Goal: Obtain resource: Download file/media

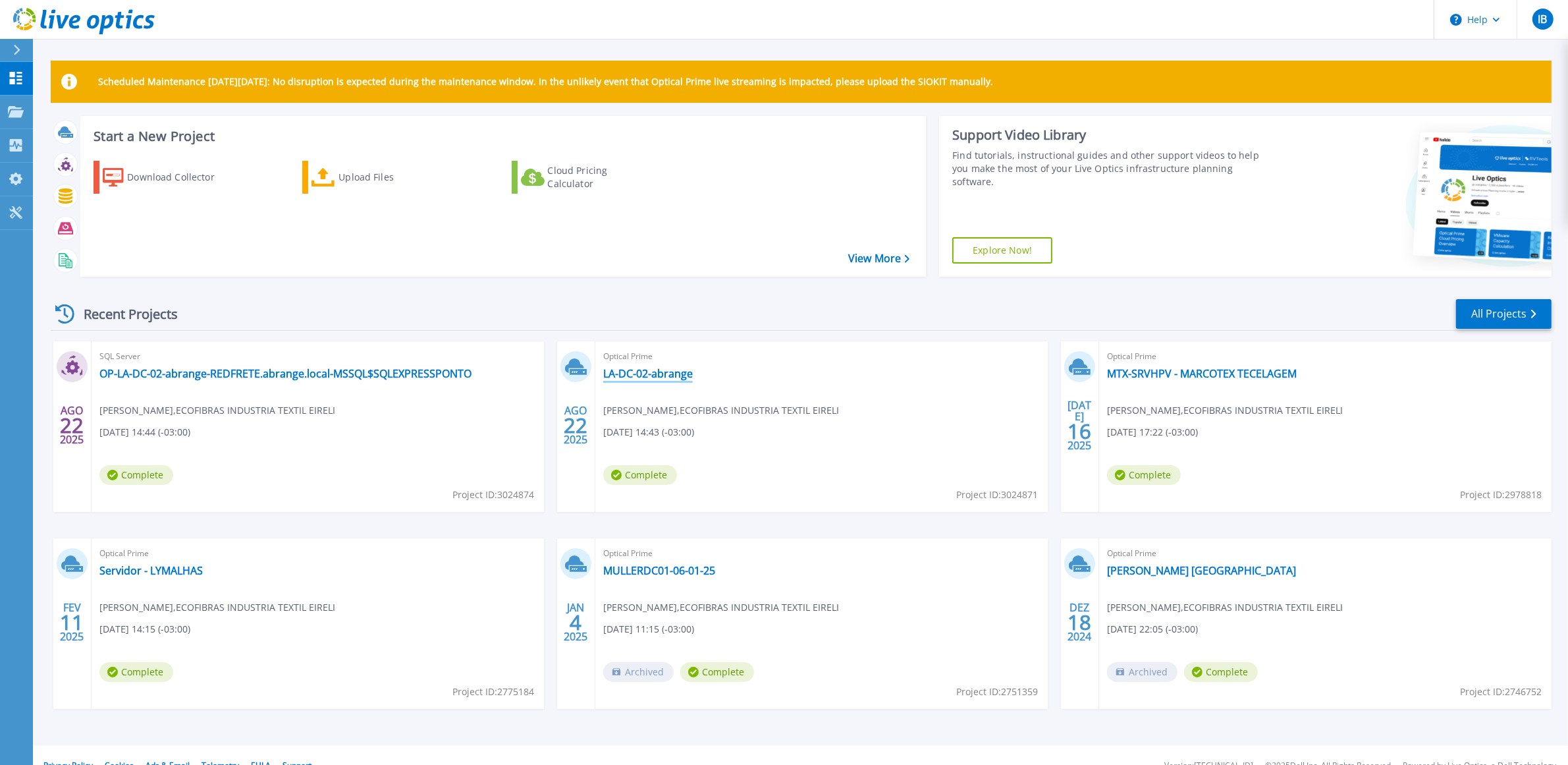
click at [644, 373] on link "LA-DC-02-abrange" at bounding box center [648, 373] width 89 height 13
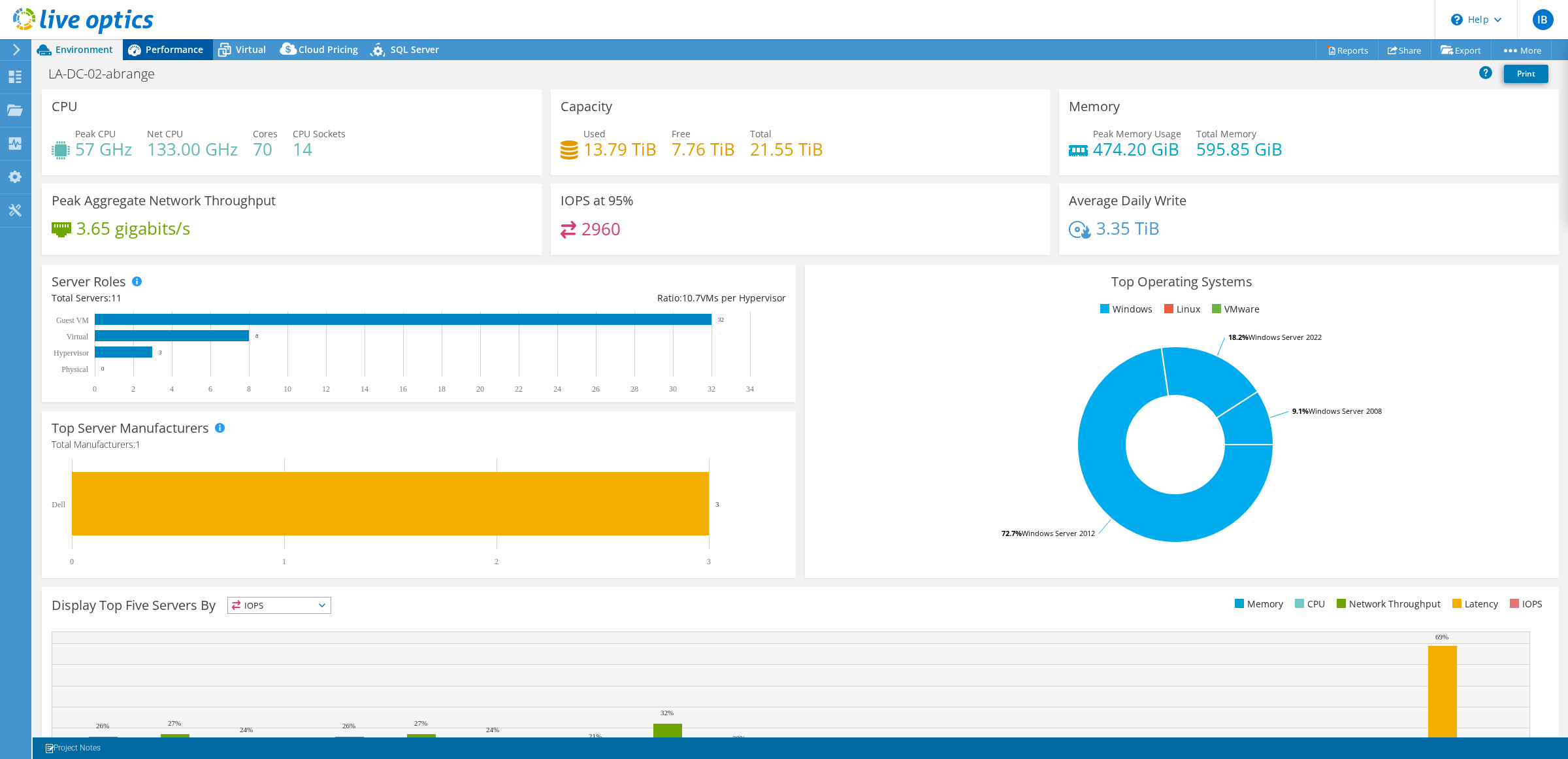
click at [179, 43] on span "Performance" at bounding box center [174, 49] width 57 height 12
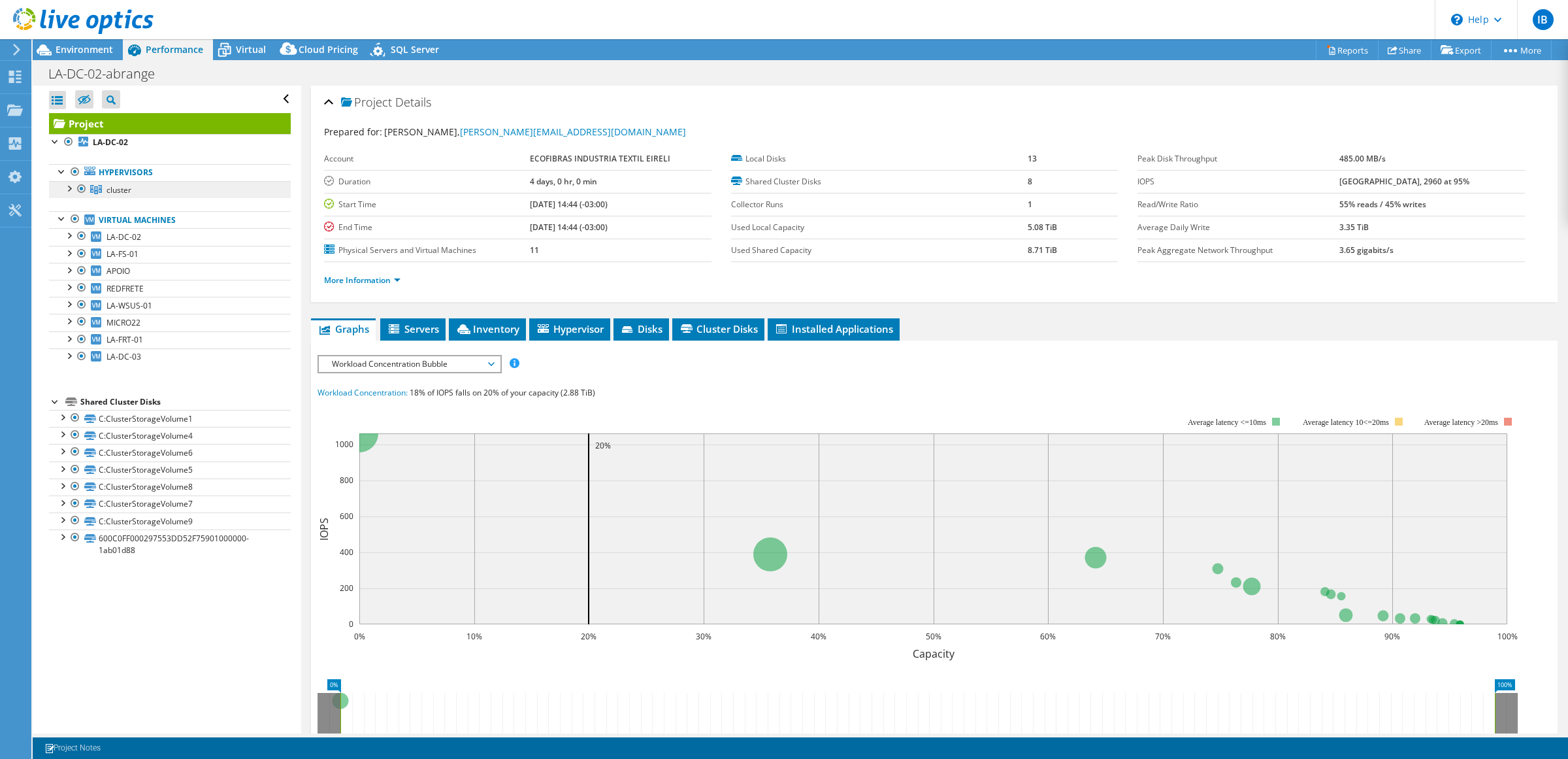
click at [109, 190] on span "cluster" at bounding box center [118, 190] width 25 height 11
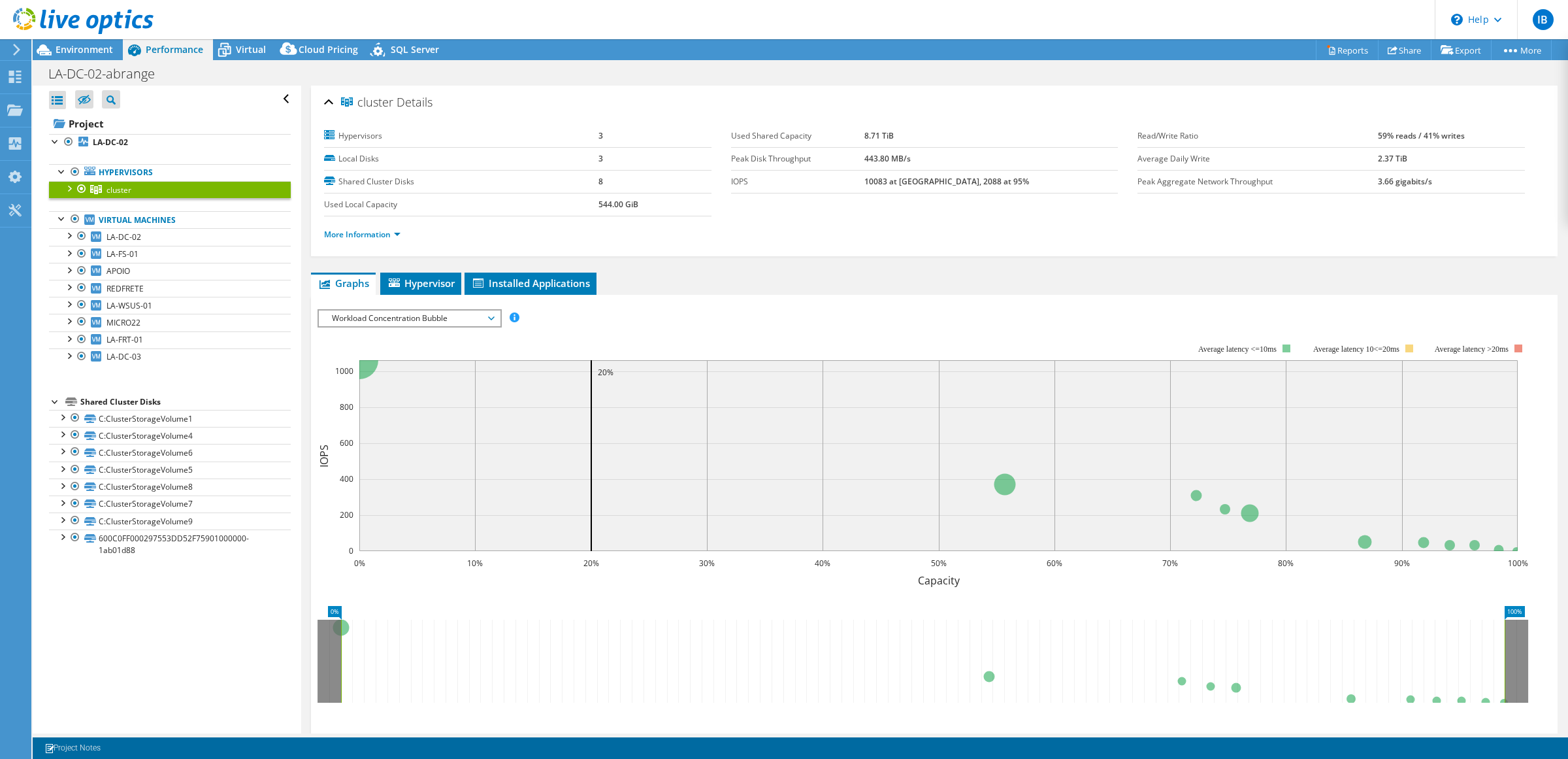
click at [68, 190] on div at bounding box center [68, 188] width 13 height 13
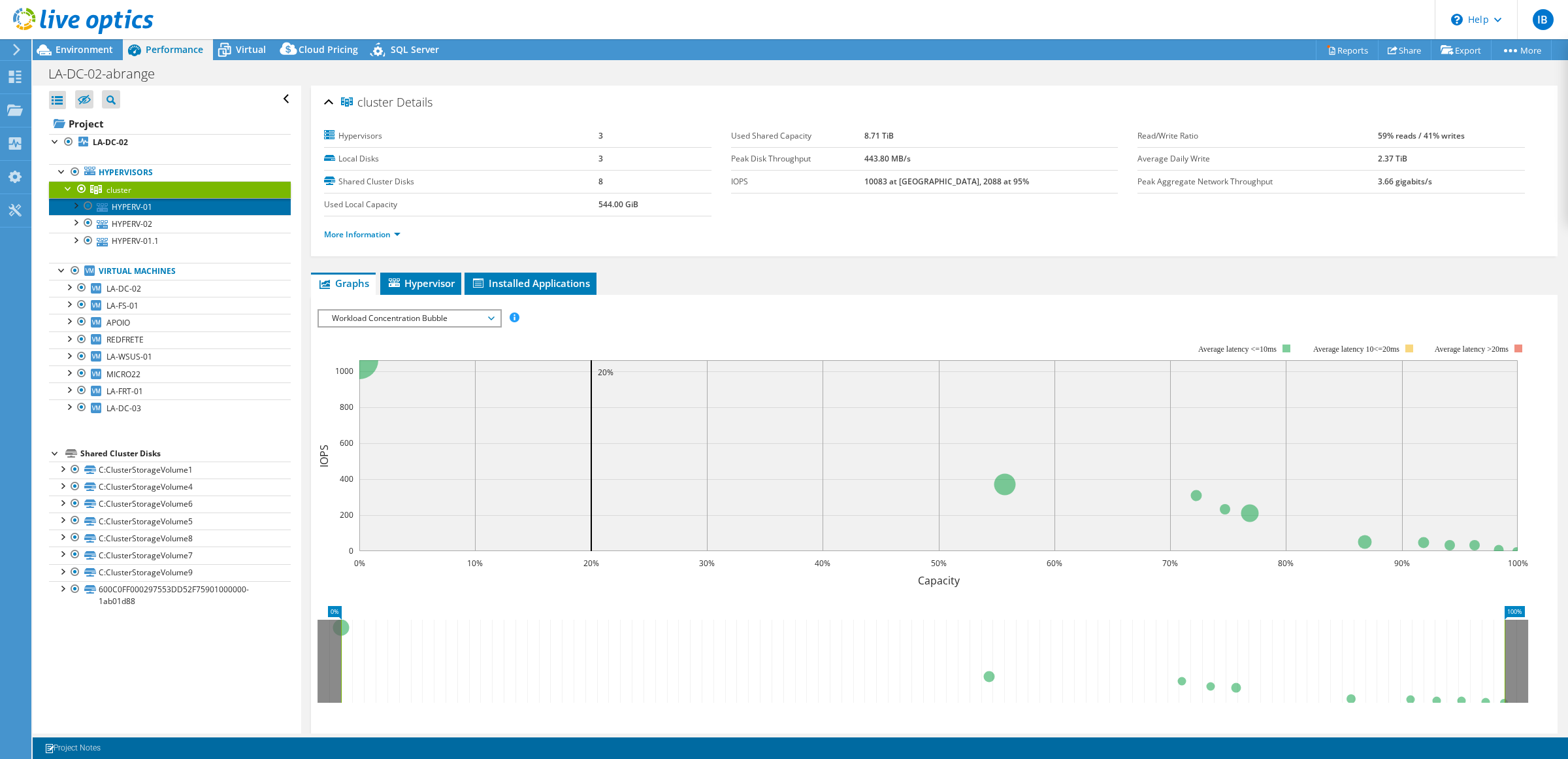
click at [131, 208] on link "HYPERV-01" at bounding box center [170, 206] width 242 height 17
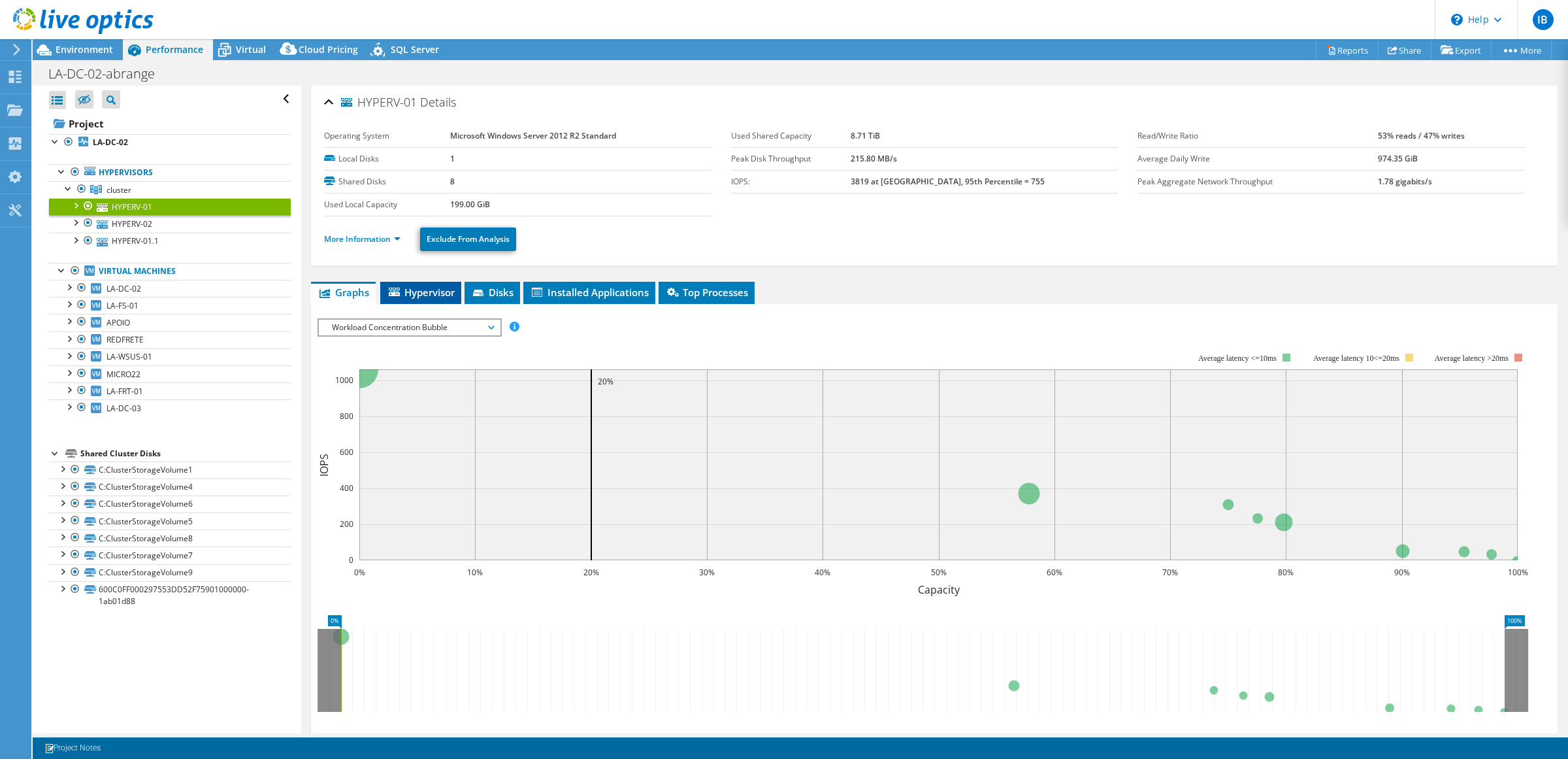
click at [419, 290] on span "Hypervisor" at bounding box center [421, 292] width 68 height 13
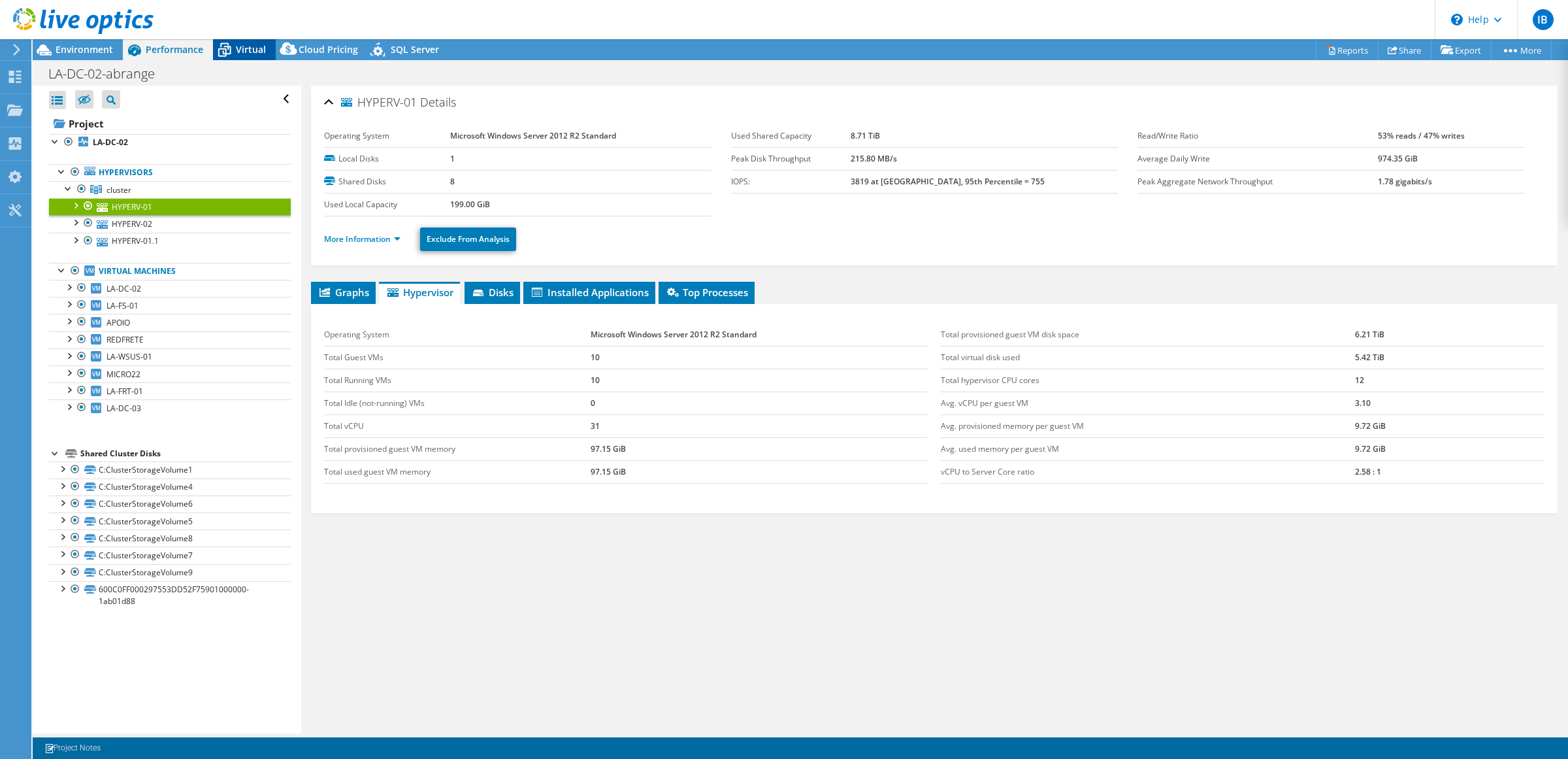
click at [246, 49] on span "Virtual" at bounding box center [250, 49] width 30 height 12
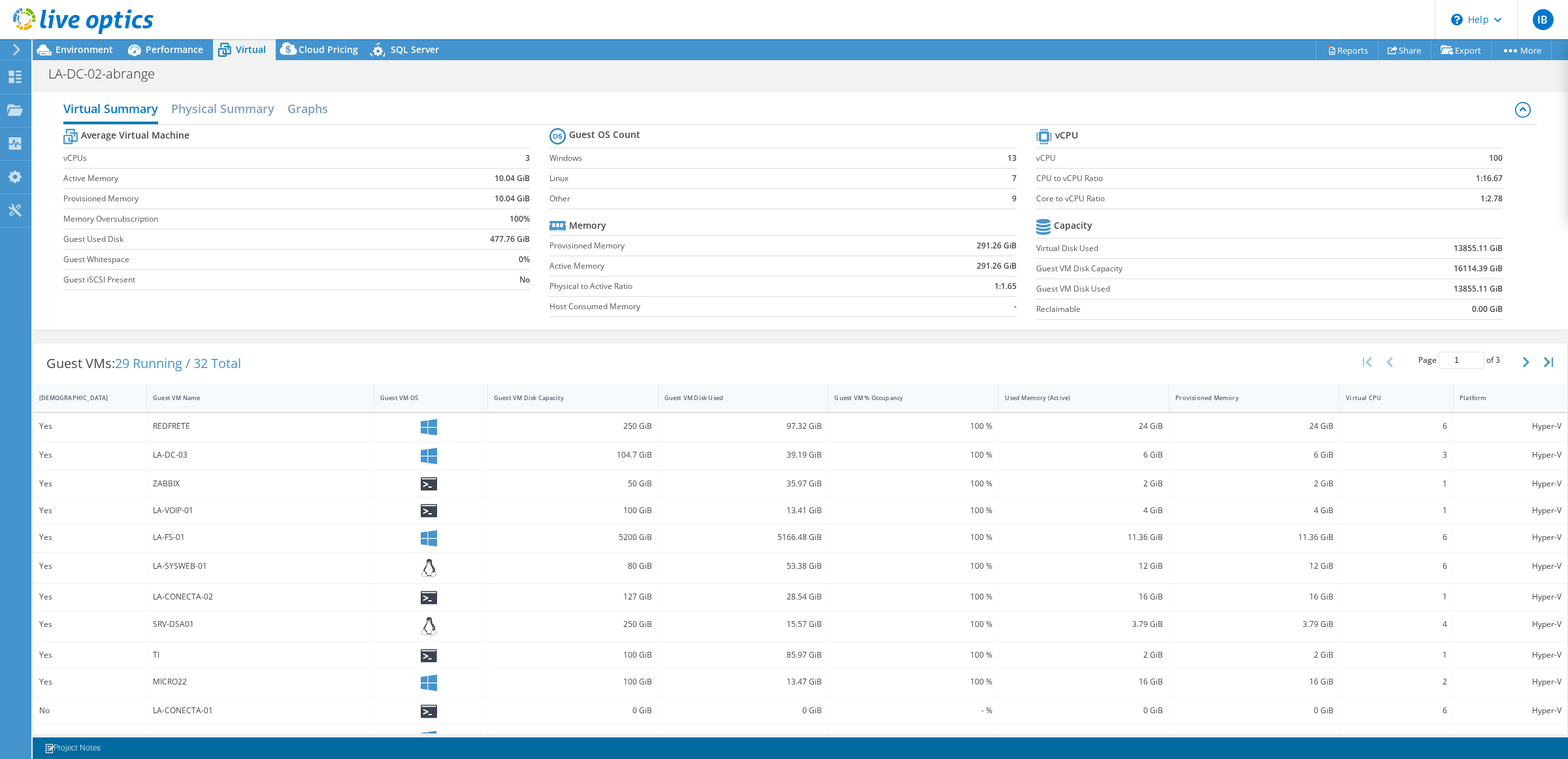
scroll to position [116, 0]
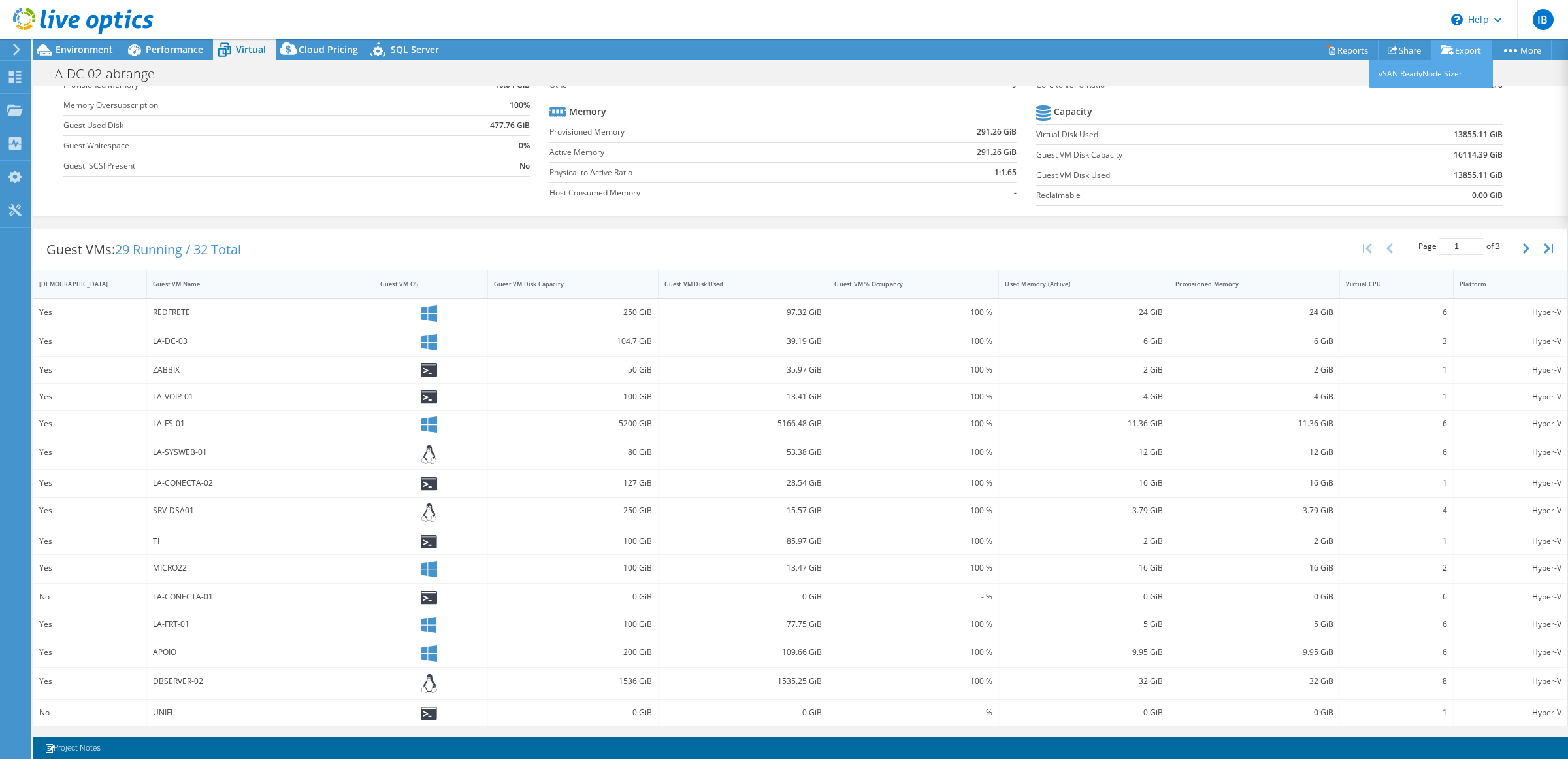
click at [1460, 47] on link "Export" at bounding box center [1462, 50] width 61 height 20
click at [1431, 74] on link "vSAN ReadyNode Sizer" at bounding box center [1431, 74] width 124 height 27
click at [1336, 49] on link "Reports" at bounding box center [1348, 50] width 63 height 20
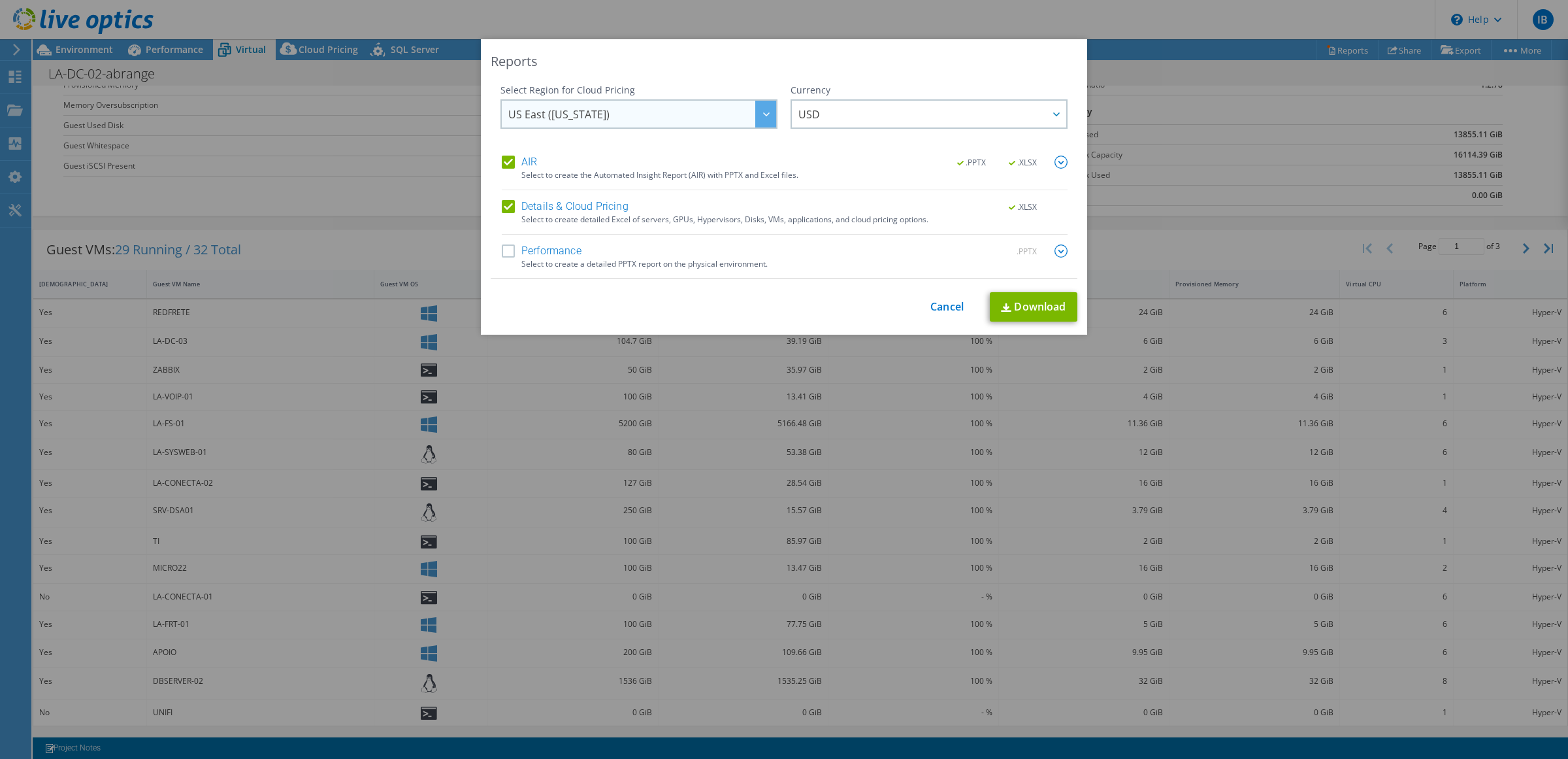
click at [681, 120] on span "US East (Virginia)" at bounding box center [642, 113] width 268 height 27
click at [819, 247] on div "Performance .PPTX" at bounding box center [784, 252] width 566 height 15
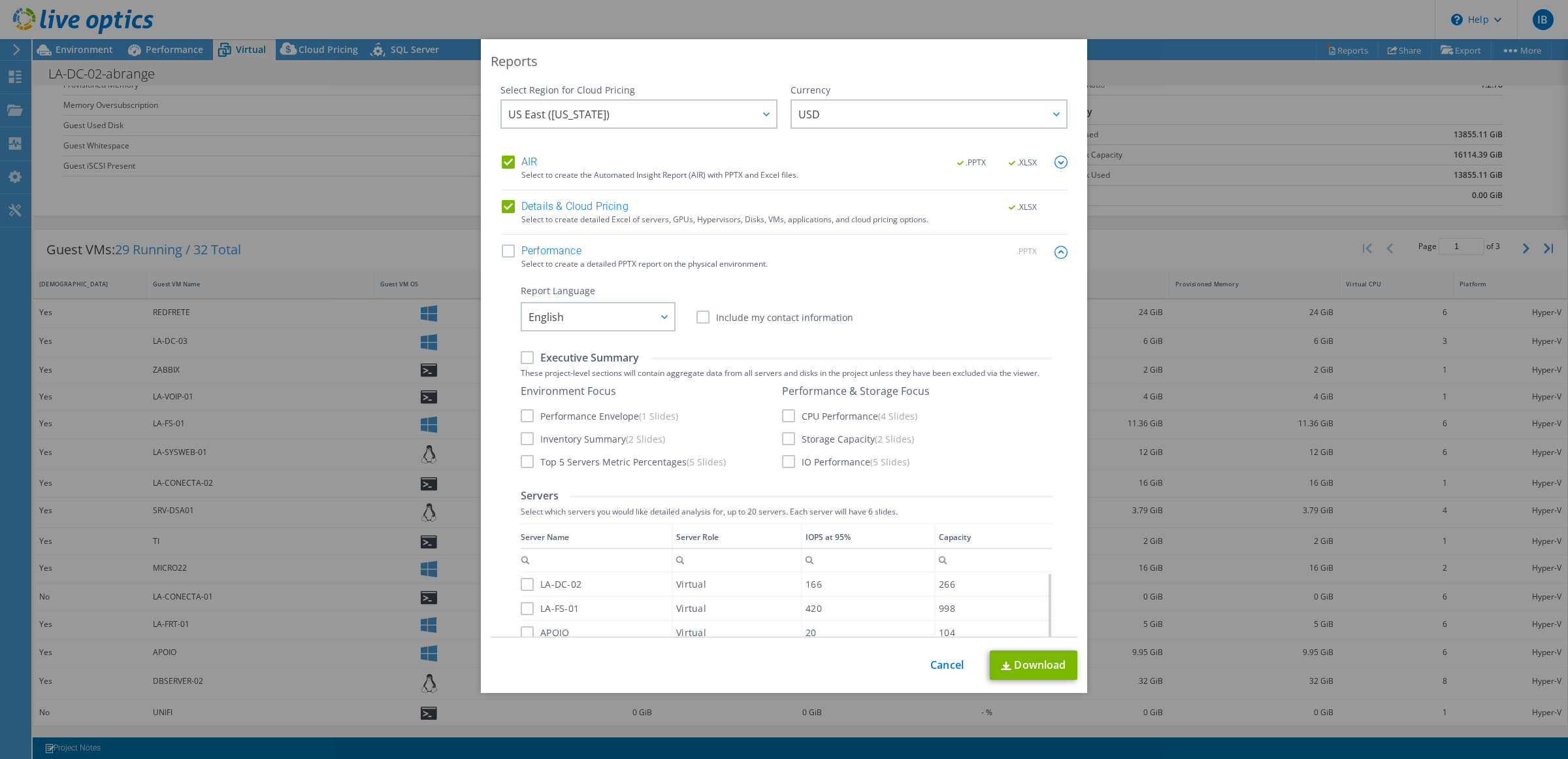
click at [505, 161] on label "AIR" at bounding box center [520, 162] width 35 height 13
click at [0, 0] on input "AIR" at bounding box center [0, 0] width 0 height 0
click at [505, 161] on label "AIR" at bounding box center [520, 162] width 35 height 13
click at [0, 0] on input "AIR" at bounding box center [0, 0] width 0 height 0
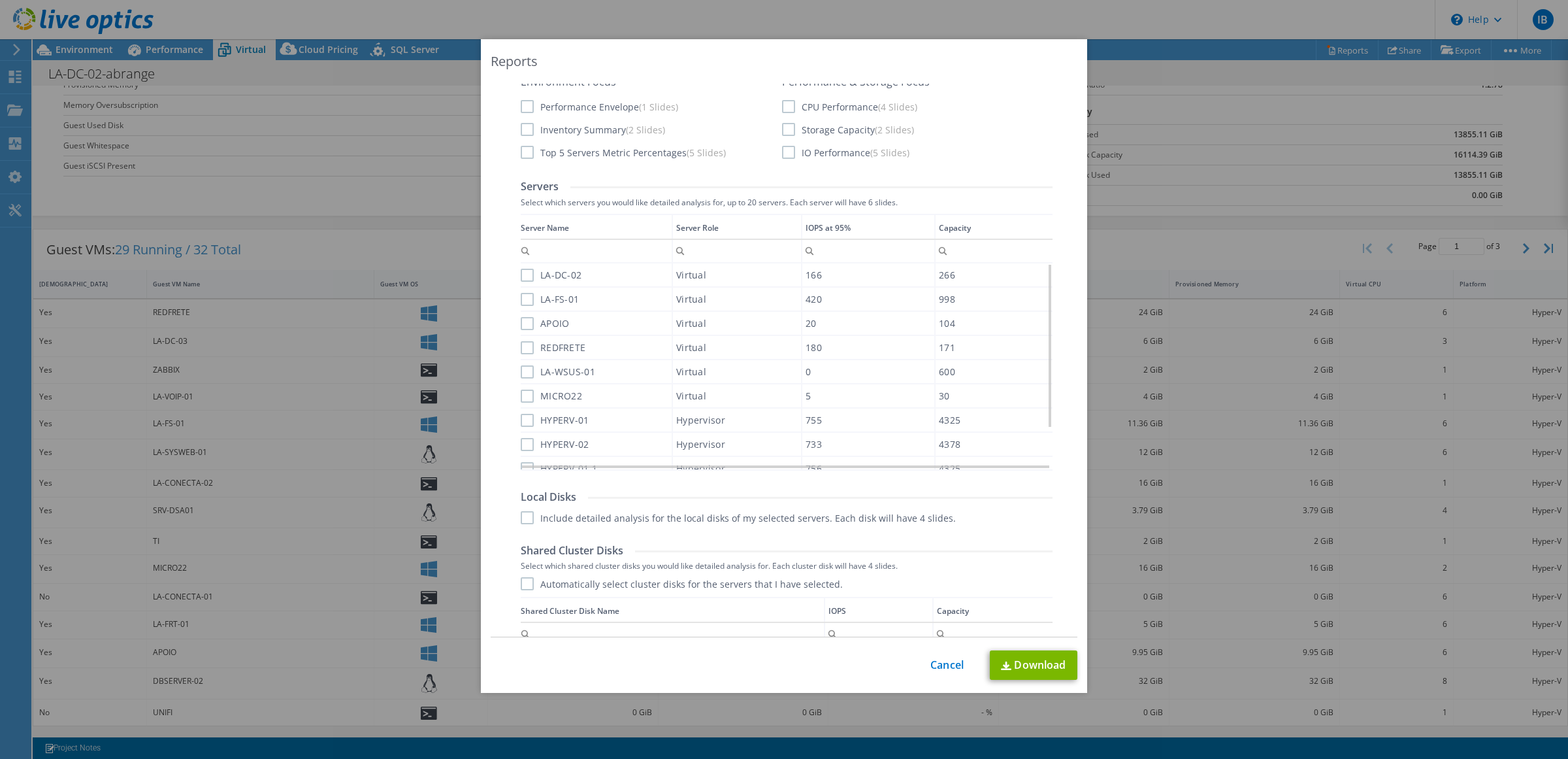
scroll to position [260, 0]
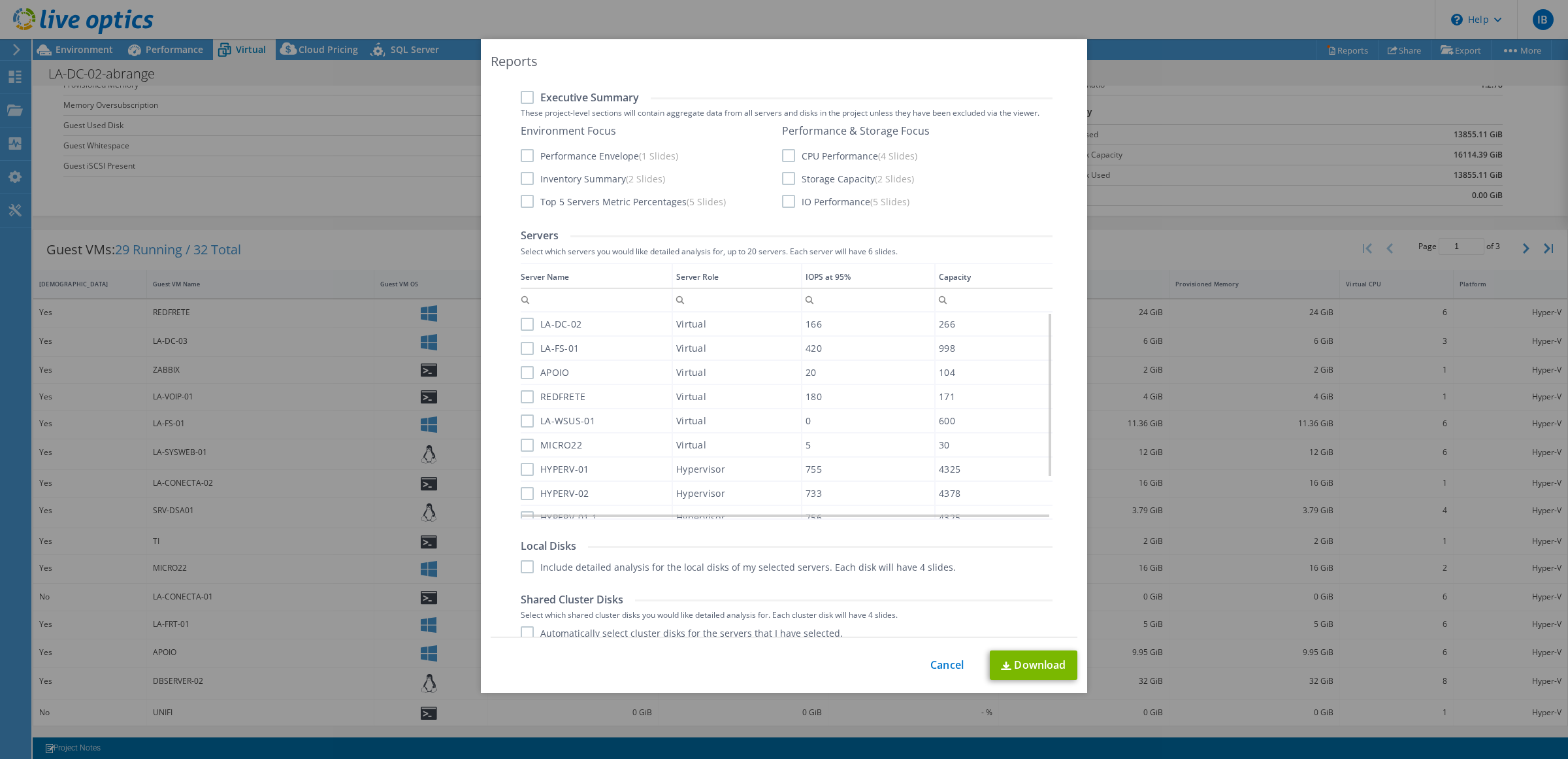
click at [521, 322] on label "LA-DC-02" at bounding box center [551, 324] width 61 height 13
click at [0, 0] on input "LA-DC-02" at bounding box center [0, 0] width 0 height 0
drag, startPoint x: 524, startPoint y: 339, endPoint x: 524, endPoint y: 357, distance: 18.0
click at [524, 342] on div "LA-FS-01" at bounding box center [596, 348] width 151 height 23
click at [521, 366] on label "APOIO" at bounding box center [545, 373] width 48 height 13
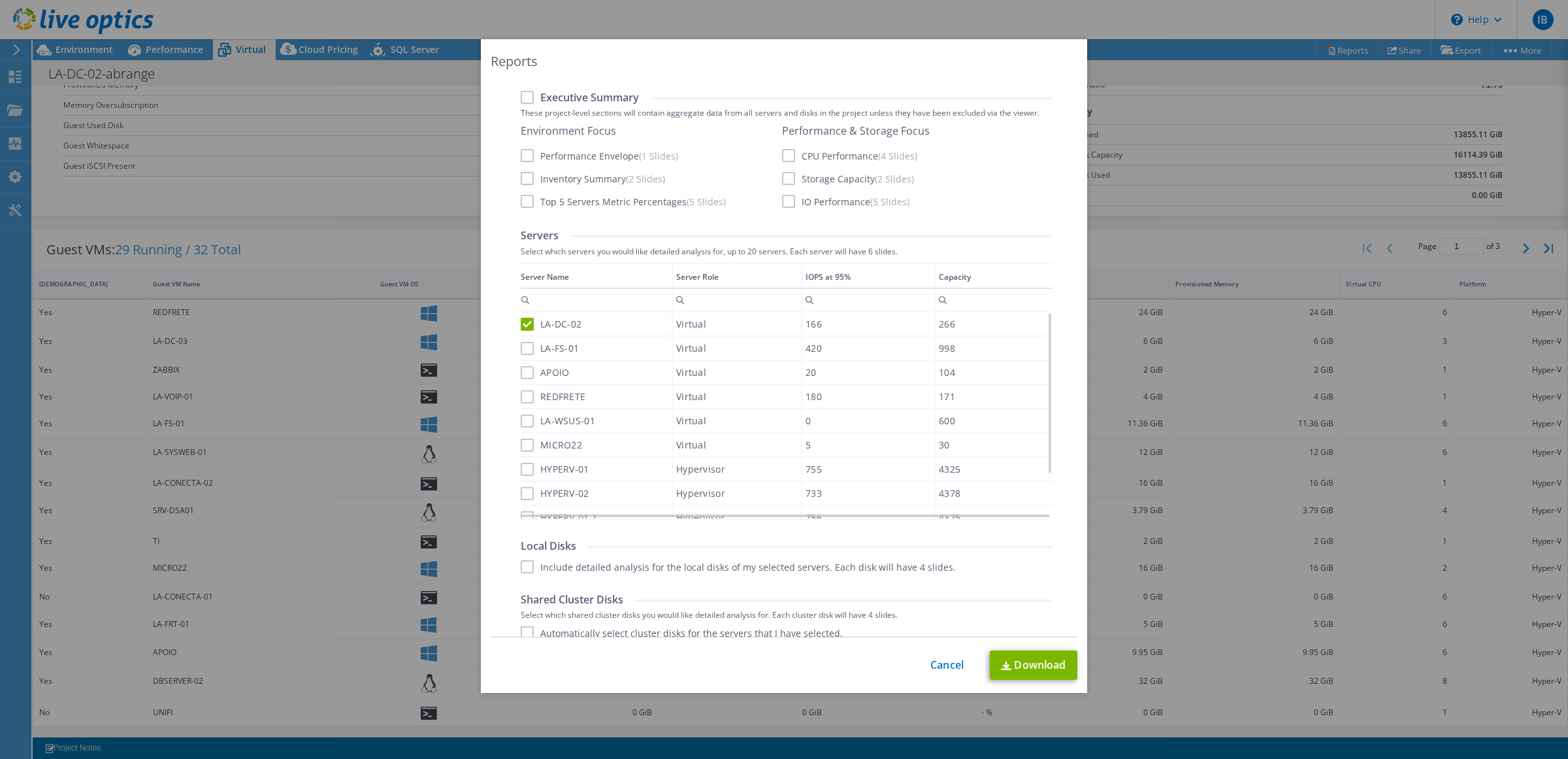
click at [0, 0] on input "APOIO" at bounding box center [0, 0] width 0 height 0
click at [521, 346] on label "LA-FS-01" at bounding box center [549, 349] width 58 height 13
click at [0, 0] on input "LA-FS-01" at bounding box center [0, 0] width 0 height 0
drag, startPoint x: 1039, startPoint y: 398, endPoint x: 1046, endPoint y: 448, distance: 50.5
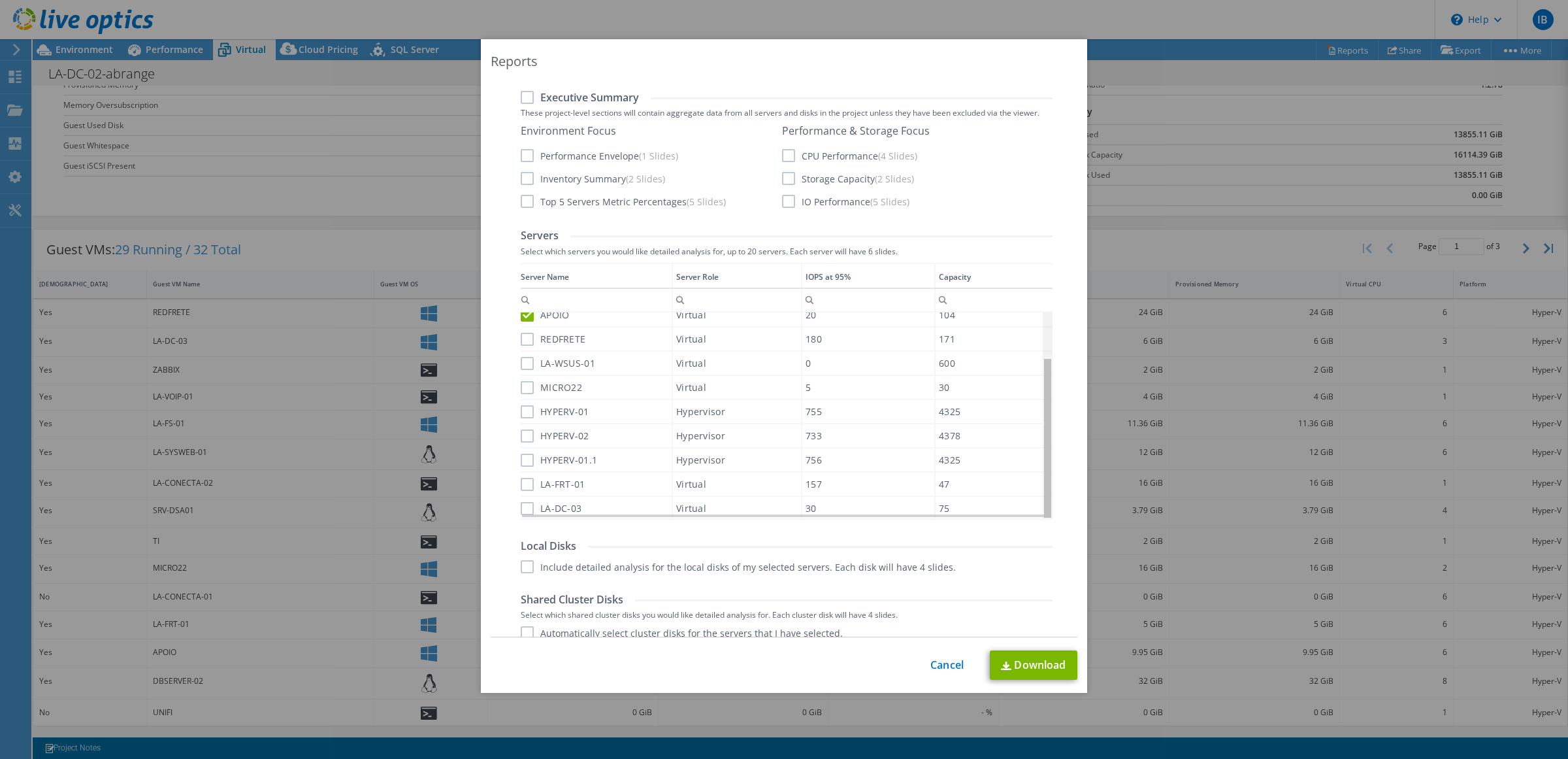
click at [1046, 448] on body "IB End User ISAIAS BERTIN isaias@brsolucoes.inf.br ECOFIBRAS INDUSTRIA TEXTIL E…" at bounding box center [784, 379] width 1568 height 759
click at [521, 333] on label "REDFRETE" at bounding box center [553, 339] width 64 height 13
click at [0, 0] on input "REDFRETE" at bounding box center [0, 0] width 0 height 0
click at [521, 361] on label "LA-WSUS-01" at bounding box center [558, 363] width 75 height 13
click at [0, 0] on input "LA-WSUS-01" at bounding box center [0, 0] width 0 height 0
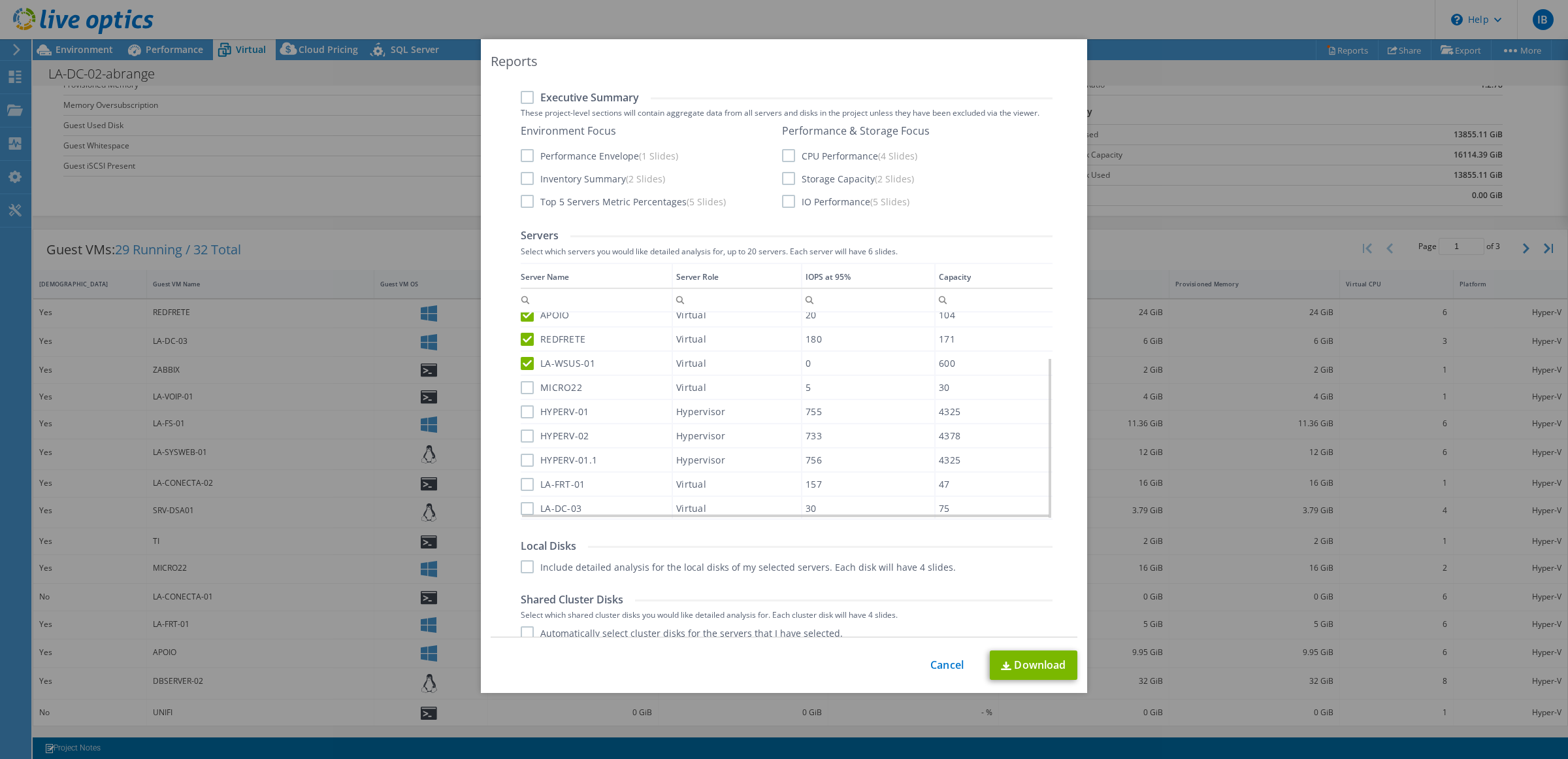
click at [521, 384] on label "MICRO22" at bounding box center [551, 388] width 61 height 13
click at [0, 0] on input "MICRO22" at bounding box center [0, 0] width 0 height 0
click at [521, 412] on label "HYPERV-01" at bounding box center [554, 411] width 68 height 13
click at [0, 0] on input "HYPERV-01" at bounding box center [0, 0] width 0 height 0
click at [521, 431] on label "HYPERV-02" at bounding box center [554, 435] width 68 height 13
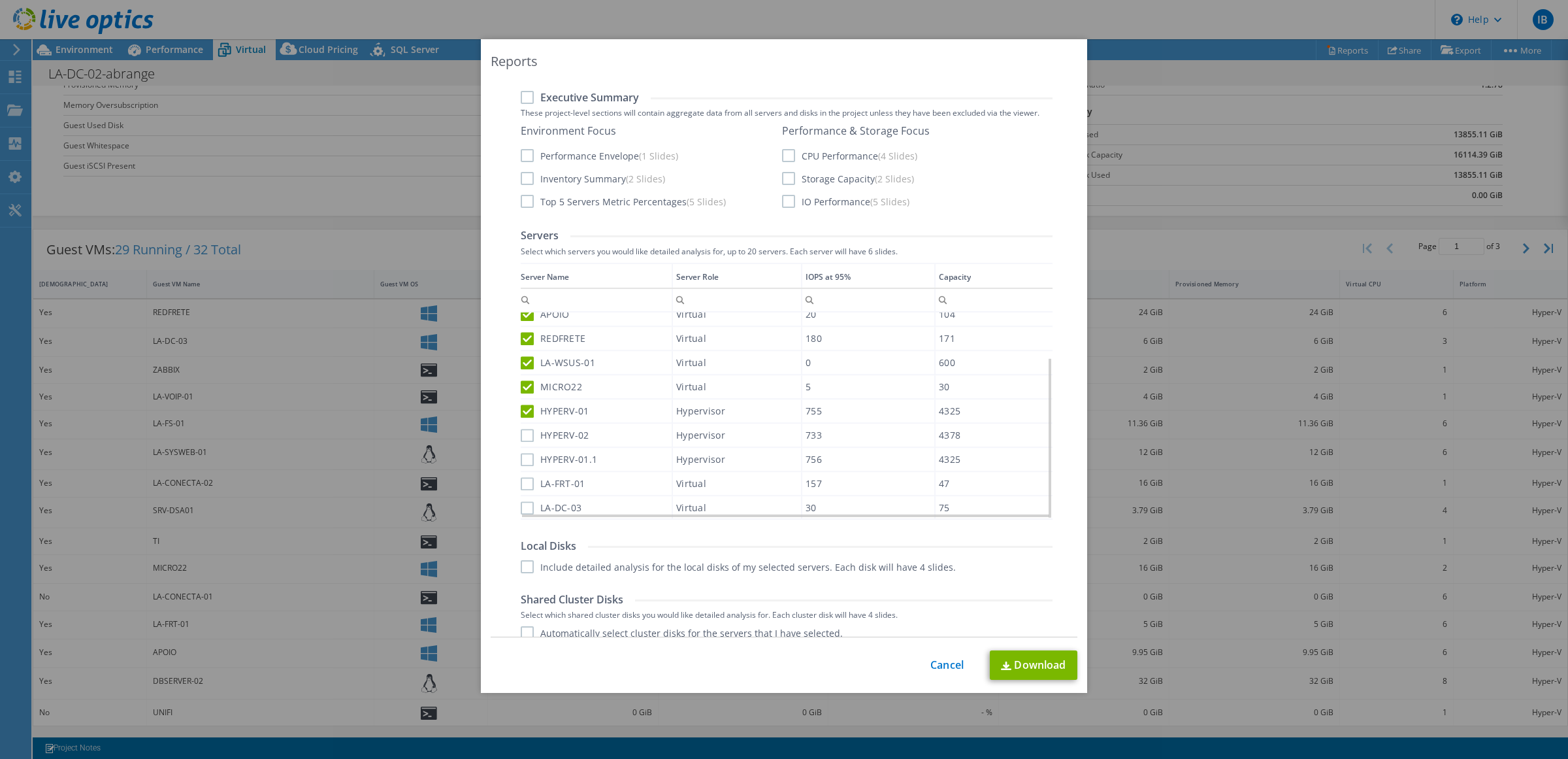
click at [0, 0] on input "HYPERV-02" at bounding box center [0, 0] width 0 height 0
click at [521, 459] on label "HYPERV-01.1" at bounding box center [558, 460] width 76 height 13
click at [0, 0] on input "HYPERV-01.1" at bounding box center [0, 0] width 0 height 0
click at [521, 476] on div "Data grid" at bounding box center [521, 387] width 2 height 249
click at [521, 505] on label "LA-DC-03" at bounding box center [551, 509] width 61 height 13
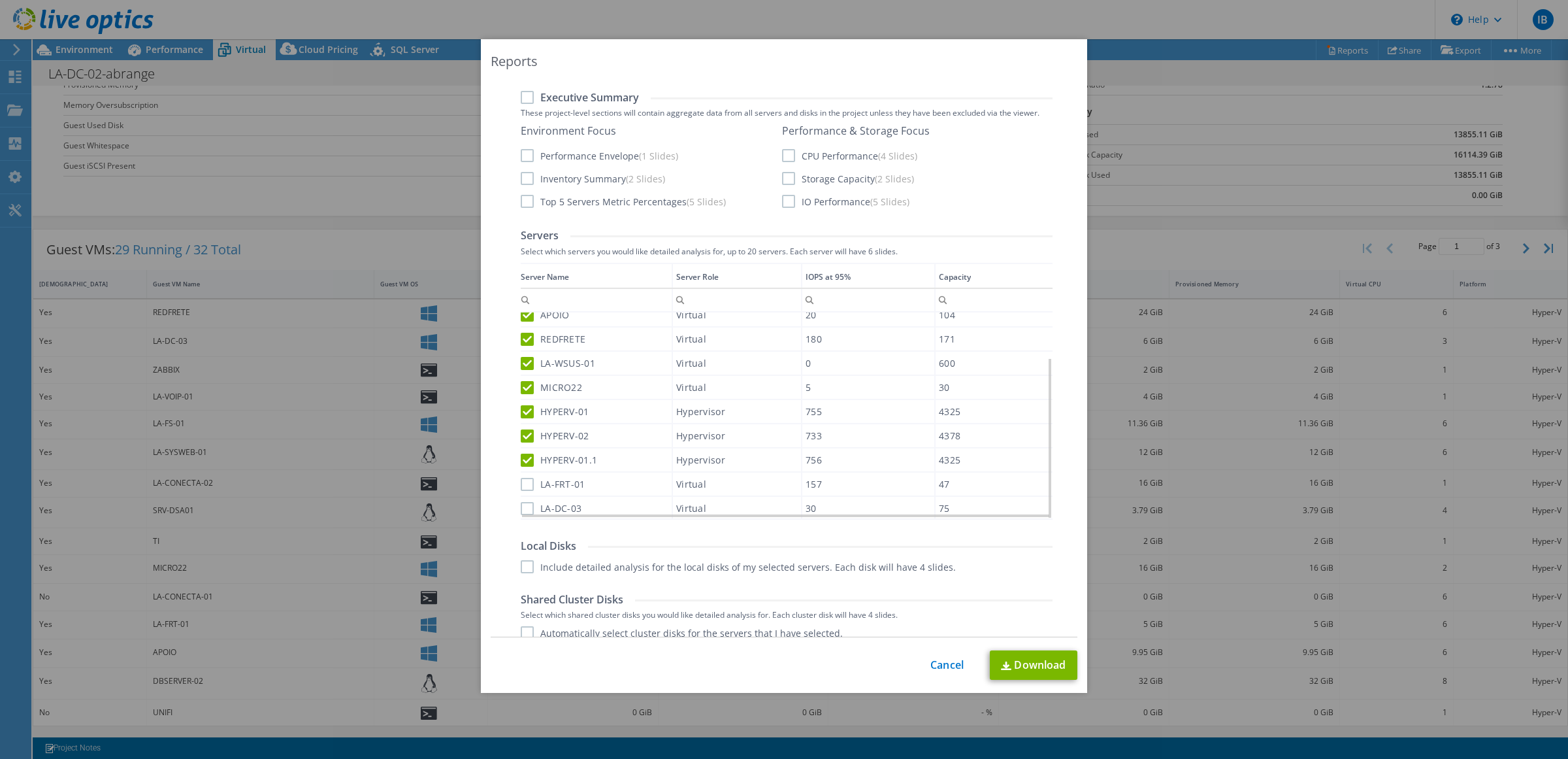
click at [0, 0] on input "LA-DC-03" at bounding box center [0, 0] width 0 height 0
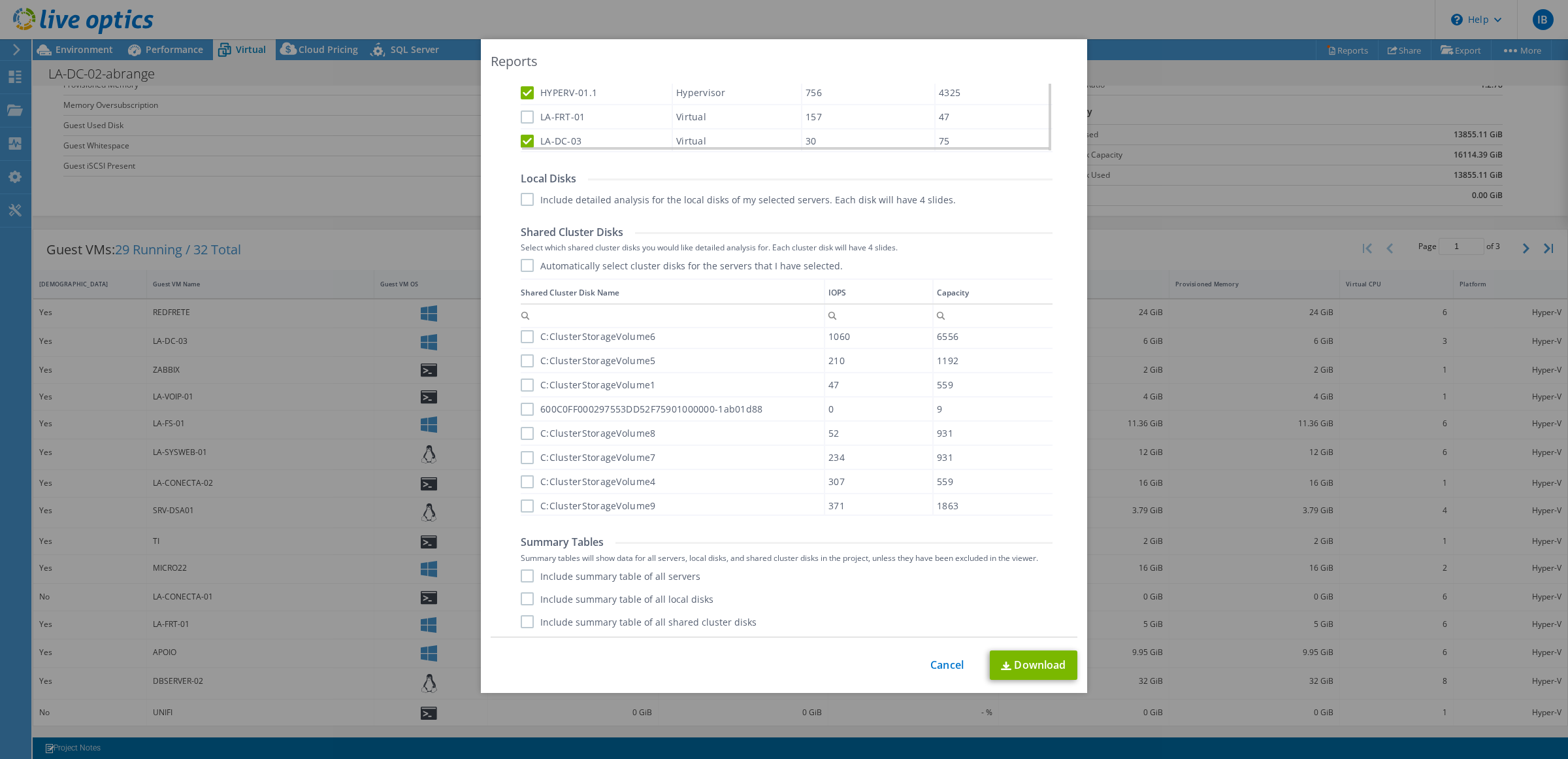
scroll to position [0, 0]
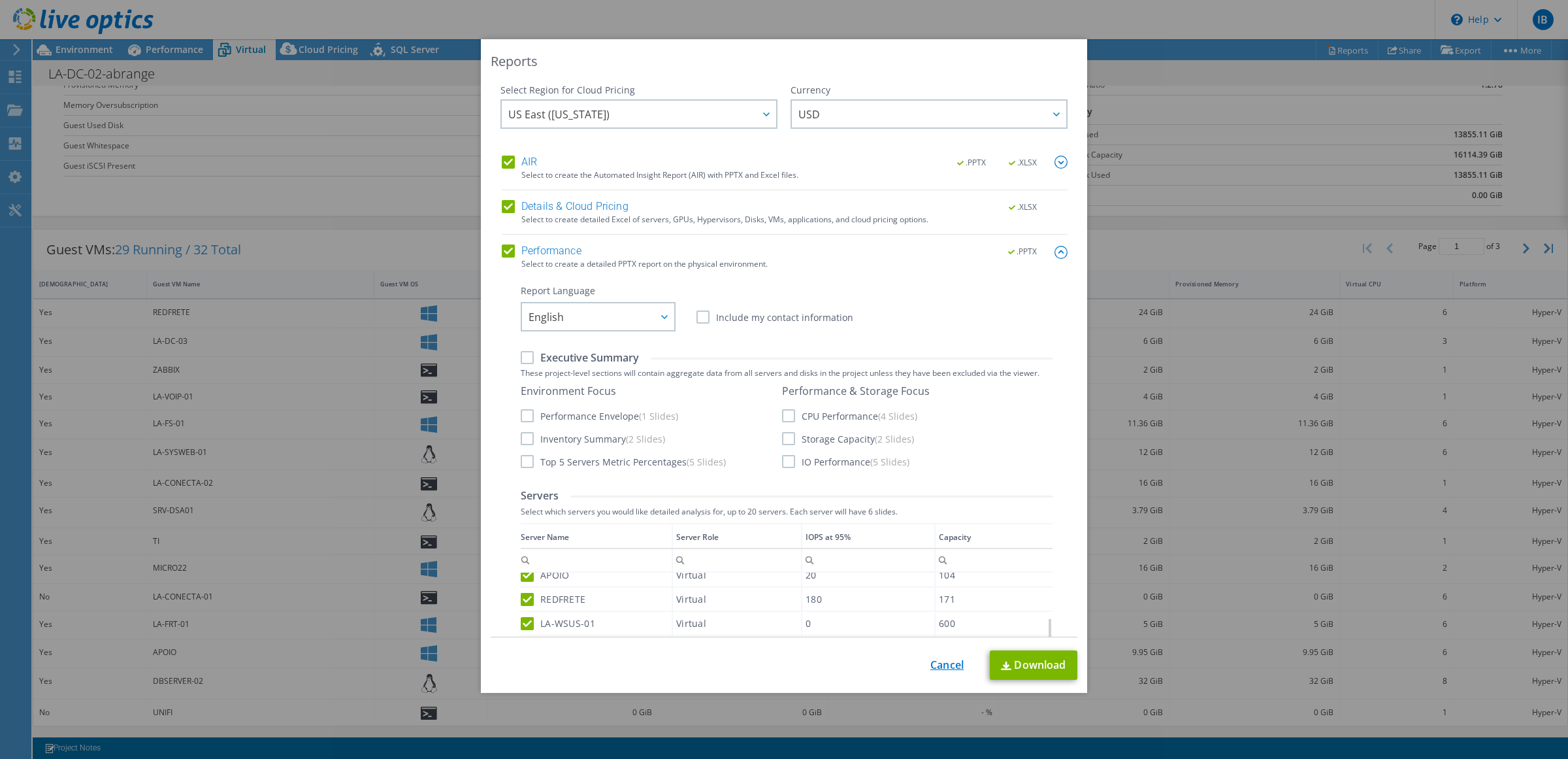
click at [931, 670] on link "Cancel" at bounding box center [947, 665] width 33 height 12
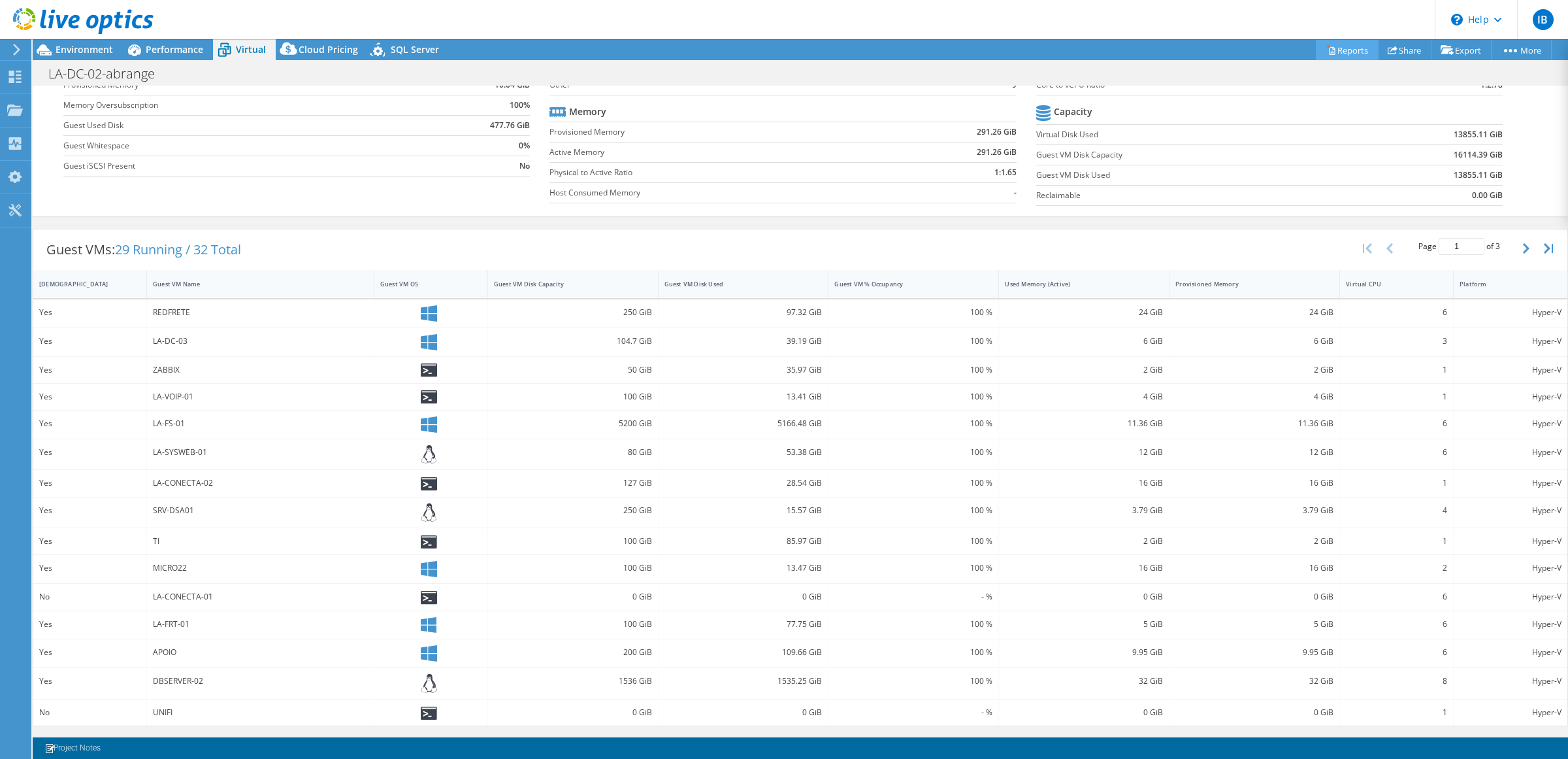
click at [1334, 47] on link "Reports" at bounding box center [1348, 50] width 63 height 20
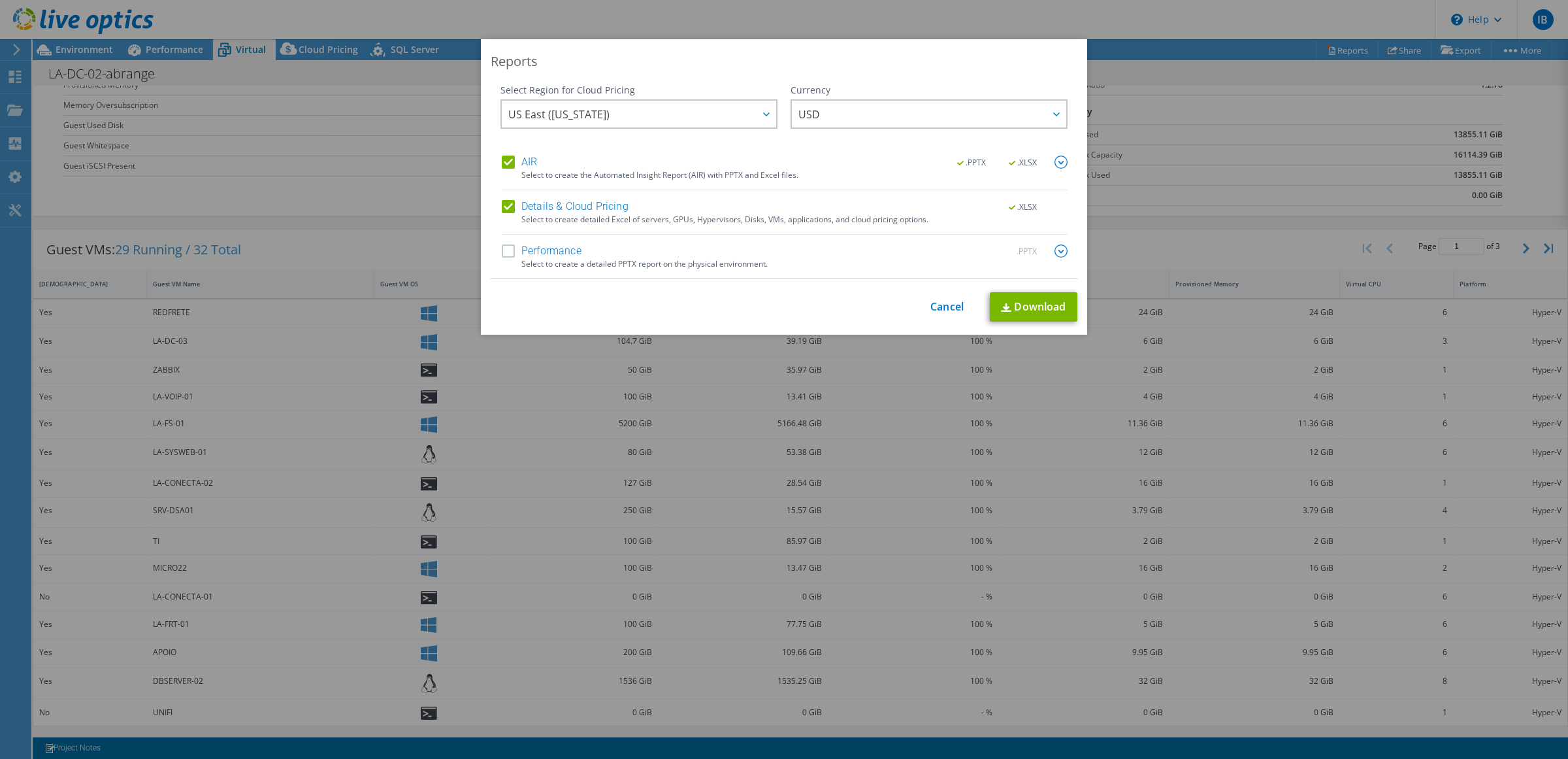
click at [537, 256] on label "Performance" at bounding box center [541, 251] width 80 height 13
click at [0, 0] on input "Performance" at bounding box center [0, 0] width 0 height 0
click at [516, 211] on label "Details & Cloud Pricing" at bounding box center [566, 207] width 127 height 13
click at [0, 0] on input "Details & Cloud Pricing" at bounding box center [0, 0] width 0 height 0
click at [502, 157] on label "AIR" at bounding box center [520, 162] width 35 height 13
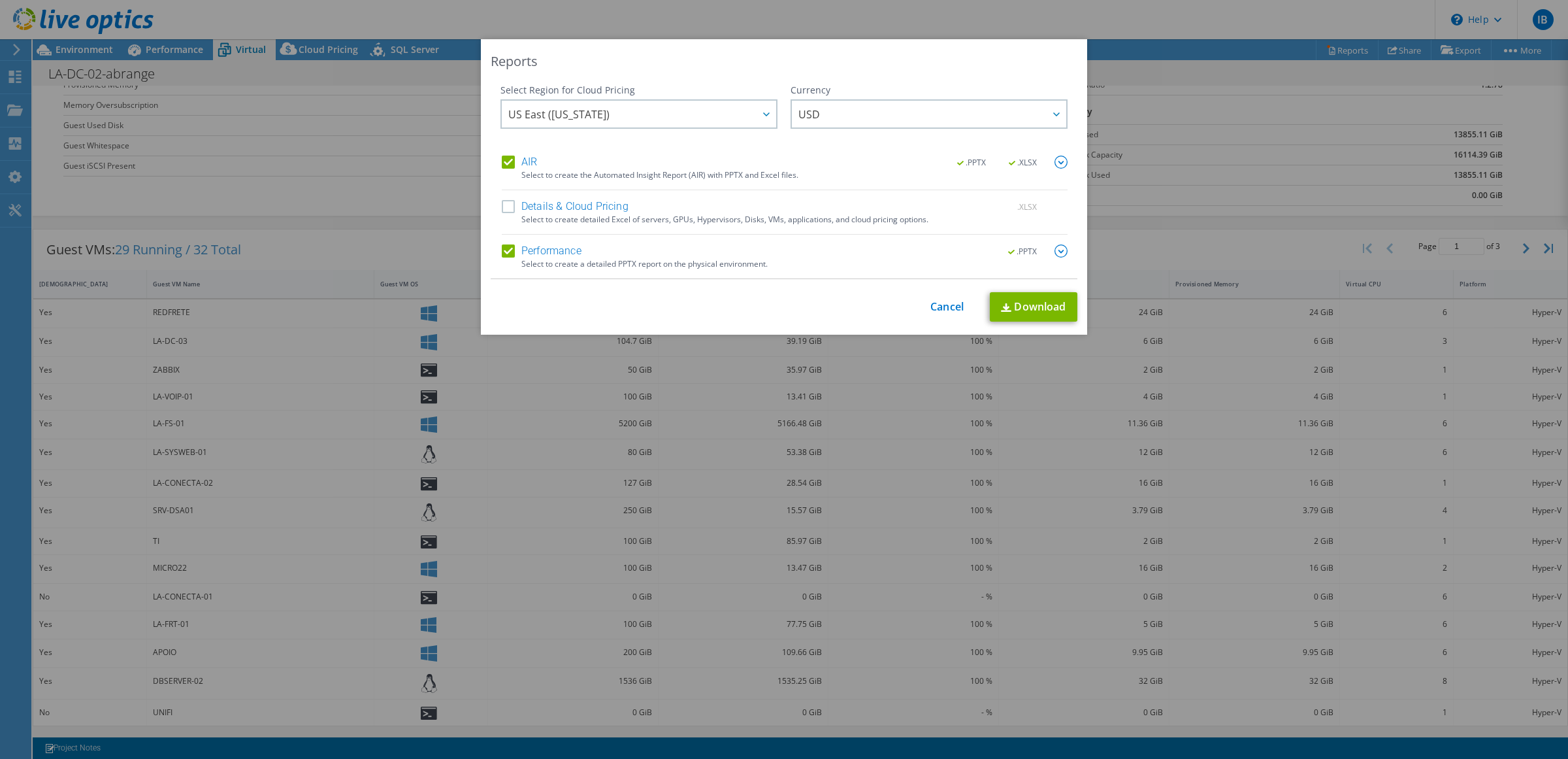
click at [0, 0] on input "AIR" at bounding box center [0, 0] width 0 height 0
click at [521, 249] on label "Performance" at bounding box center [541, 251] width 80 height 13
click at [0, 0] on input "Performance" at bounding box center [0, 0] width 0 height 0
click at [513, 193] on div "AIR .PPTX .XLSX Select to create the Automated Insight Report (AIR) with PPTX a…" at bounding box center [784, 217] width 566 height 123
click at [521, 204] on label "Details & Cloud Pricing" at bounding box center [566, 207] width 127 height 13
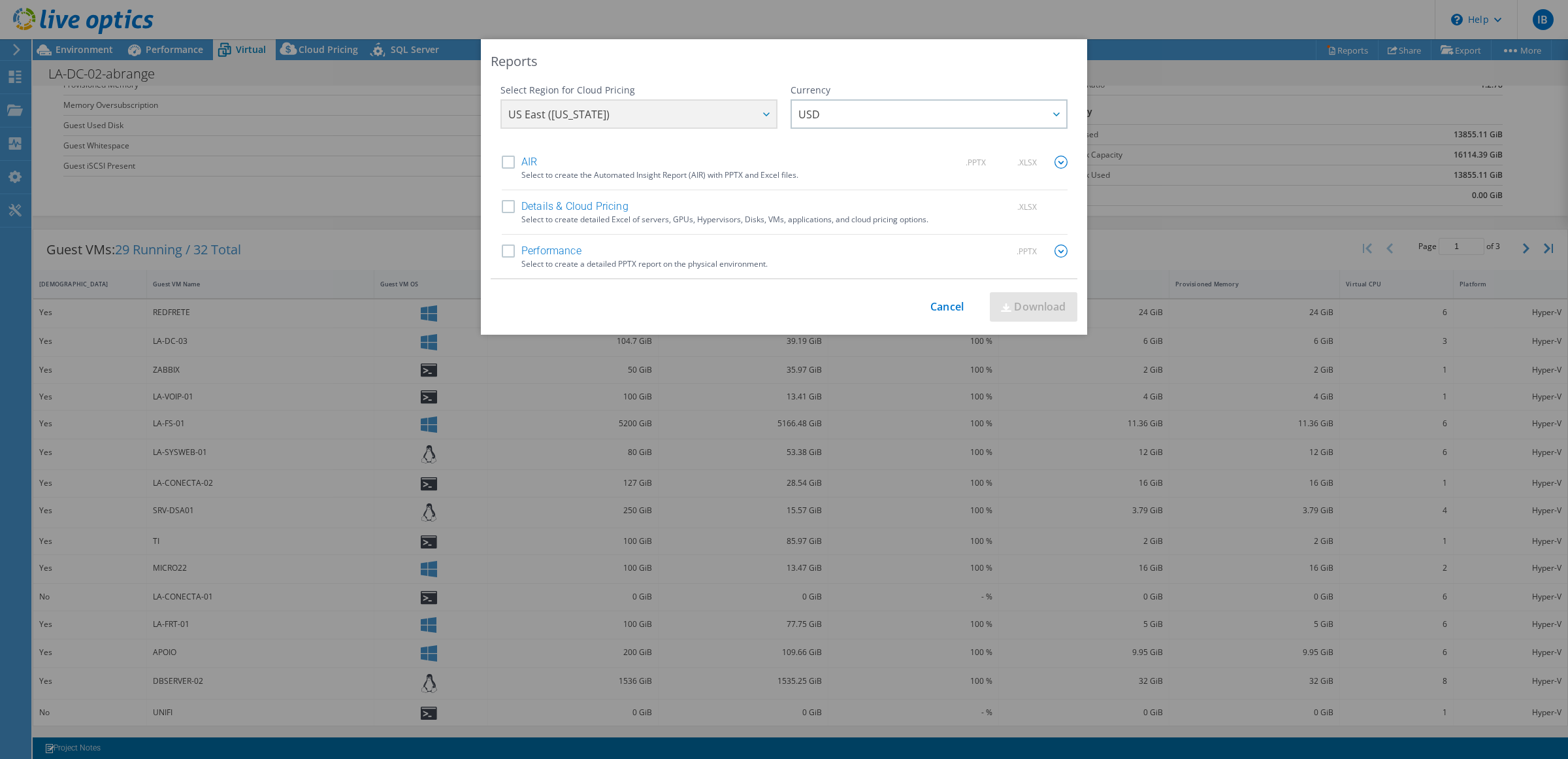
click at [0, 0] on input "Details & Cloud Pricing" at bounding box center [0, 0] width 0 height 0
click at [1030, 312] on link "Download" at bounding box center [1033, 307] width 88 height 30
drag, startPoint x: 948, startPoint y: 306, endPoint x: 854, endPoint y: 308, distance: 94.0
click at [948, 306] on link "Cancel" at bounding box center [947, 307] width 33 height 12
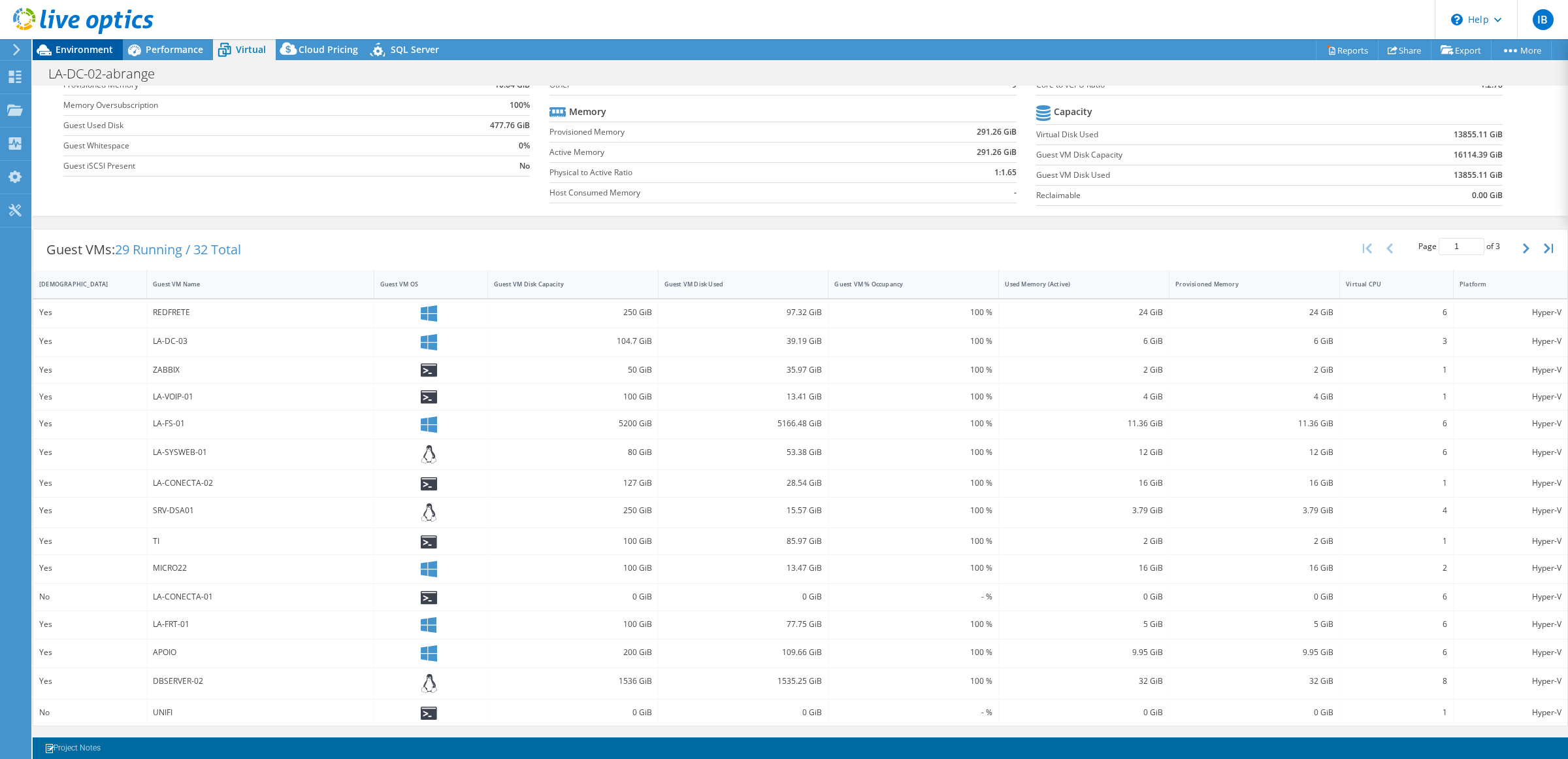
click at [76, 50] on span "Environment" at bounding box center [84, 49] width 57 height 12
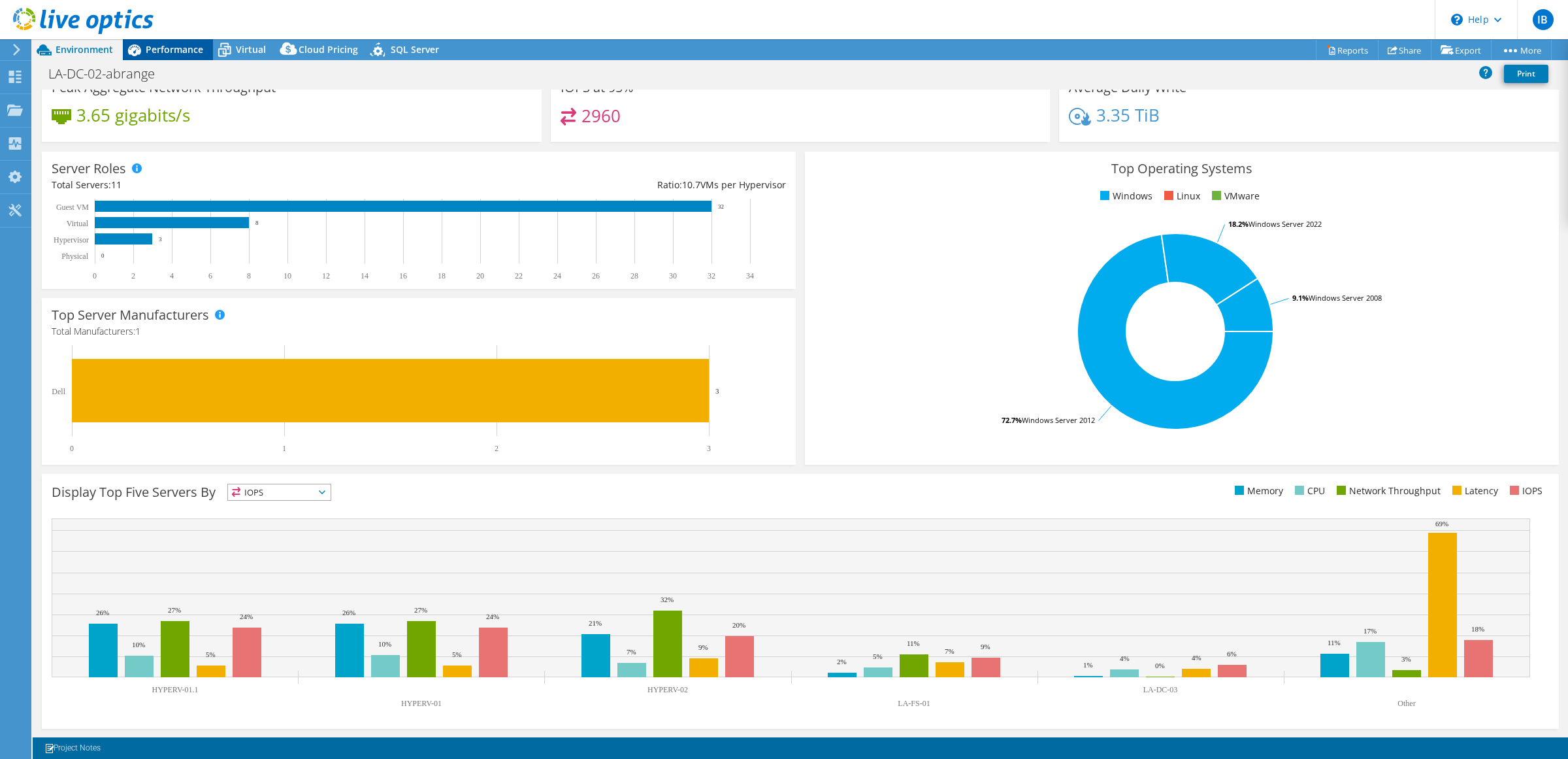
click at [154, 43] on span "Performance" at bounding box center [174, 49] width 57 height 12
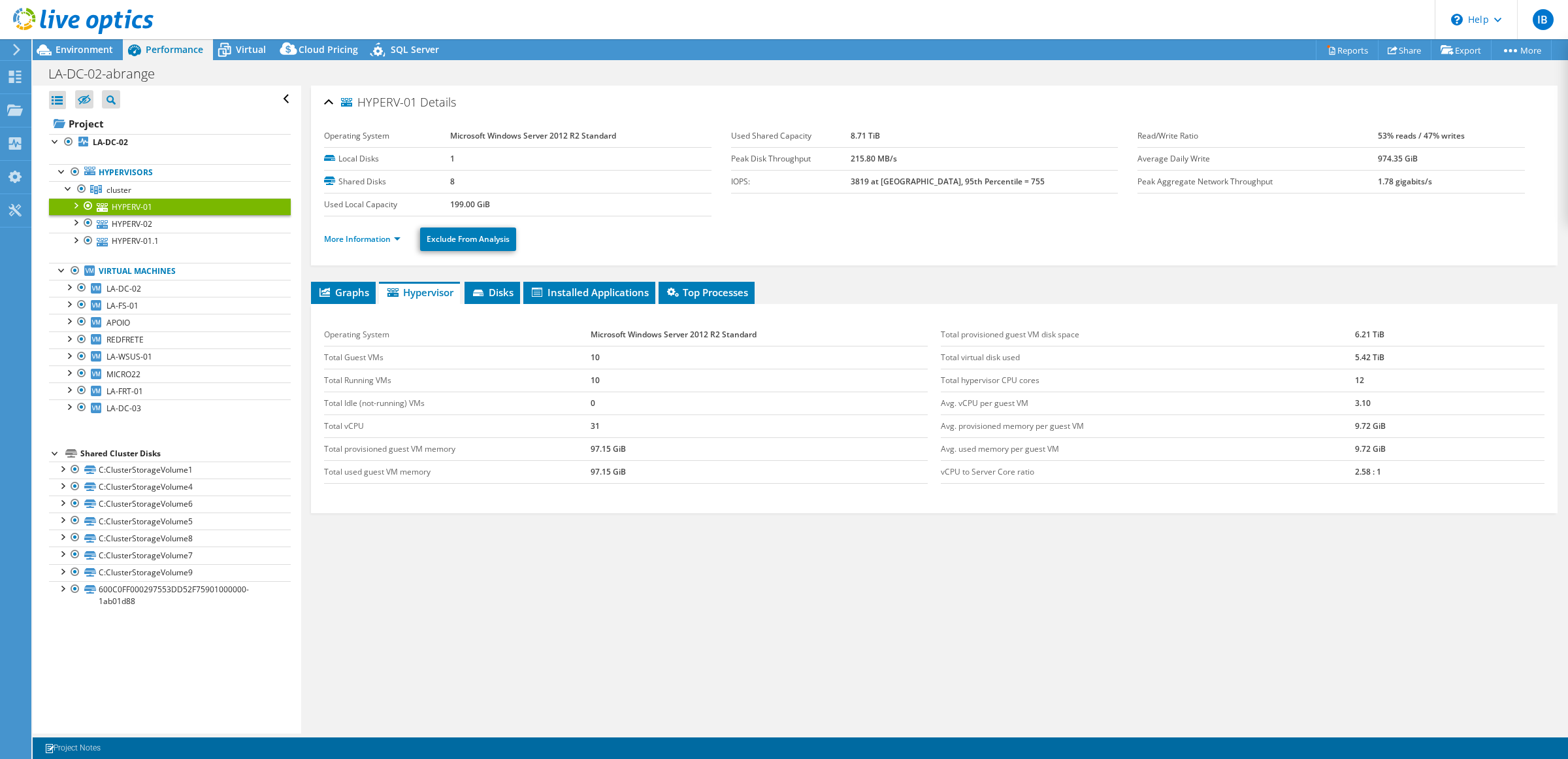
scroll to position [0, 0]
click at [77, 188] on div at bounding box center [81, 188] width 13 height 15
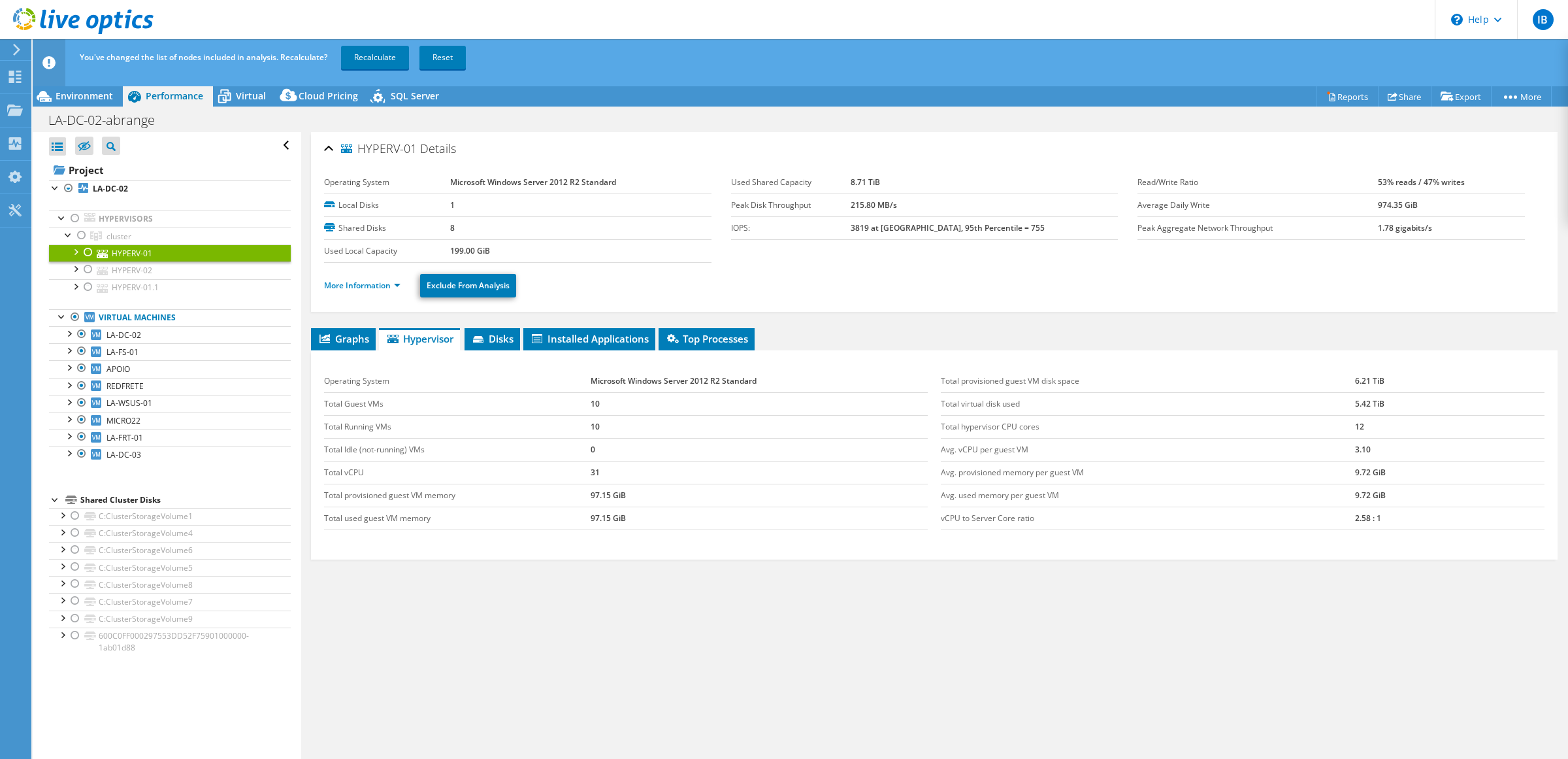
click at [83, 252] on div at bounding box center [88, 252] width 13 height 15
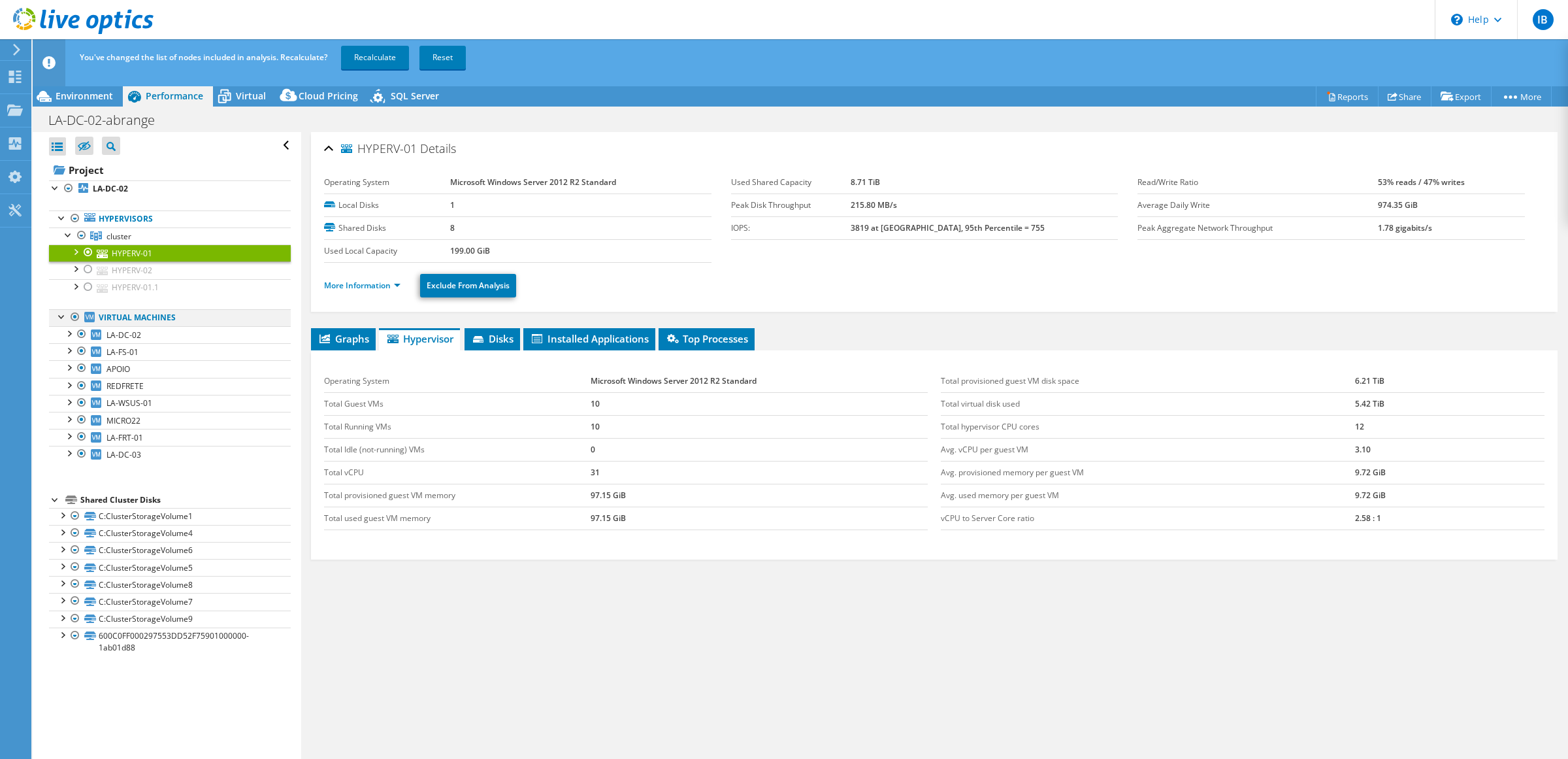
click at [75, 322] on div at bounding box center [75, 316] width 13 height 15
click at [385, 54] on link "Recalculate" at bounding box center [375, 57] width 68 height 23
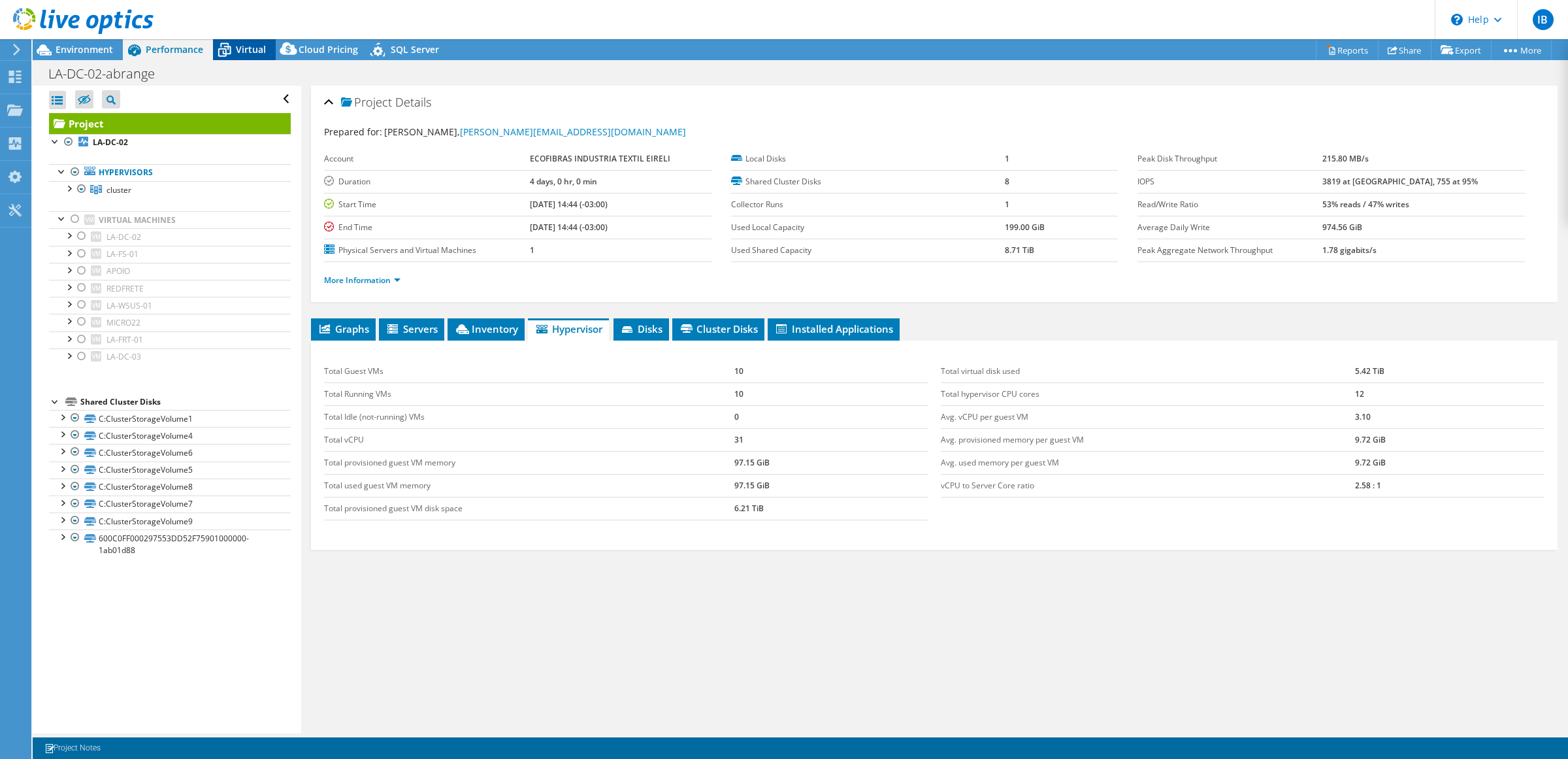
click at [249, 51] on span "Virtual" at bounding box center [250, 49] width 30 height 12
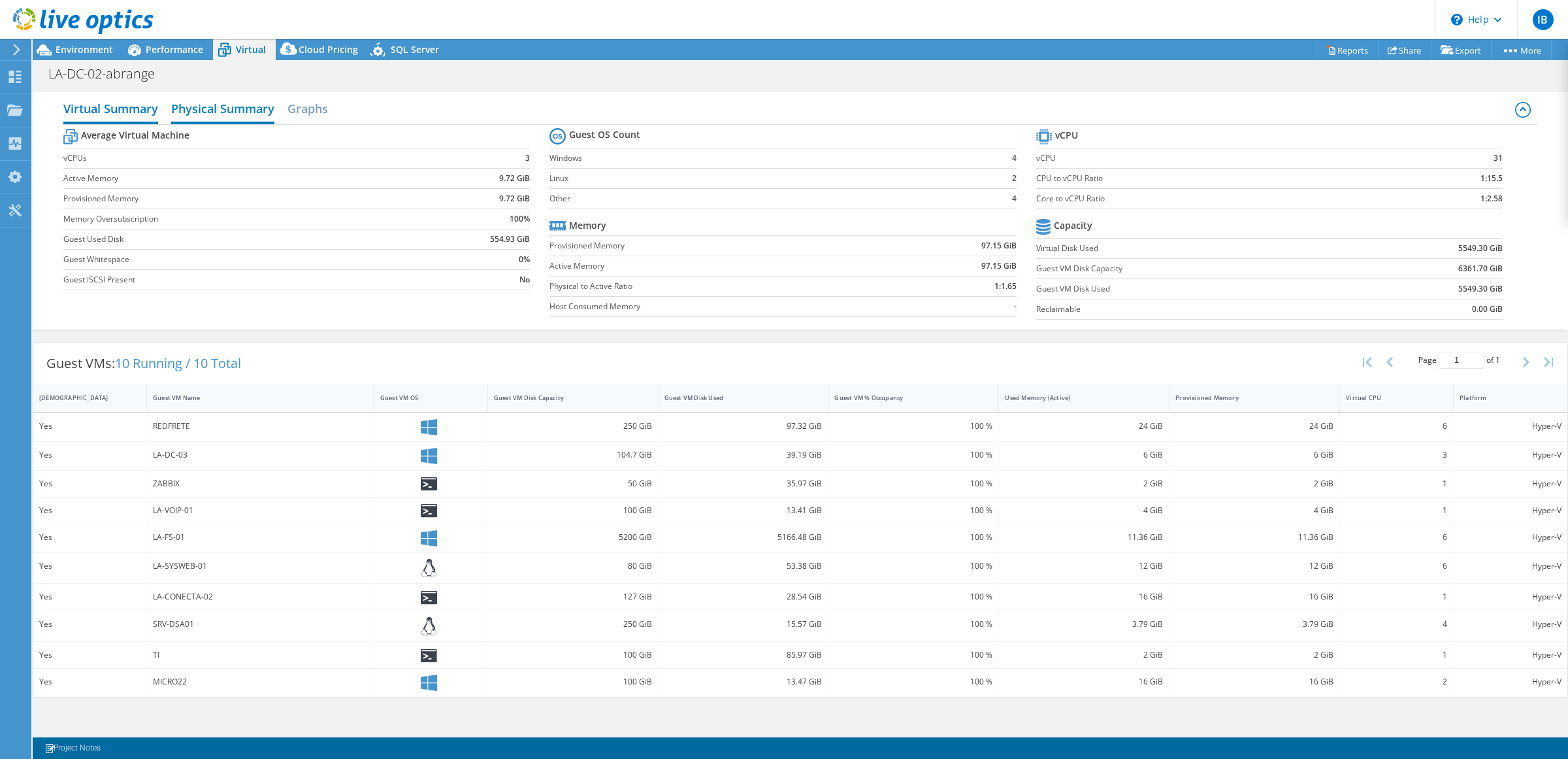
click at [222, 109] on h2 "Physical Summary" at bounding box center [223, 110] width 103 height 29
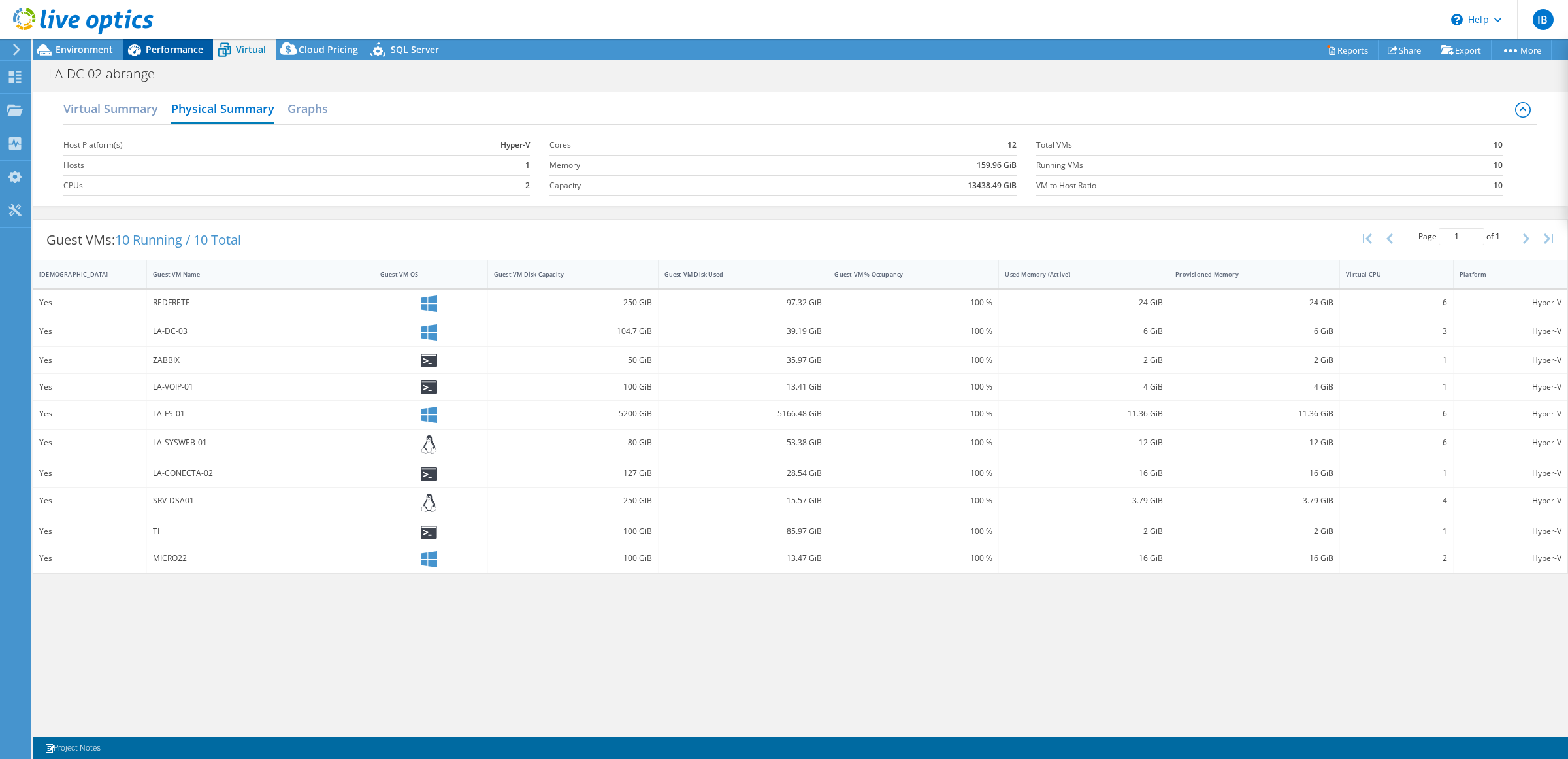
click at [165, 46] on span "Performance" at bounding box center [174, 49] width 57 height 12
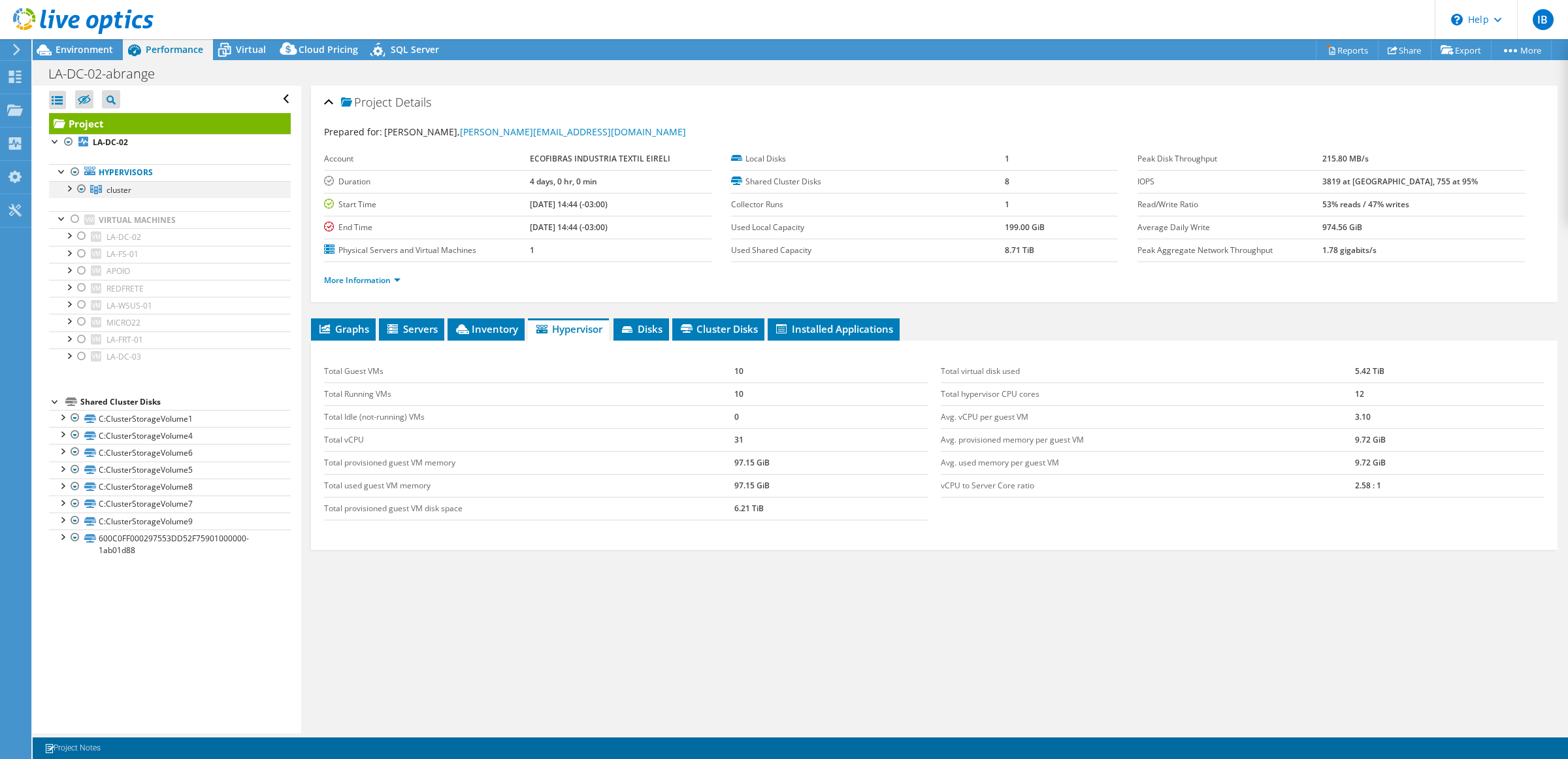
click at [64, 184] on div at bounding box center [68, 188] width 13 height 13
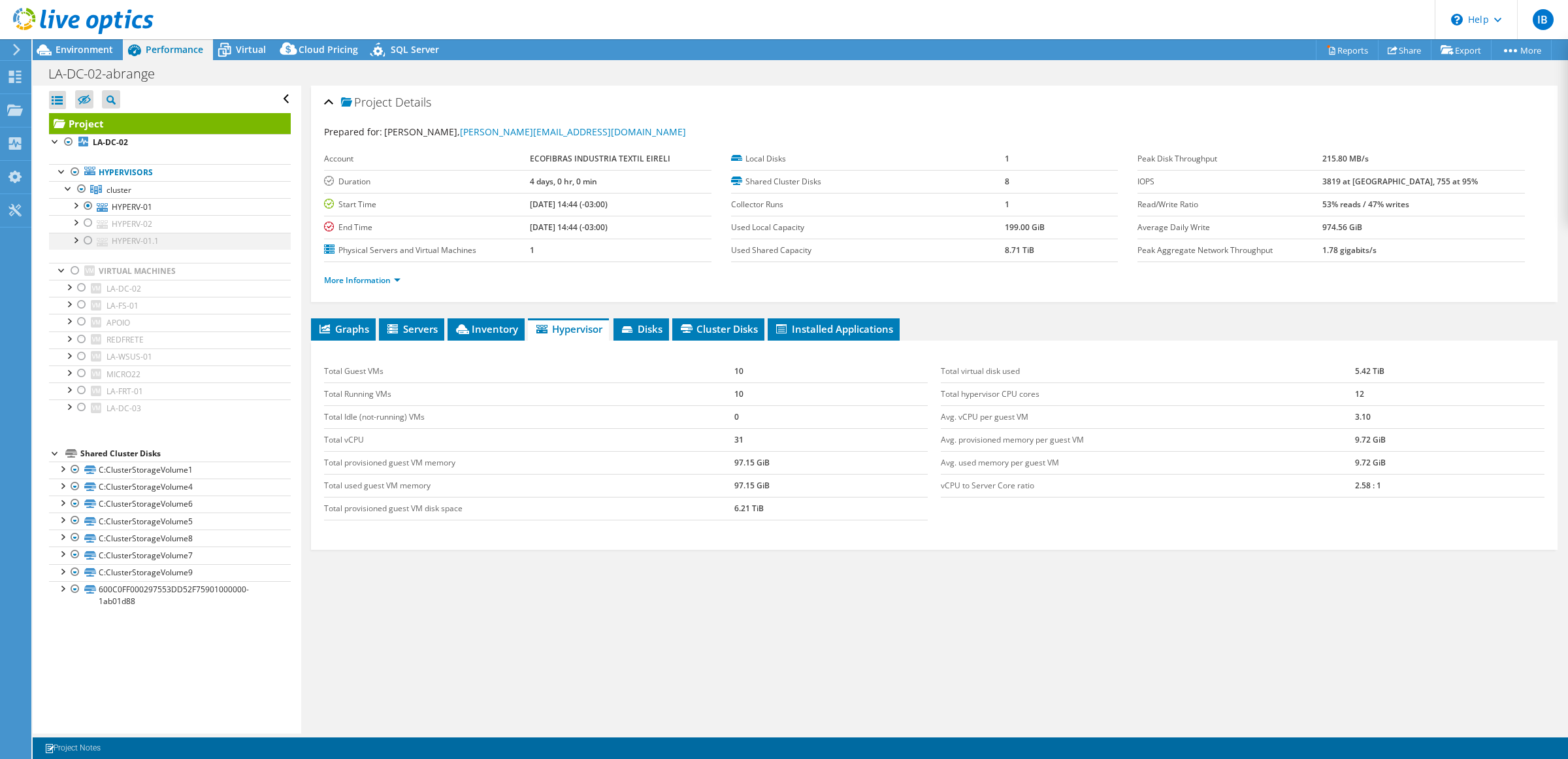
click at [85, 243] on div at bounding box center [88, 240] width 13 height 15
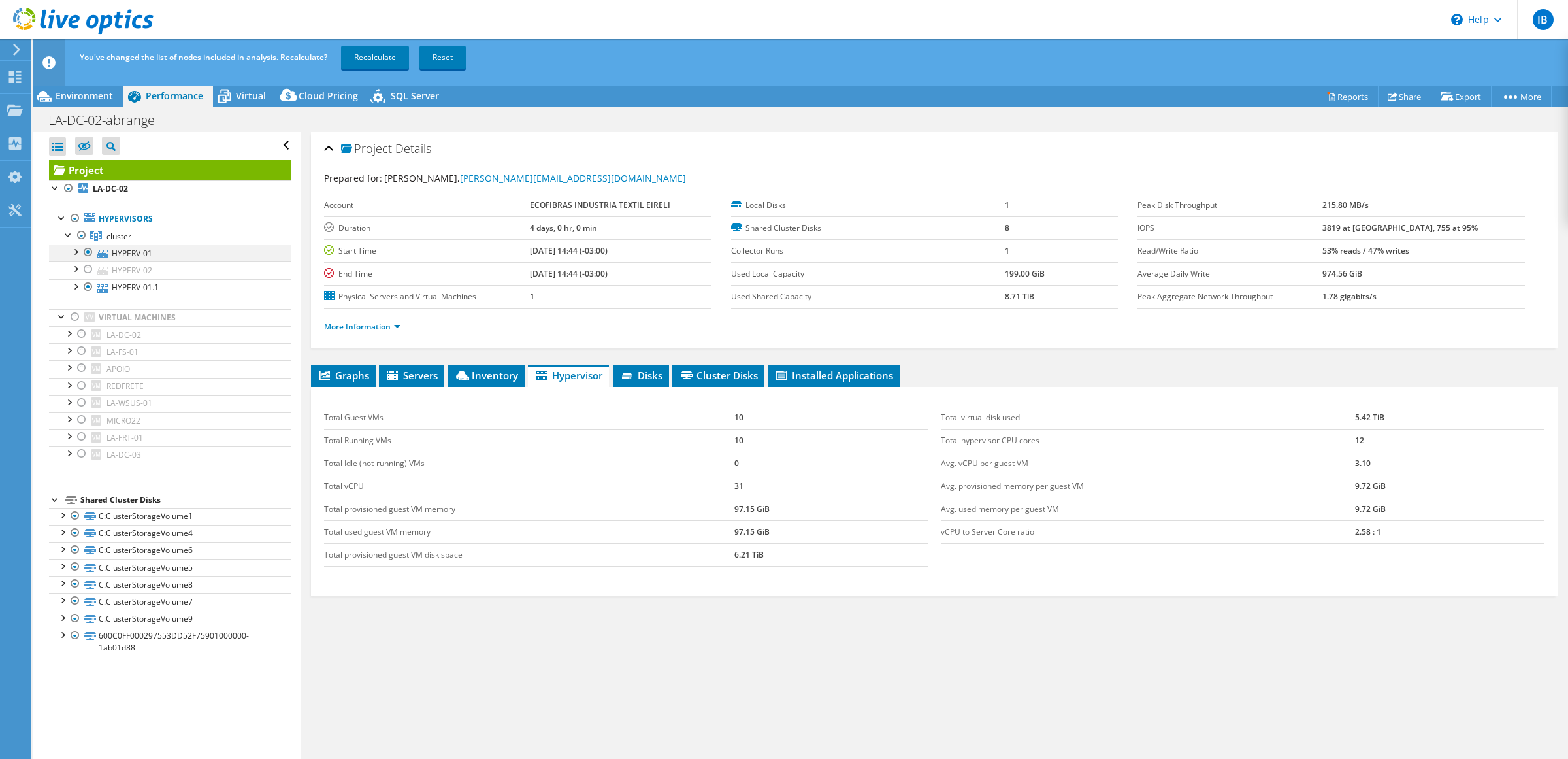
click at [88, 249] on div at bounding box center [88, 252] width 13 height 15
click at [369, 56] on link "Recalculate" at bounding box center [375, 57] width 68 height 23
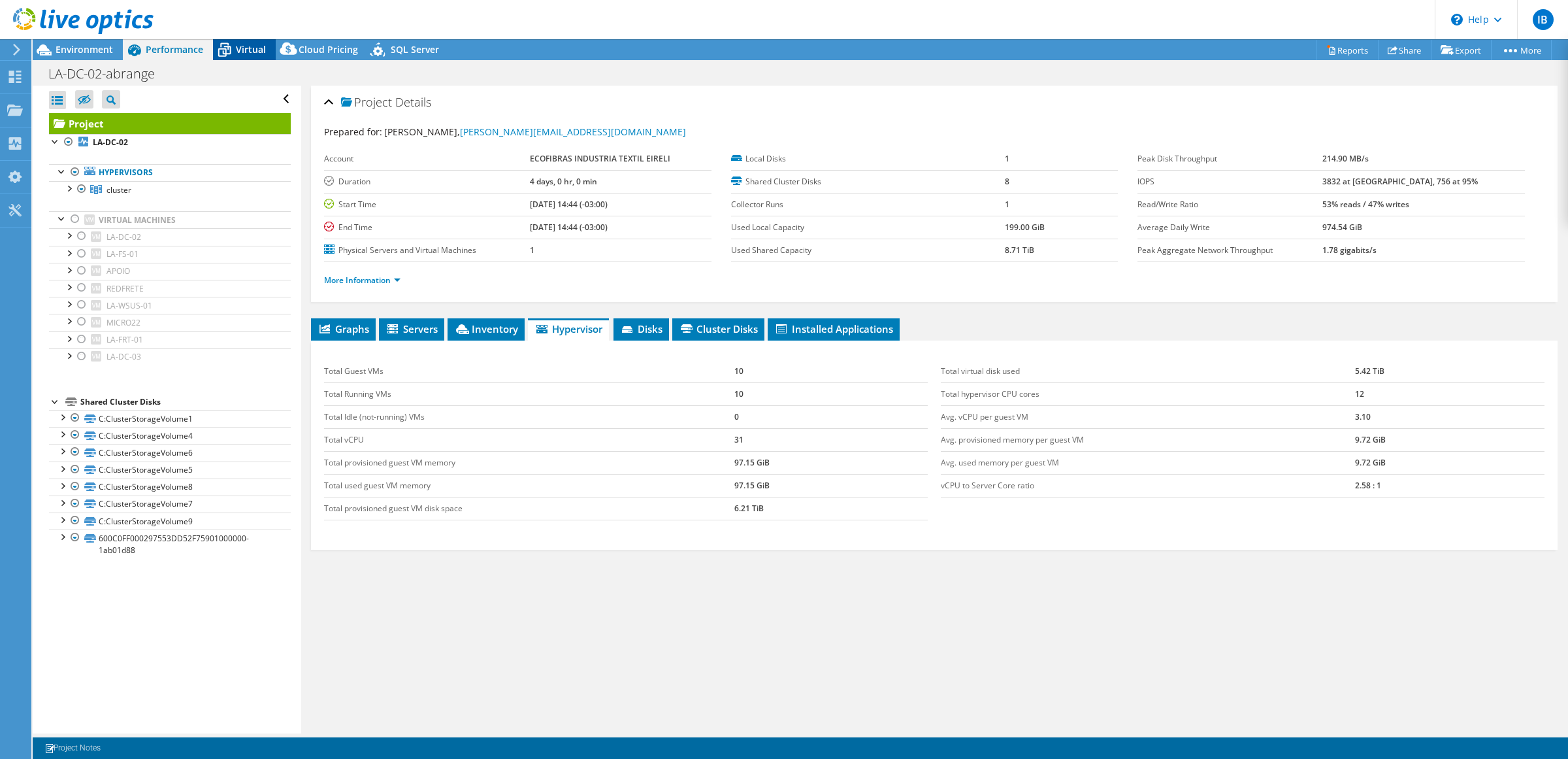
click at [238, 47] on span "Virtual" at bounding box center [250, 49] width 30 height 12
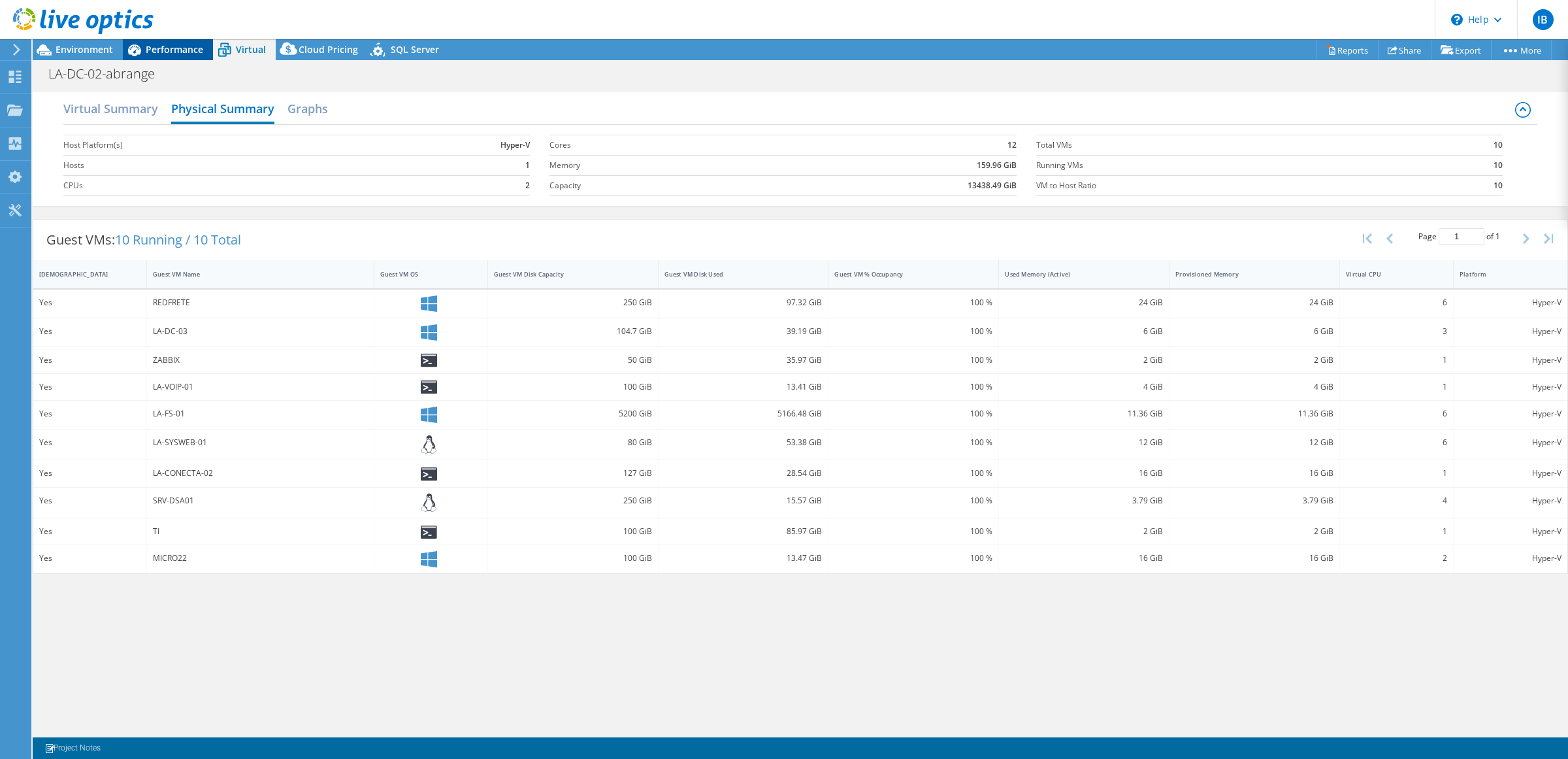
click at [154, 49] on span "Performance" at bounding box center [174, 49] width 57 height 12
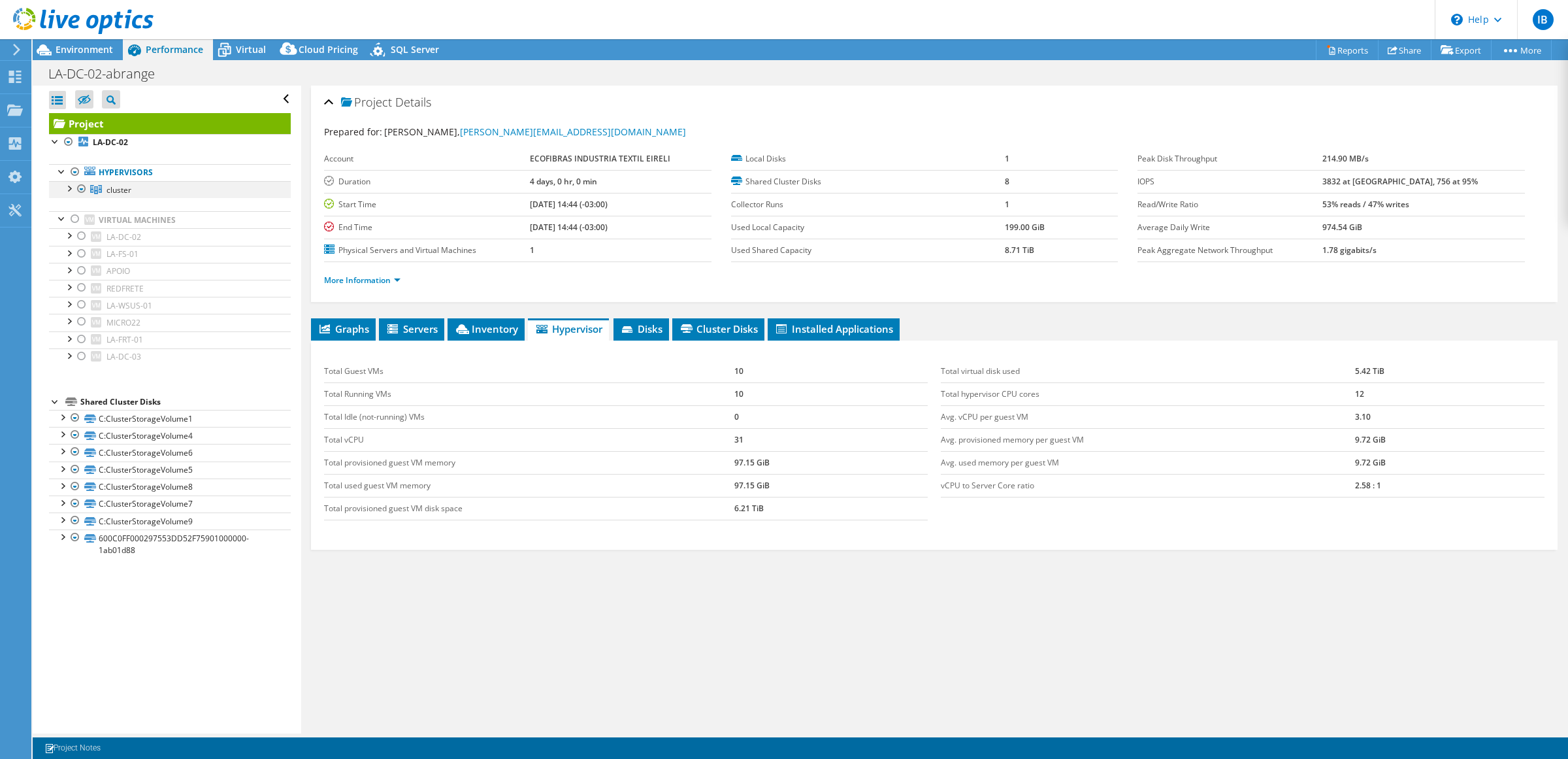
click at [64, 187] on div at bounding box center [68, 188] width 13 height 13
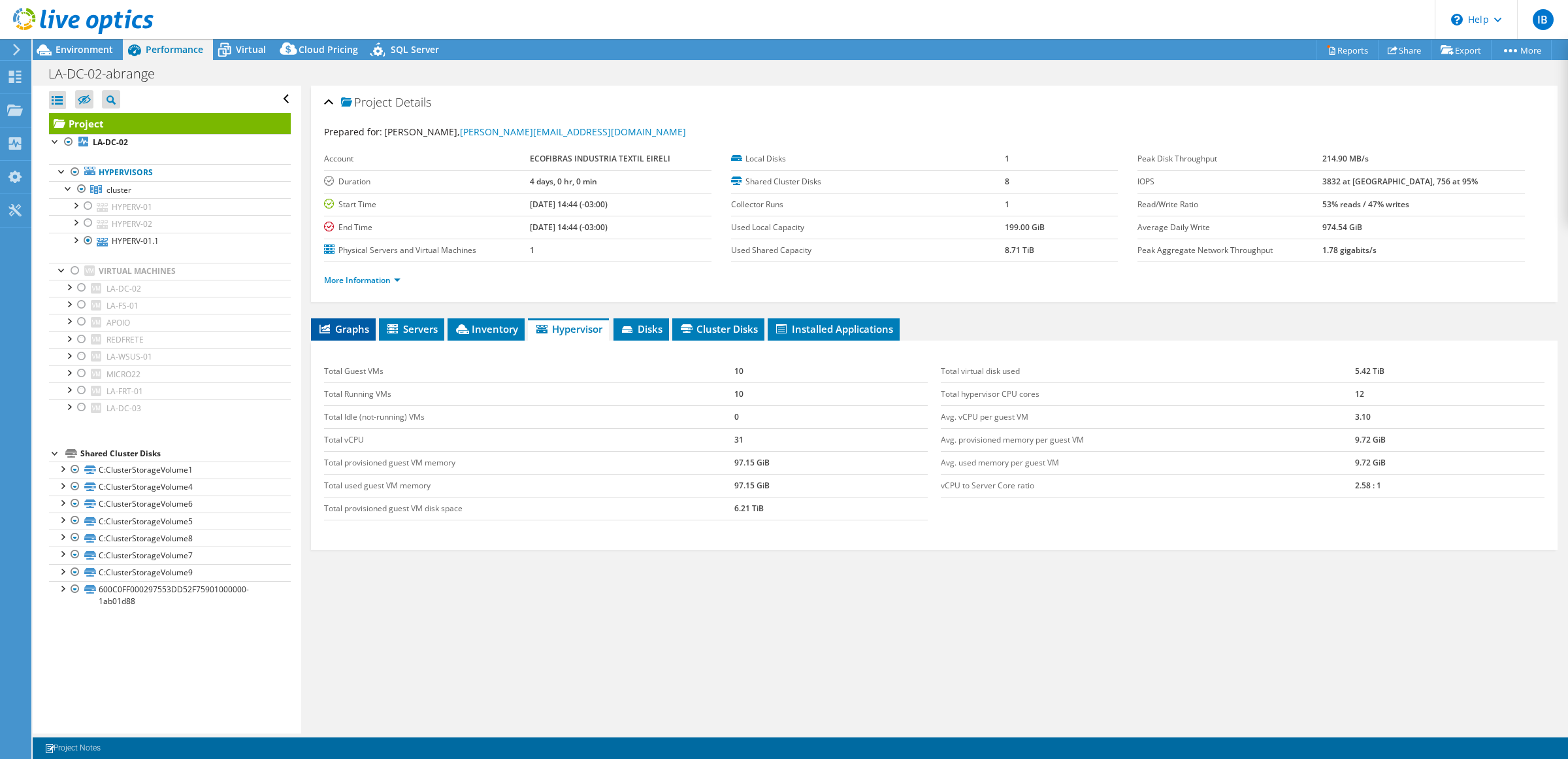
click at [344, 328] on span "Graphs" at bounding box center [344, 328] width 51 height 13
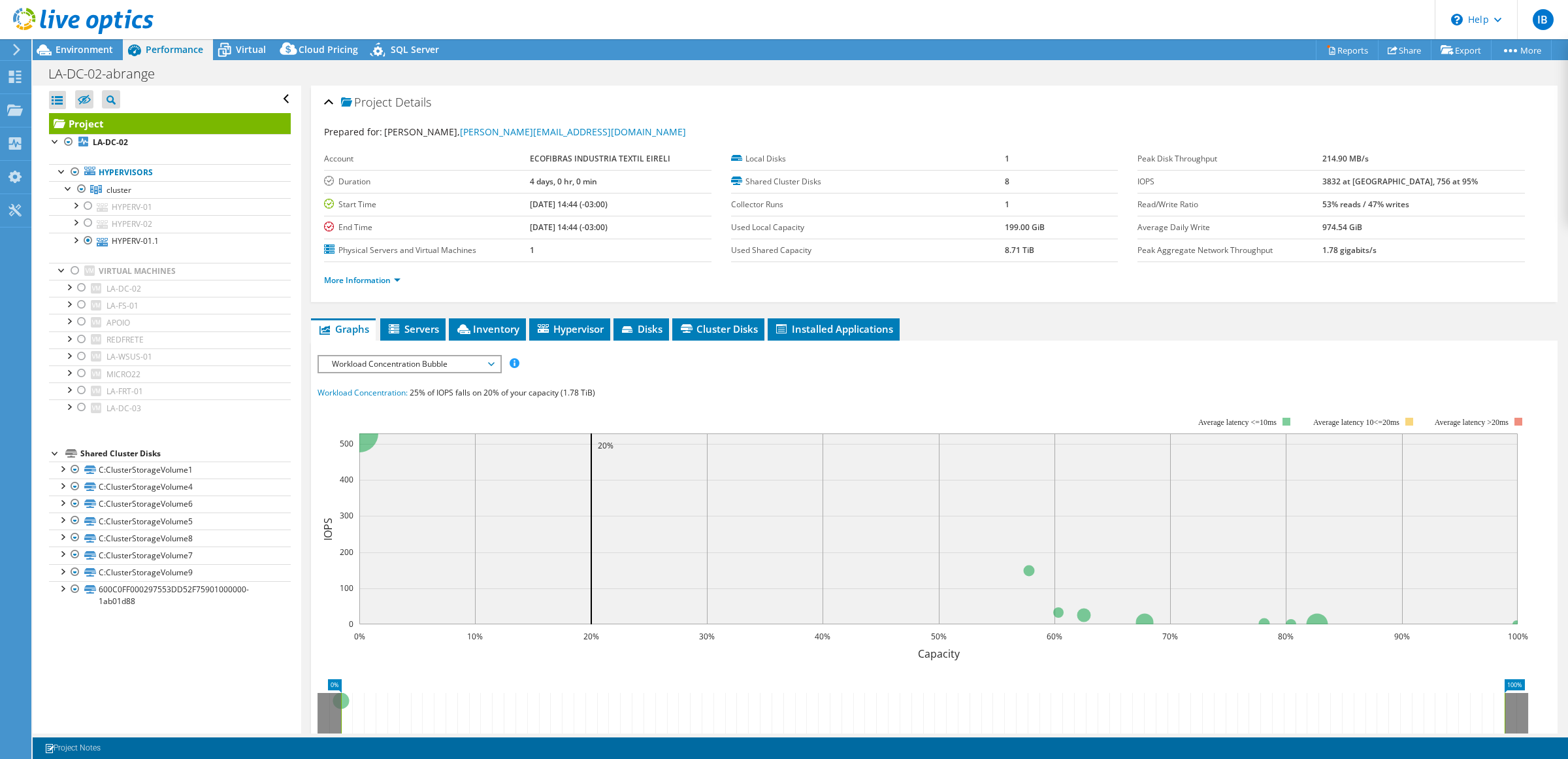
click at [464, 369] on span "Workload Concentration Bubble" at bounding box center [409, 364] width 168 height 15
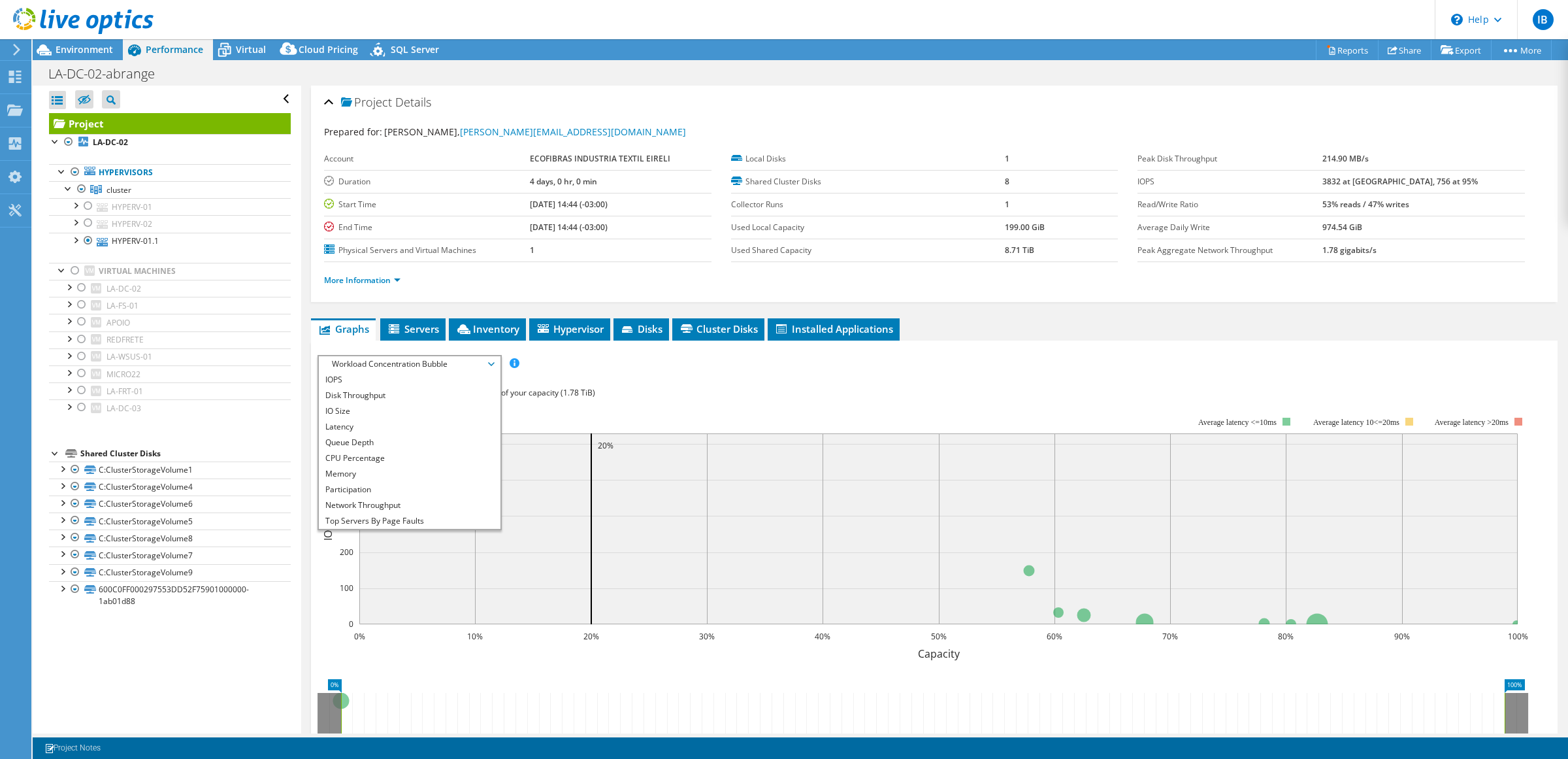
click at [464, 367] on span "Workload Concentration Bubble" at bounding box center [409, 364] width 168 height 15
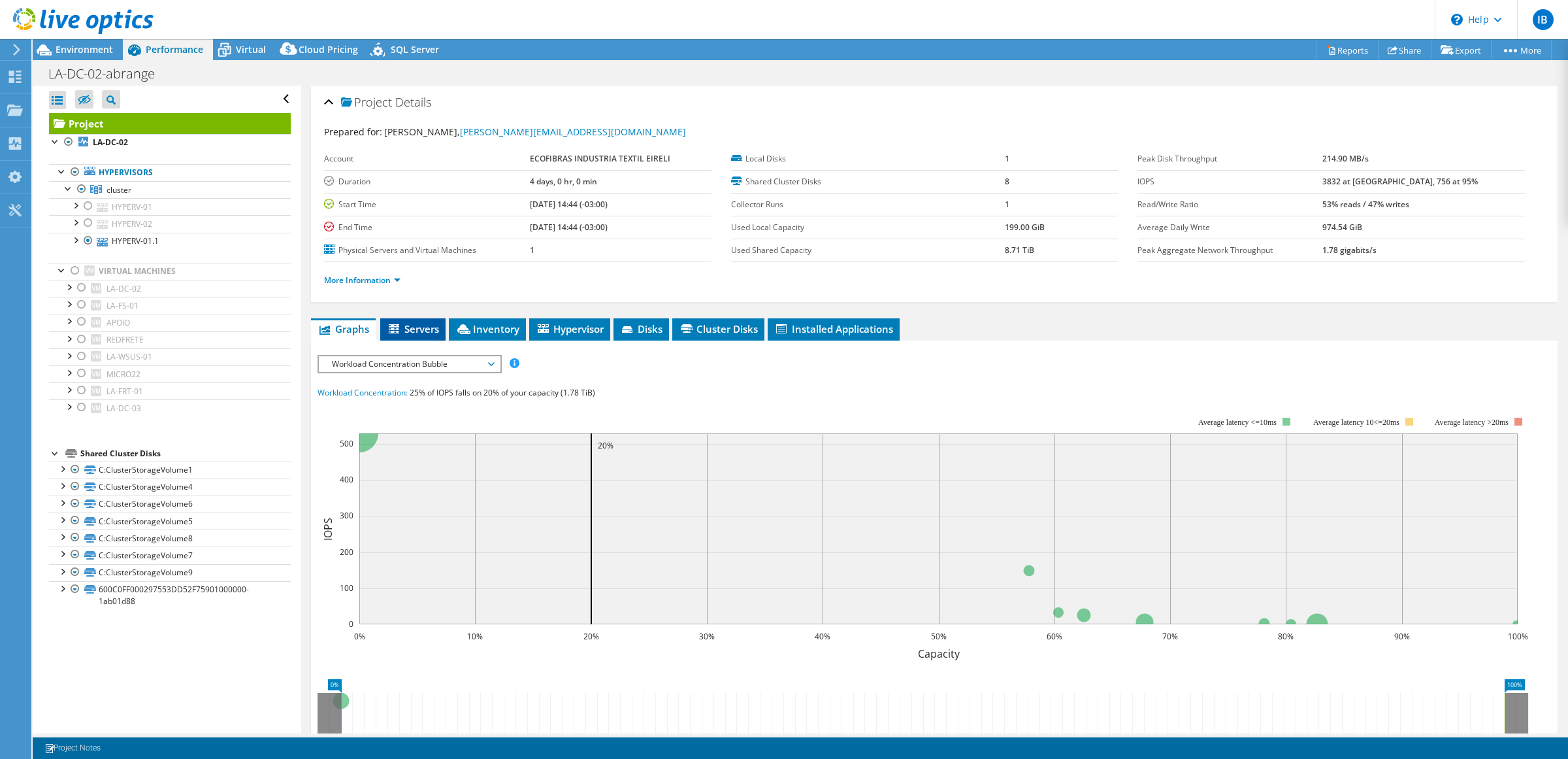
click at [433, 333] on span "Servers" at bounding box center [413, 328] width 52 height 13
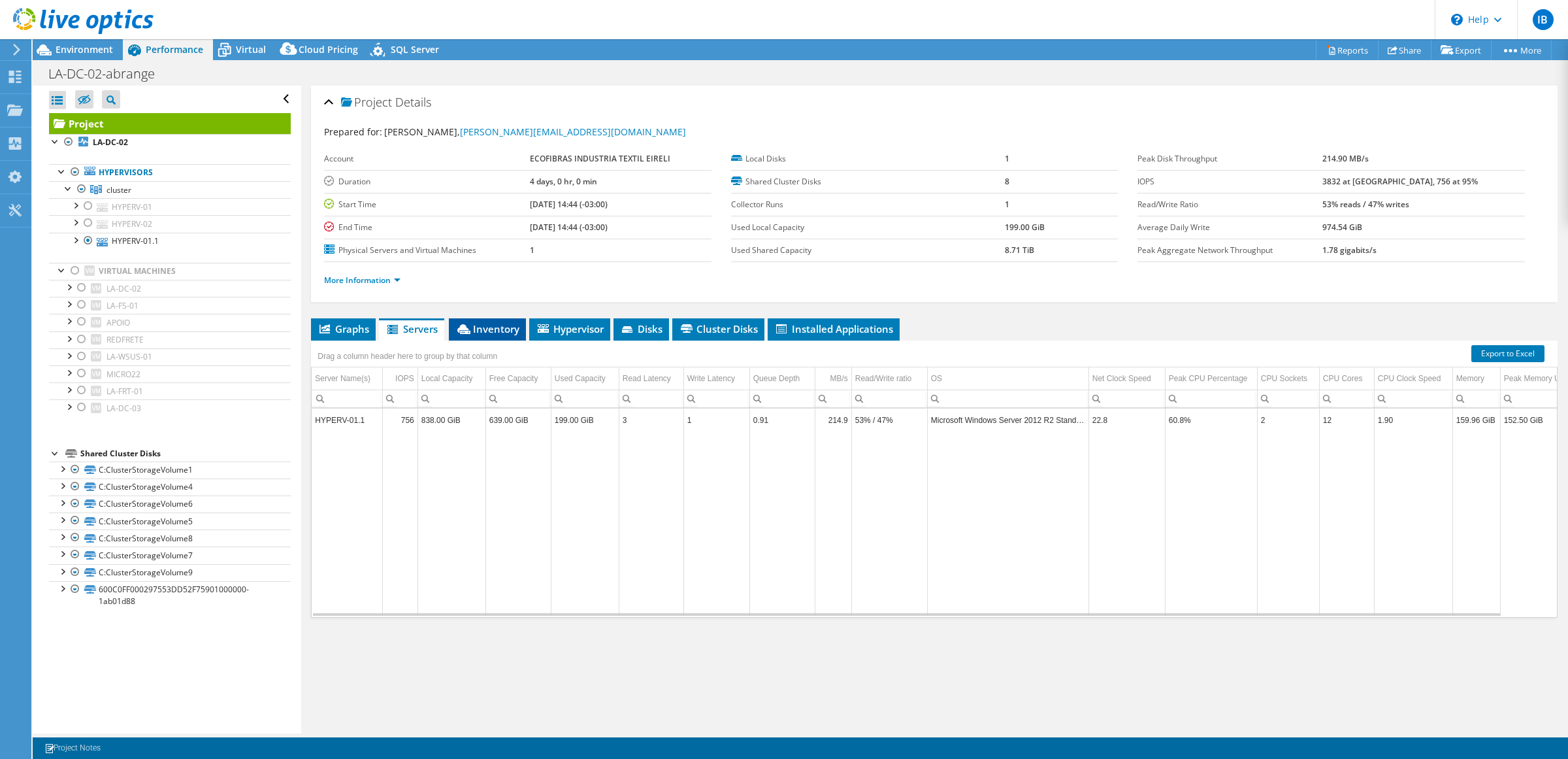
click at [481, 331] on span "Inventory" at bounding box center [488, 328] width 64 height 13
click at [582, 331] on span "Hypervisor" at bounding box center [570, 328] width 68 height 13
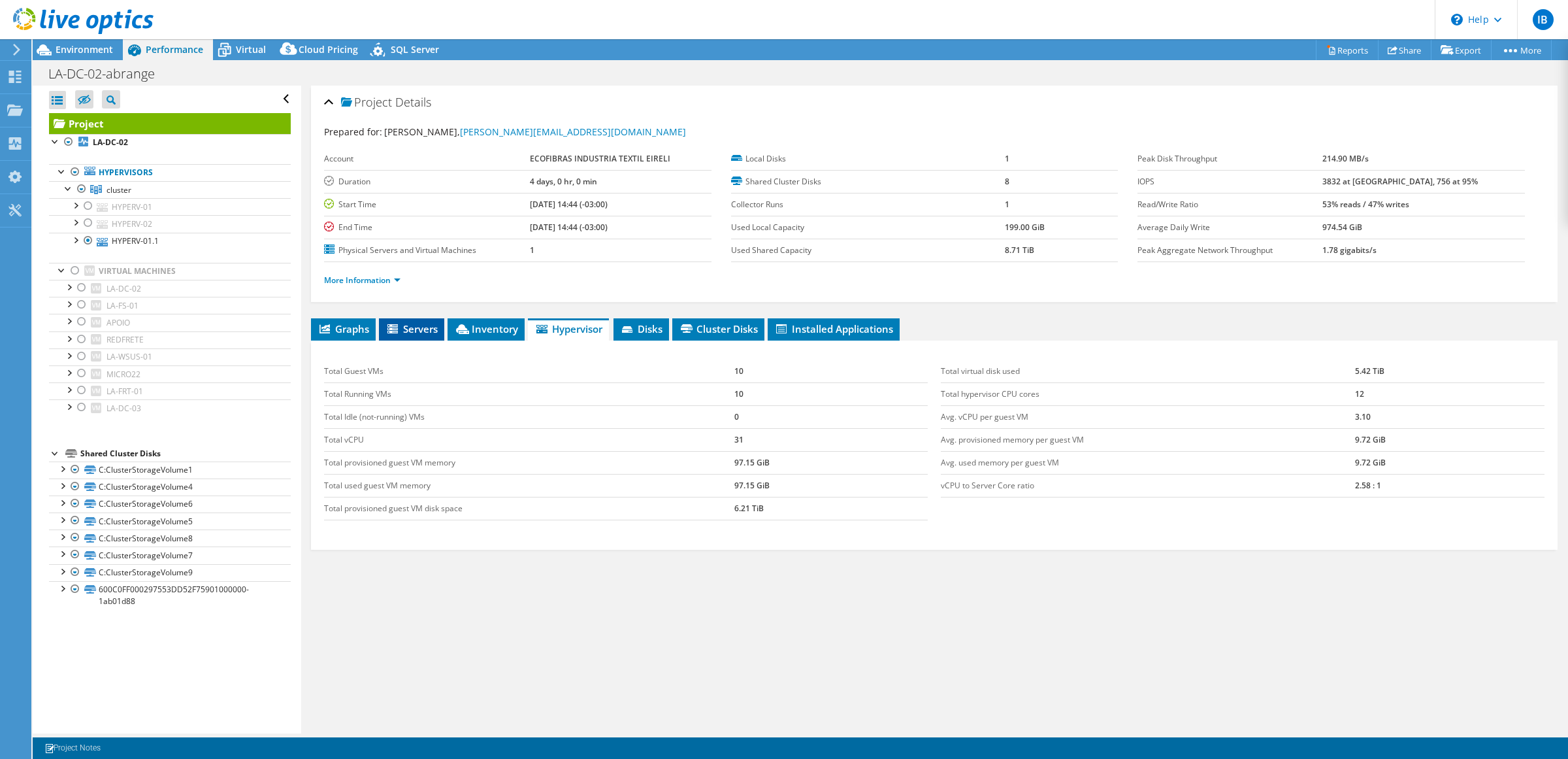
click at [409, 329] on span "Servers" at bounding box center [411, 328] width 52 height 13
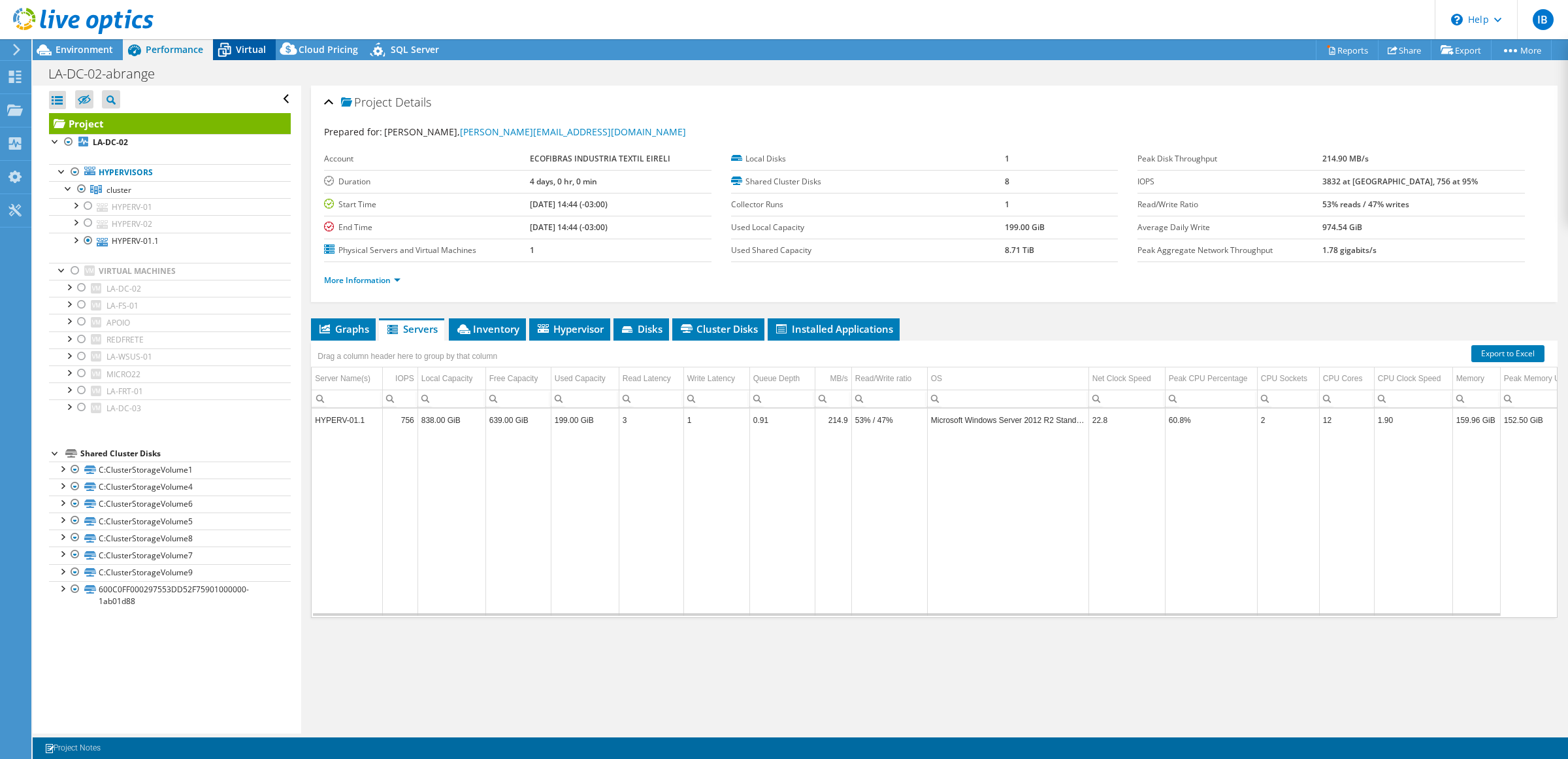
click at [253, 43] on span "Virtual" at bounding box center [250, 49] width 30 height 12
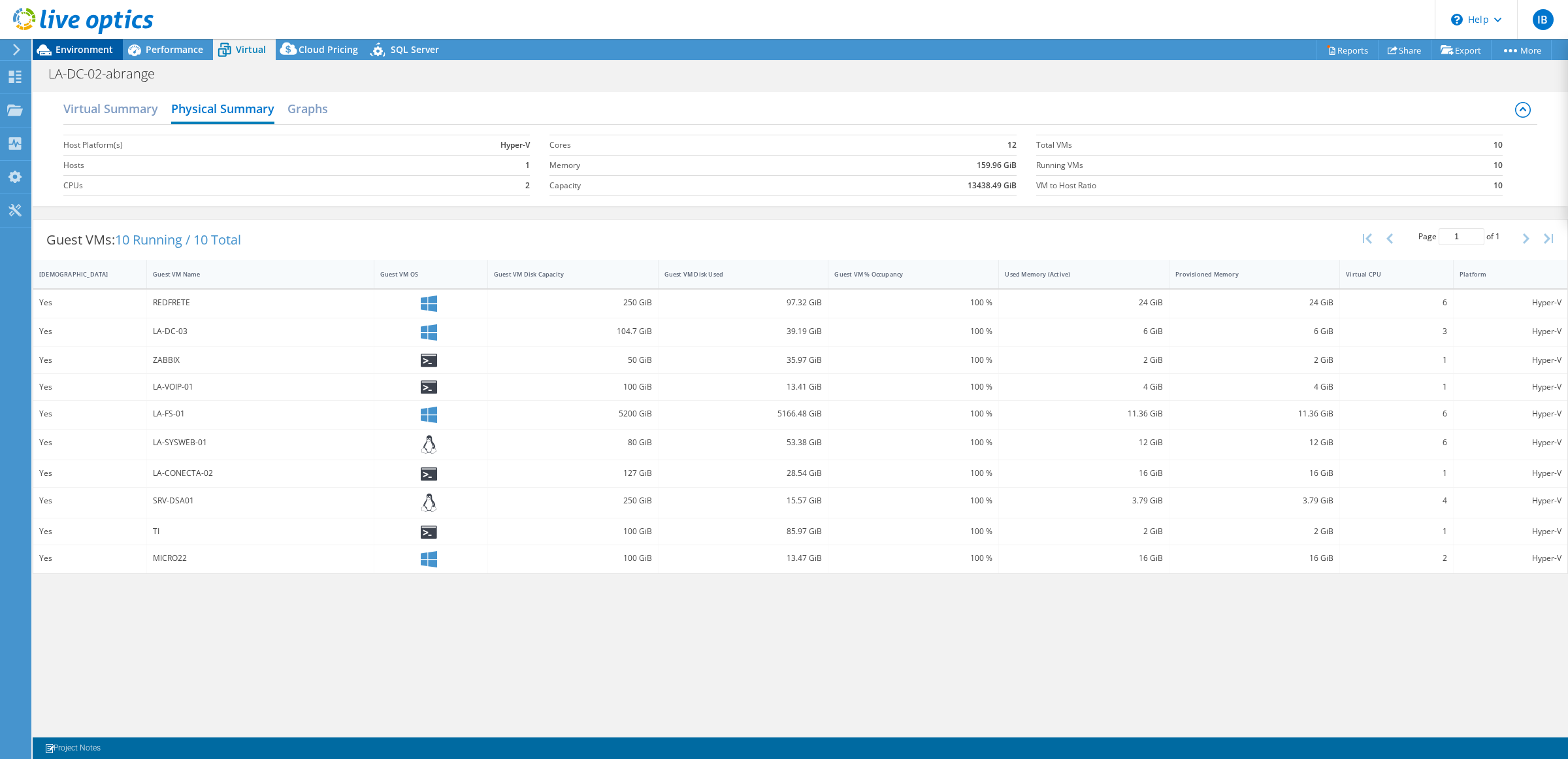
click at [86, 47] on span "Environment" at bounding box center [84, 49] width 57 height 12
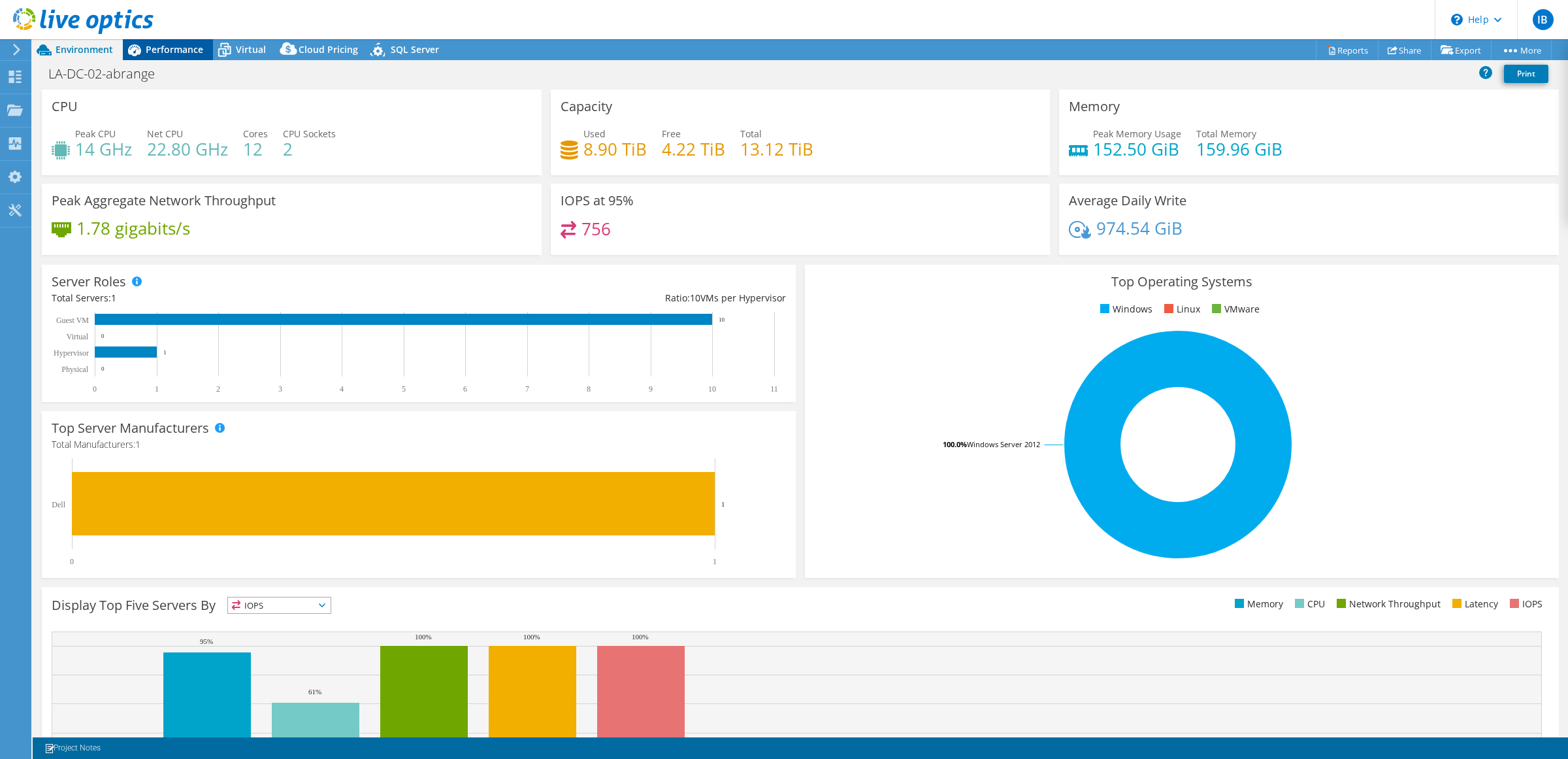
click at [158, 47] on span "Performance" at bounding box center [174, 49] width 57 height 12
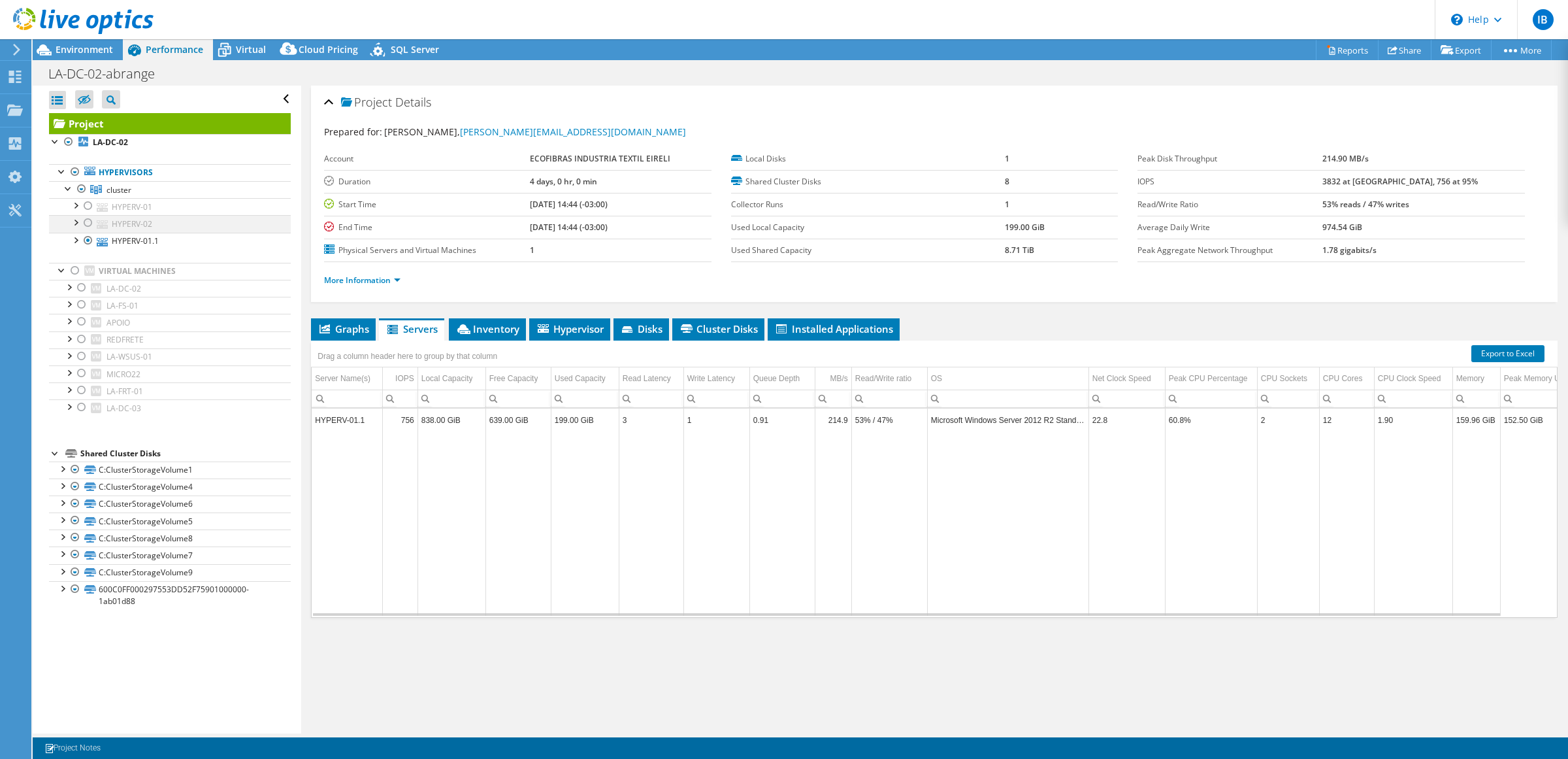
click at [85, 224] on div at bounding box center [88, 222] width 13 height 15
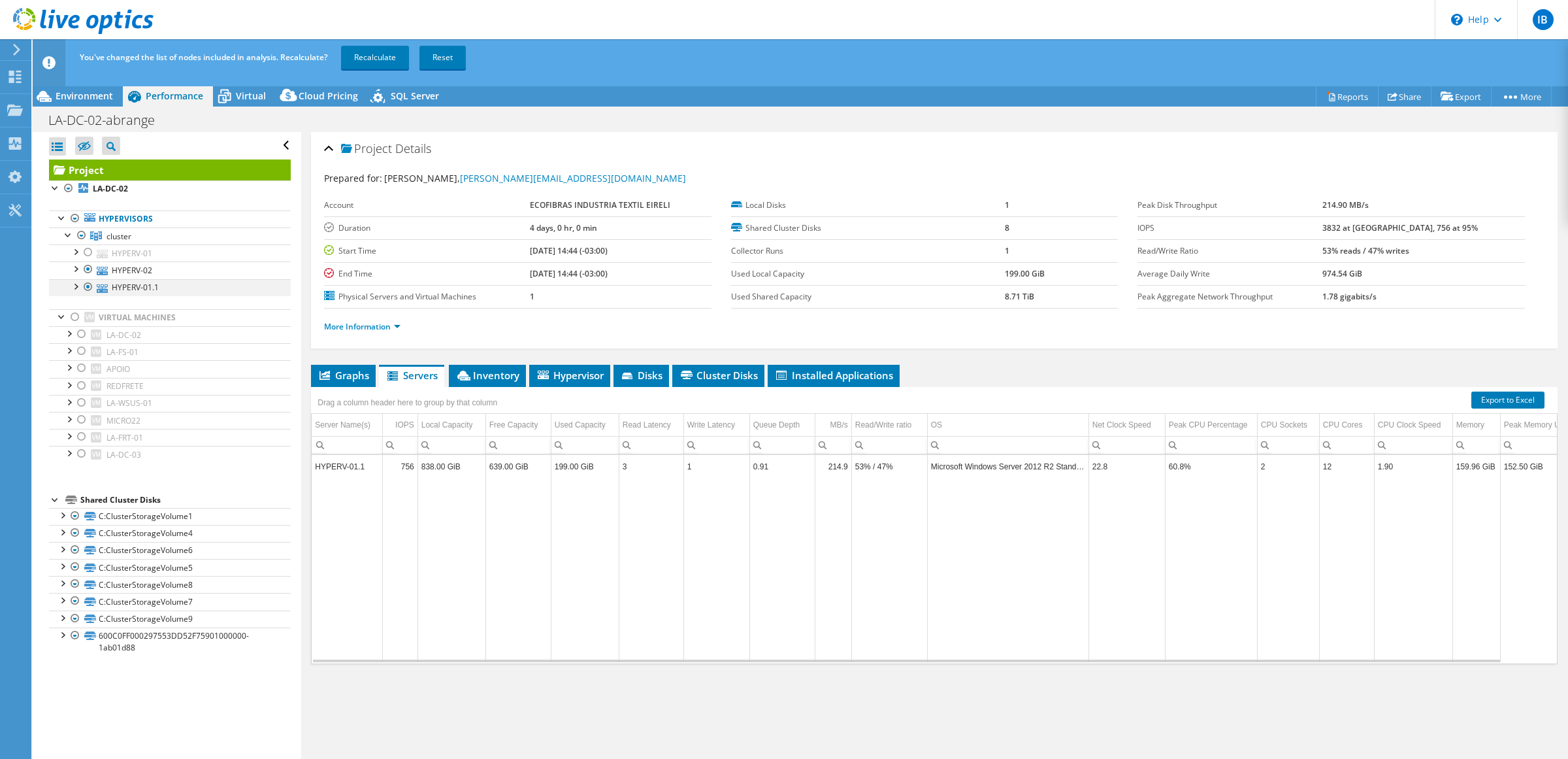
click at [88, 287] on div at bounding box center [88, 287] width 13 height 15
click at [368, 56] on link "Recalculate" at bounding box center [375, 57] width 68 height 23
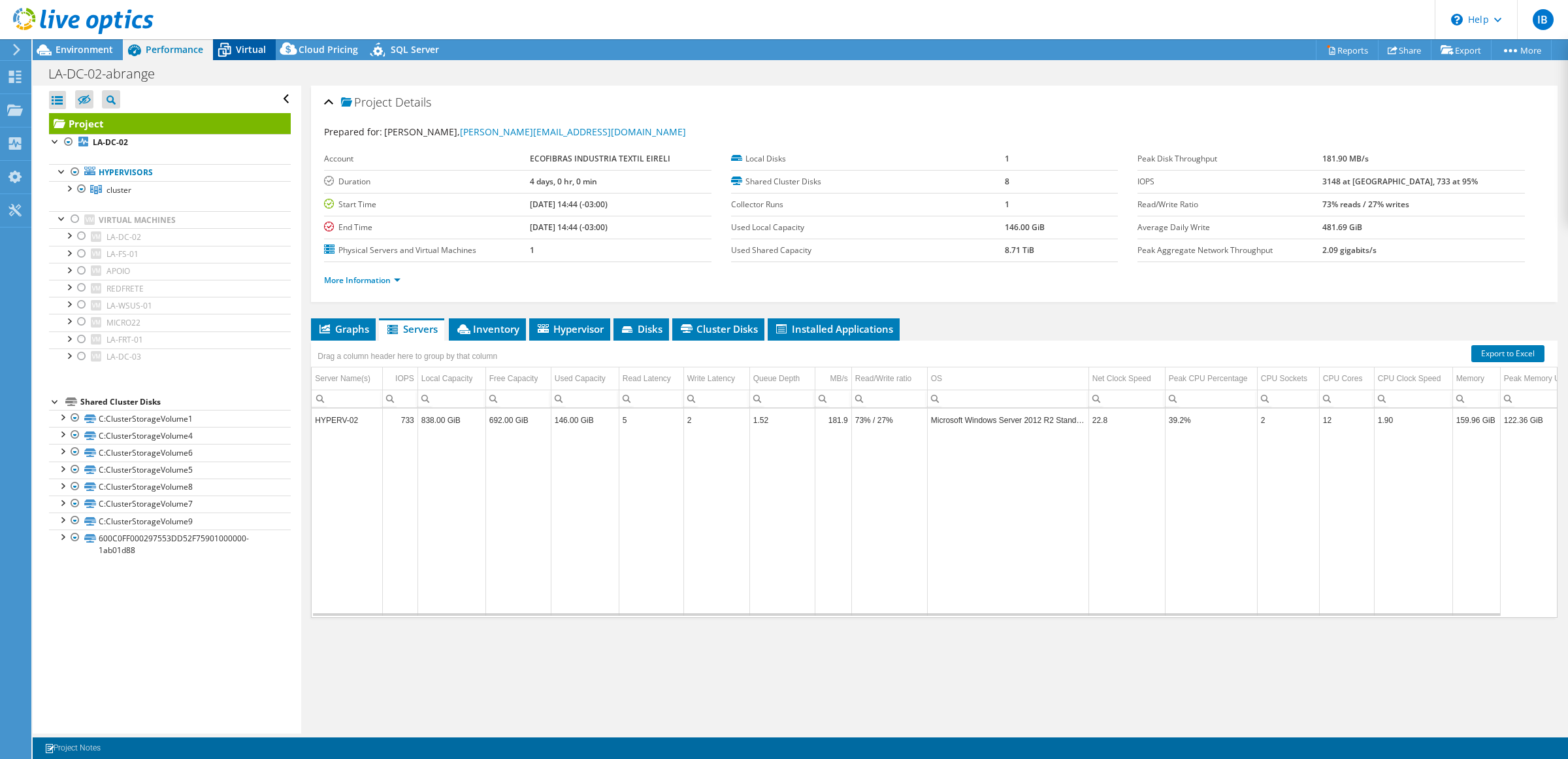
click at [237, 50] on span "Virtual" at bounding box center [250, 49] width 30 height 12
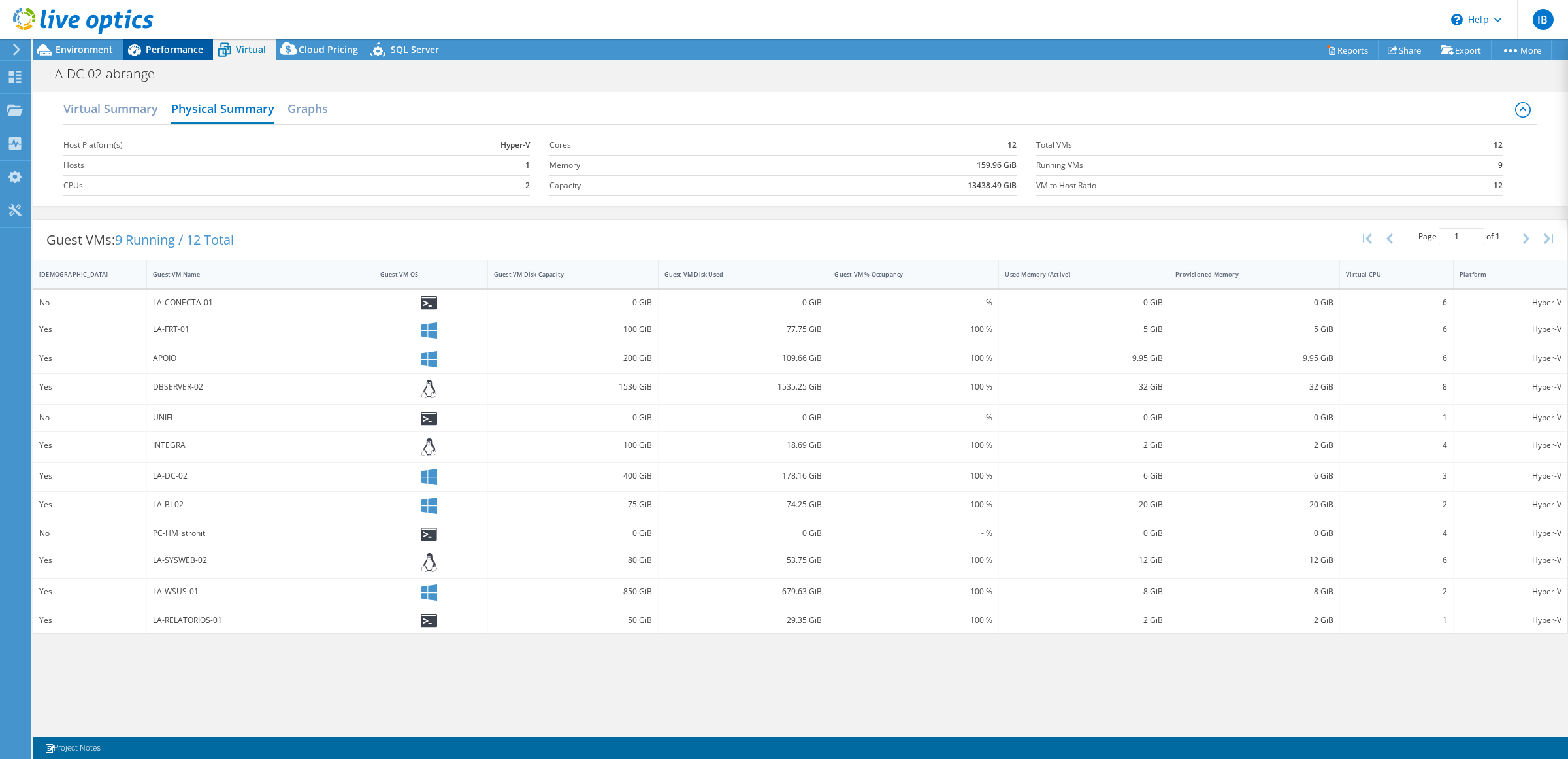
click at [190, 47] on span "Performance" at bounding box center [174, 49] width 57 height 12
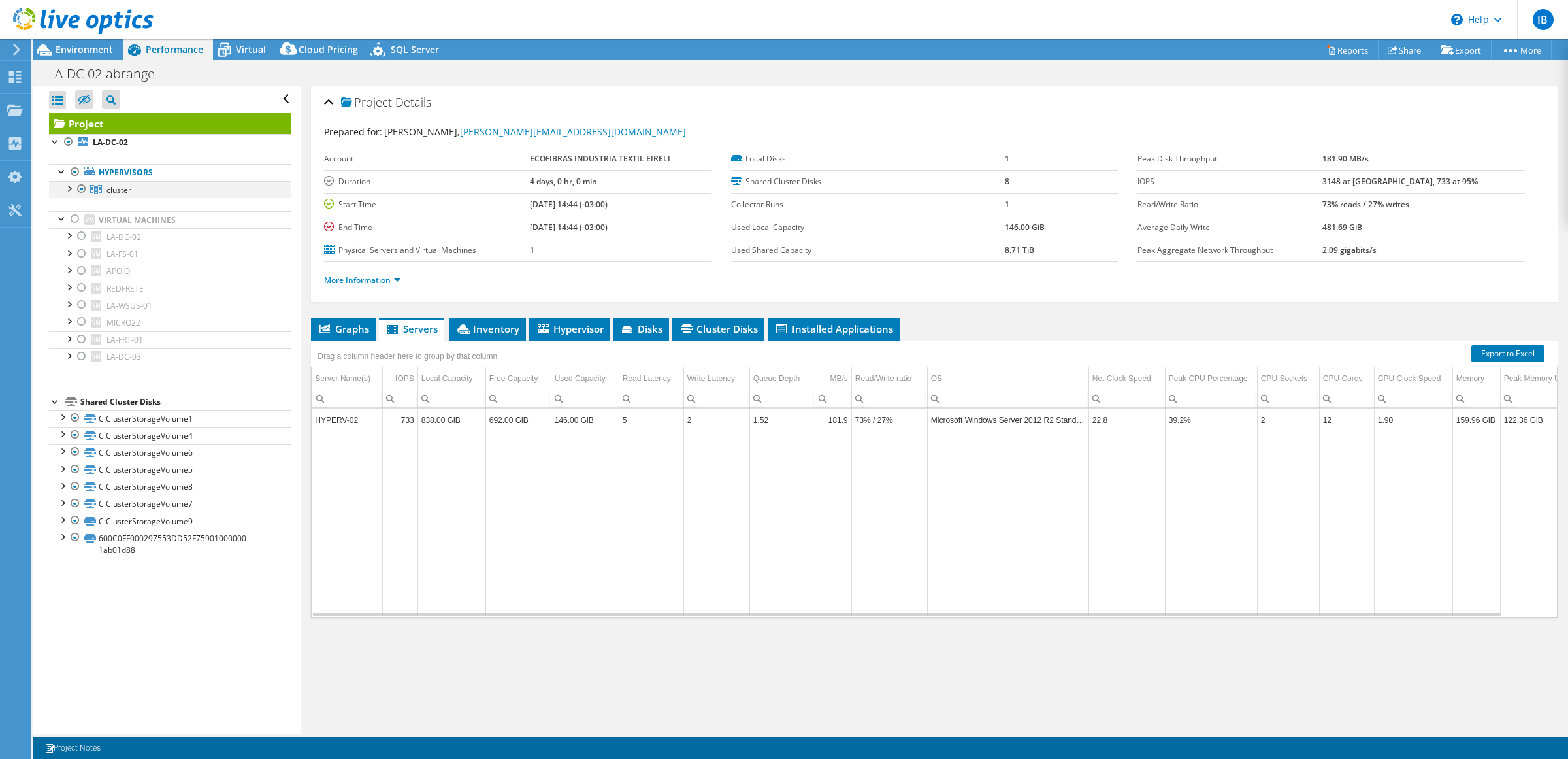
click at [66, 193] on div at bounding box center [68, 188] width 13 height 13
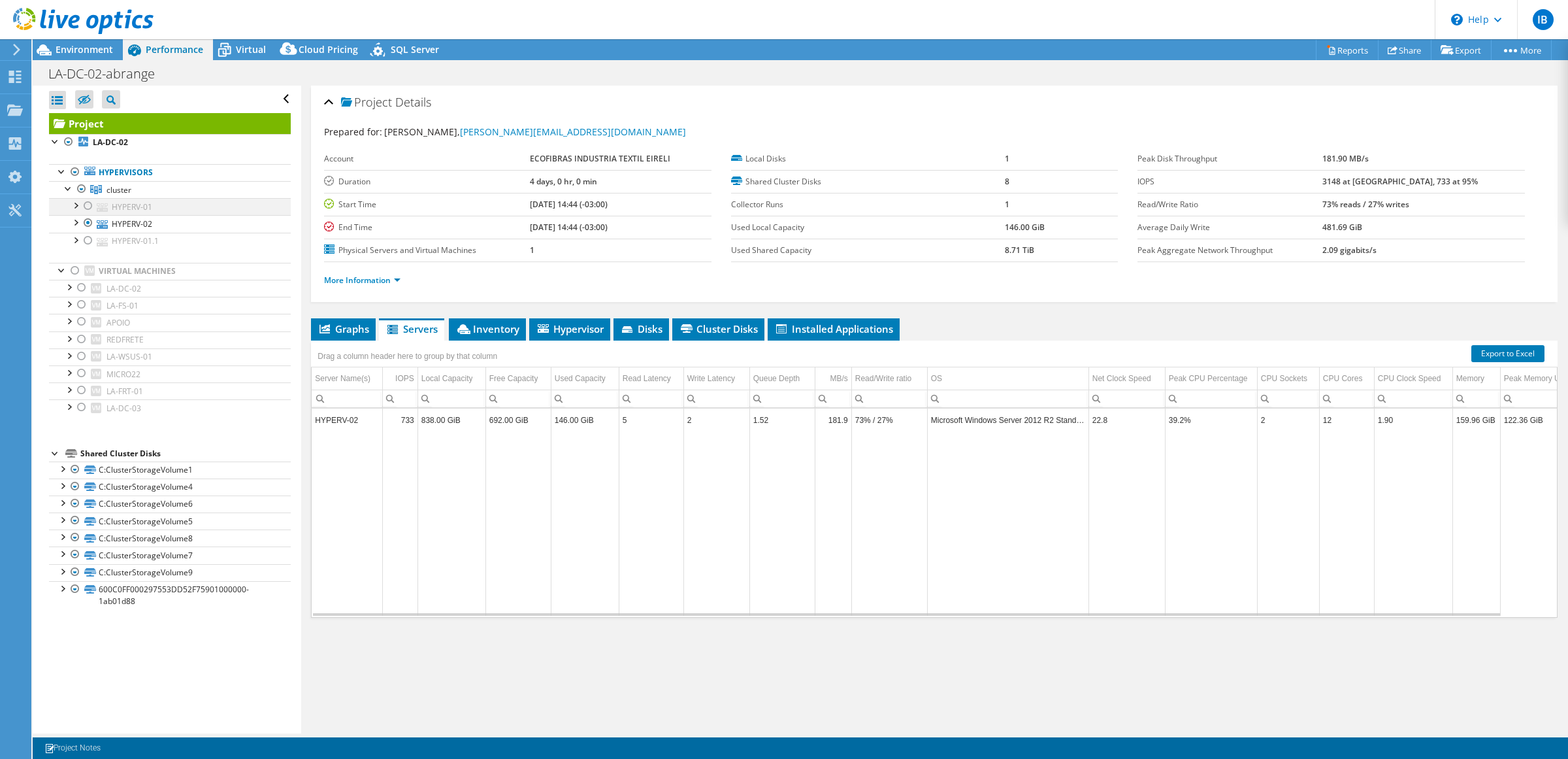
click at [90, 207] on div at bounding box center [88, 205] width 13 height 15
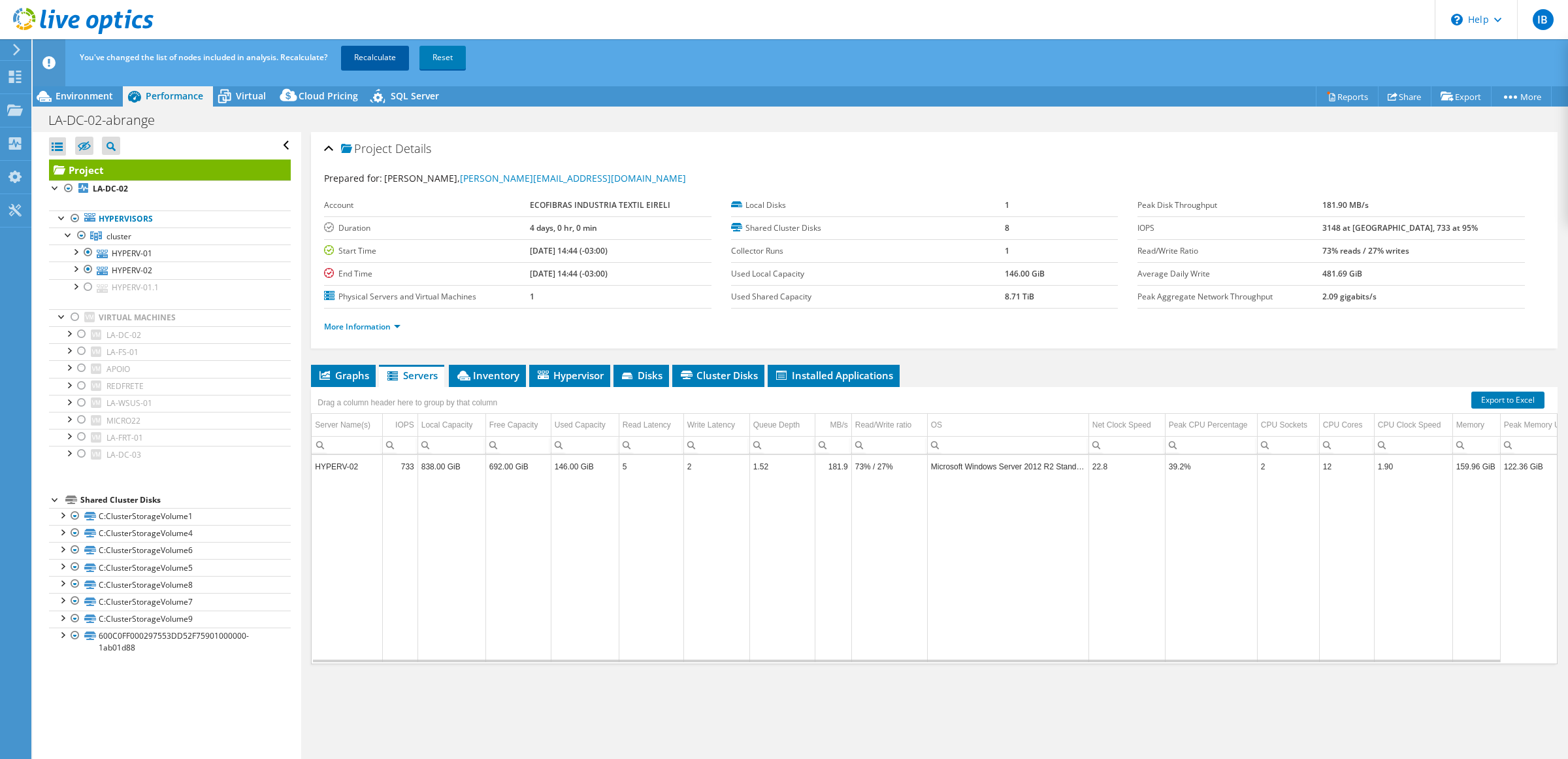
click at [370, 52] on link "Recalculate" at bounding box center [375, 57] width 68 height 23
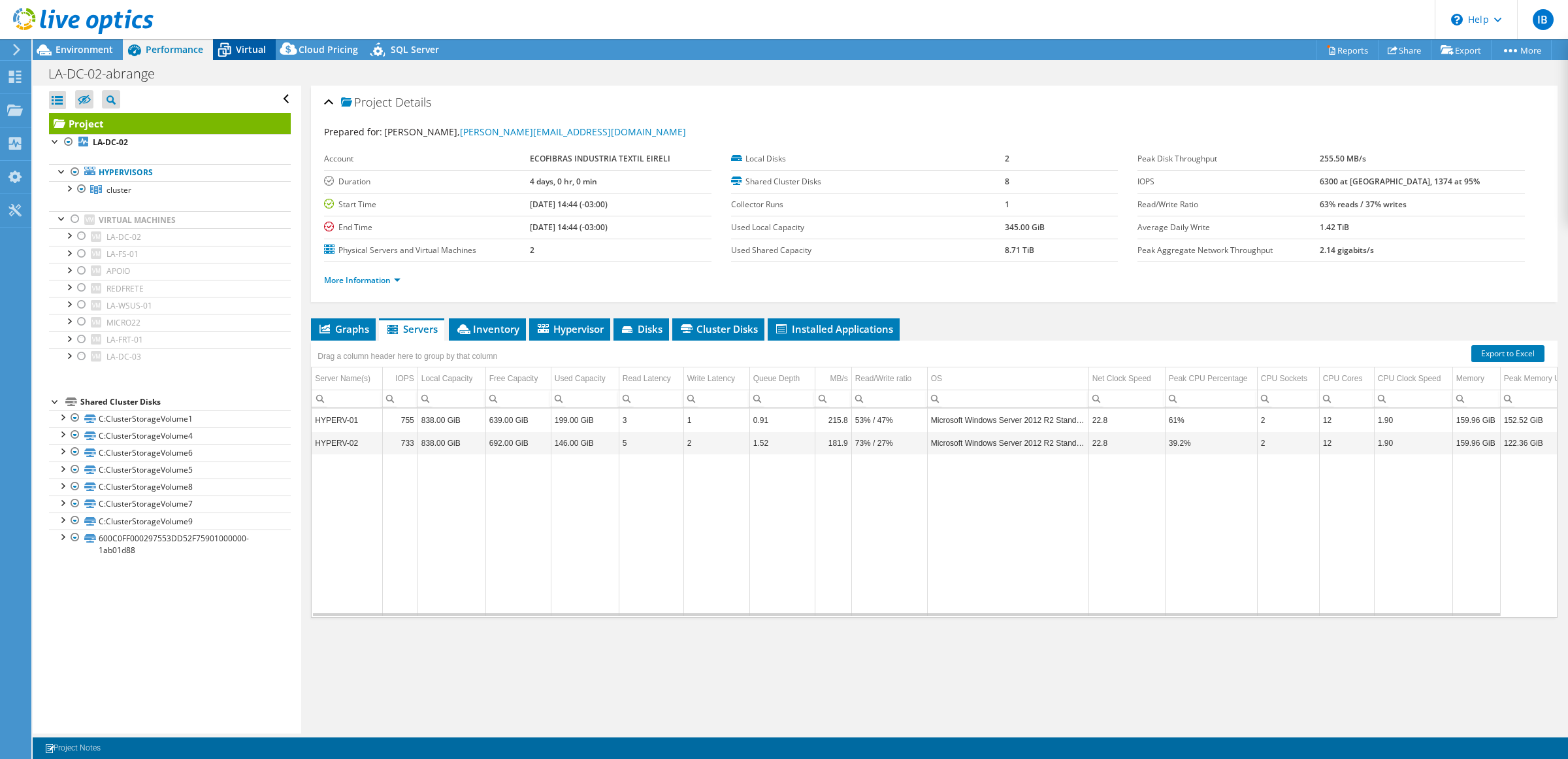
click at [249, 47] on span "Virtual" at bounding box center [250, 49] width 30 height 12
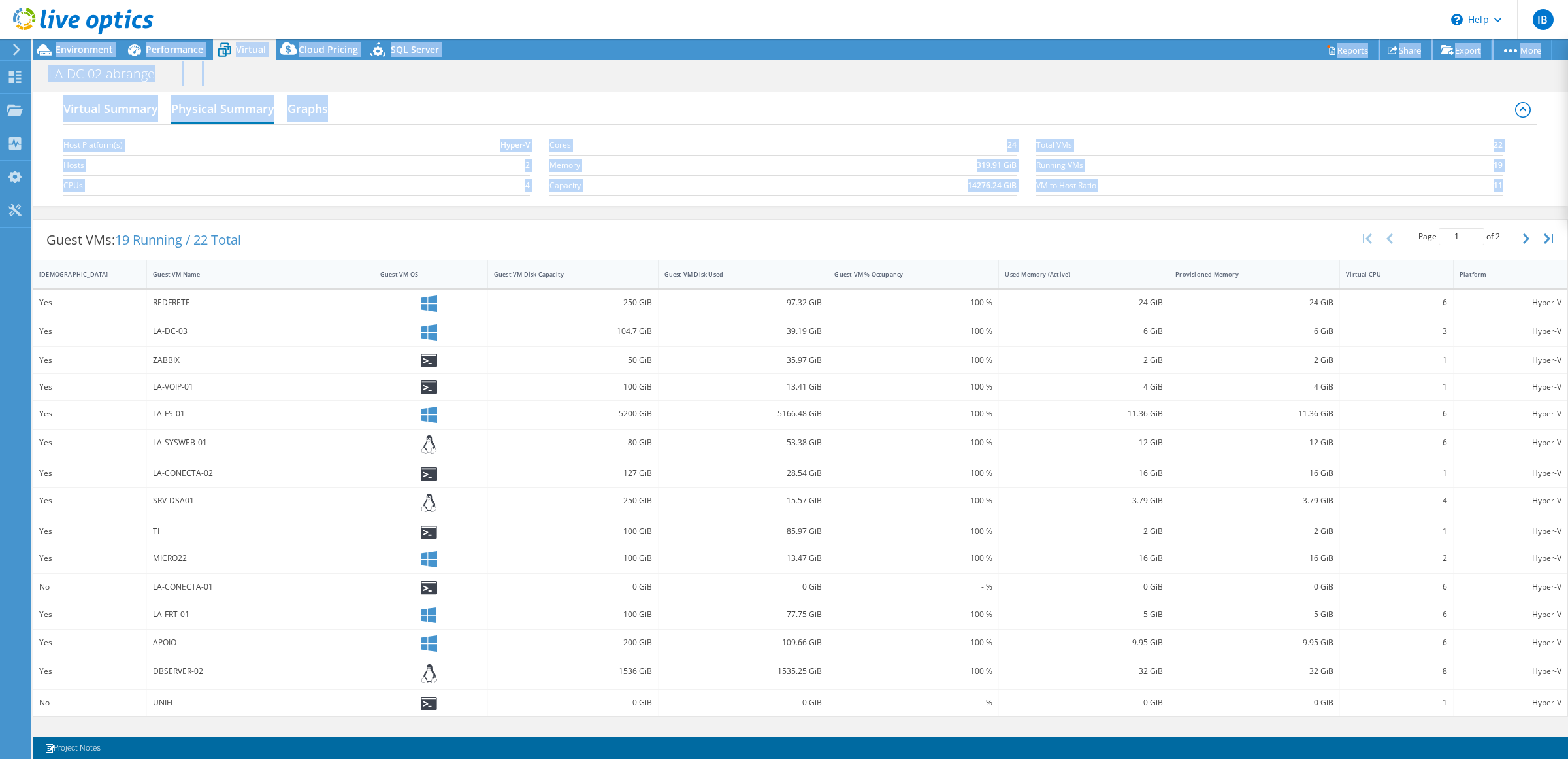
drag, startPoint x: 39, startPoint y: 228, endPoint x: 1510, endPoint y: 464, distance: 1489.8
click at [1567, 730] on html "IB End User ISAIAS BERTIN isaias@brsolucoes.inf.br ECOFIBRAS INDUSTRIA TEXTIL E…" at bounding box center [784, 379] width 1568 height 759
click at [1529, 241] on button "button" at bounding box center [1528, 238] width 23 height 25
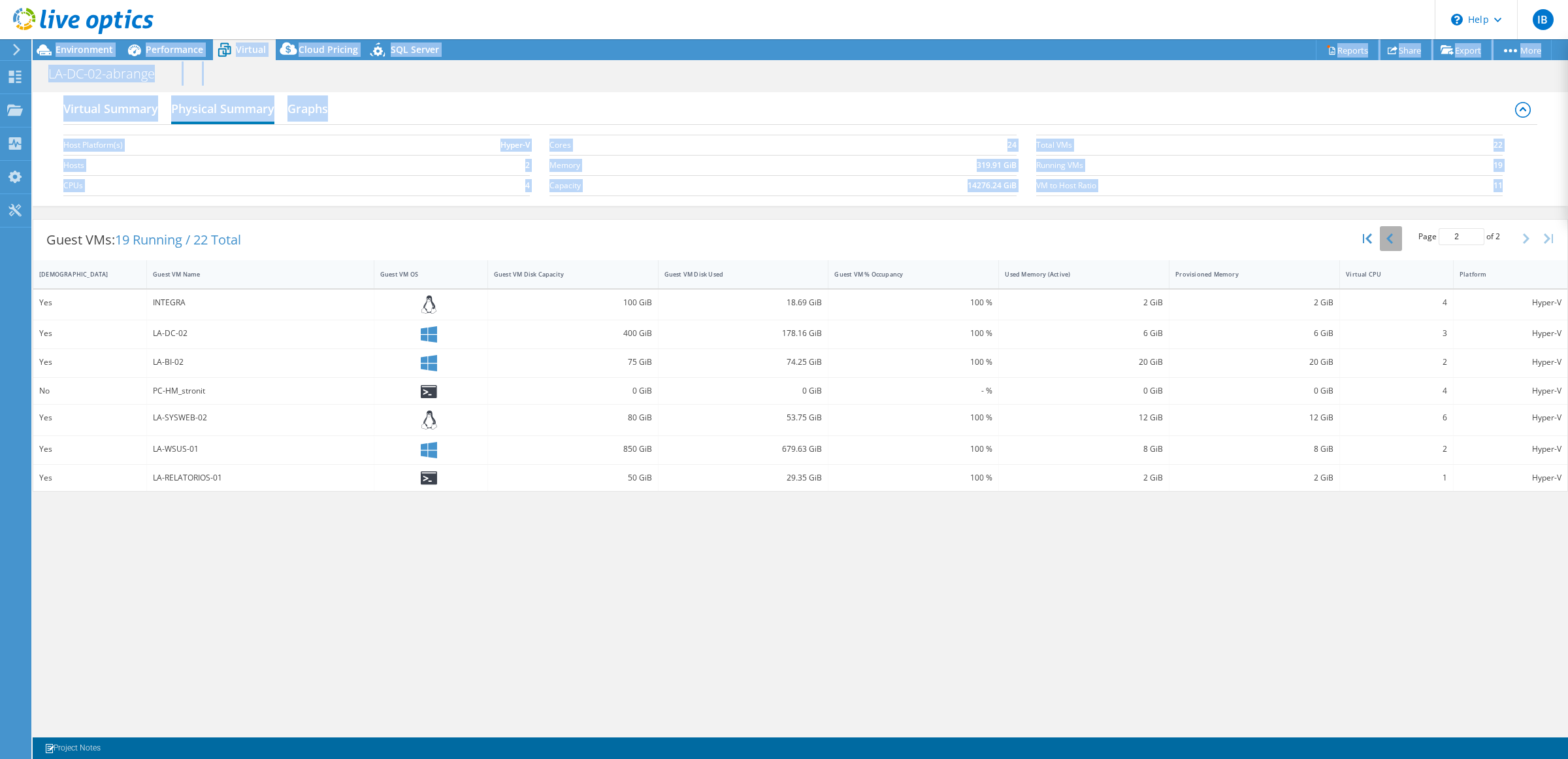
click at [1392, 241] on icon "button" at bounding box center [1389, 238] width 6 height 10
type input "1"
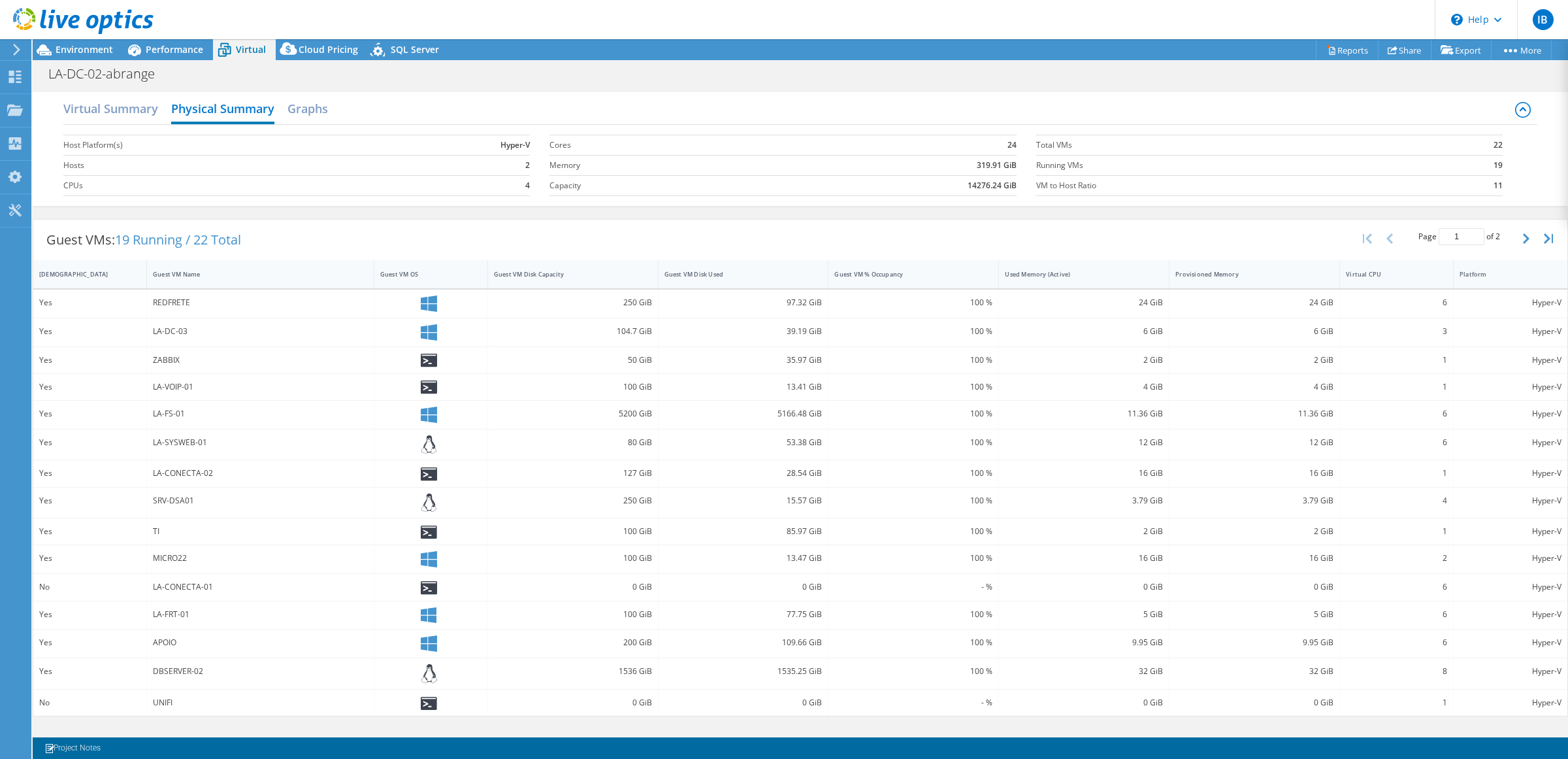
click at [217, 229] on div "Guest VMs: 19 Running / 22 Total" at bounding box center [143, 240] width 221 height 40
click at [1338, 49] on link "Reports" at bounding box center [1348, 50] width 63 height 20
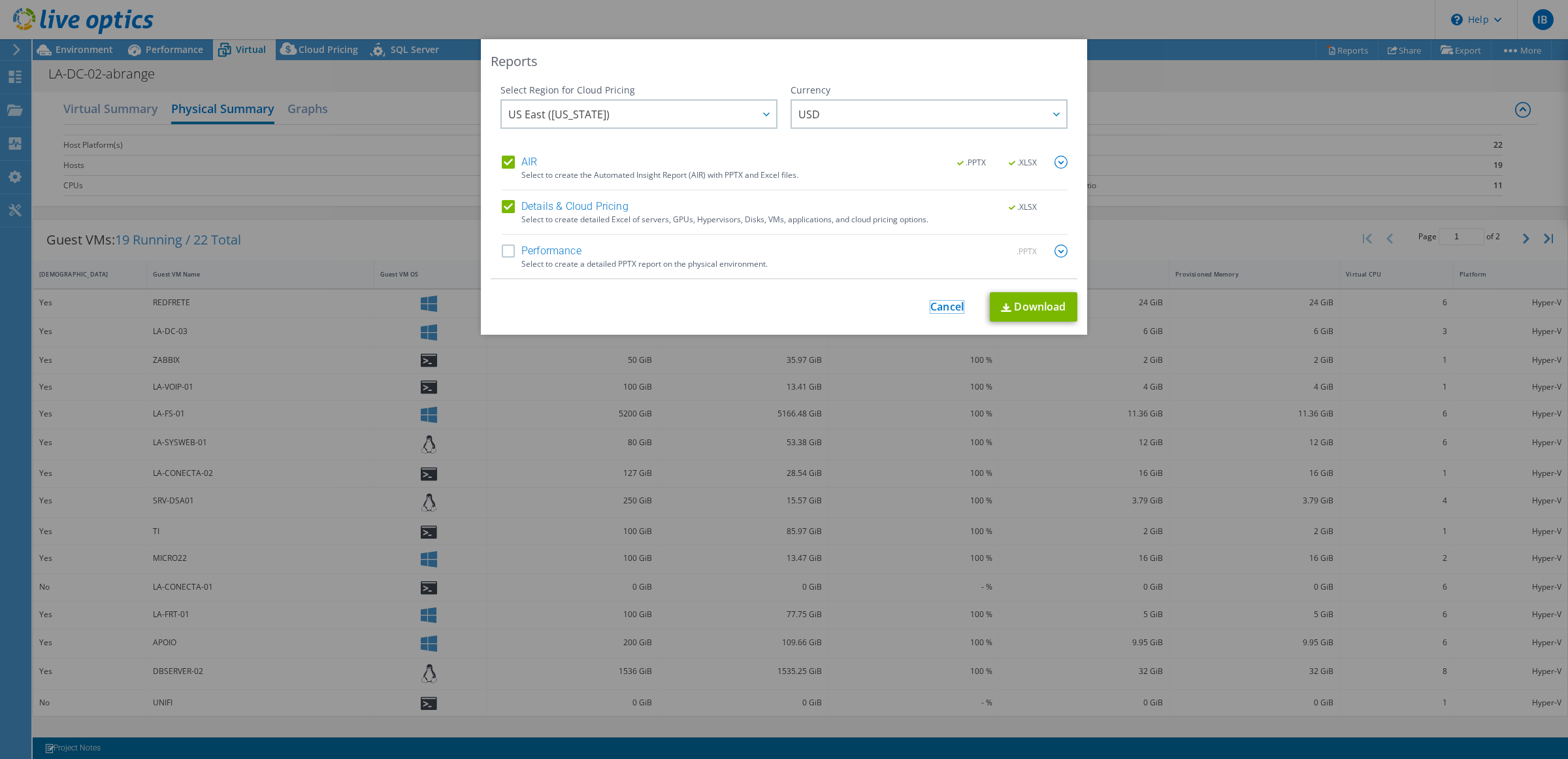
drag, startPoint x: 935, startPoint y: 306, endPoint x: 759, endPoint y: 293, distance: 176.5
click at [935, 306] on link "Cancel" at bounding box center [947, 307] width 33 height 12
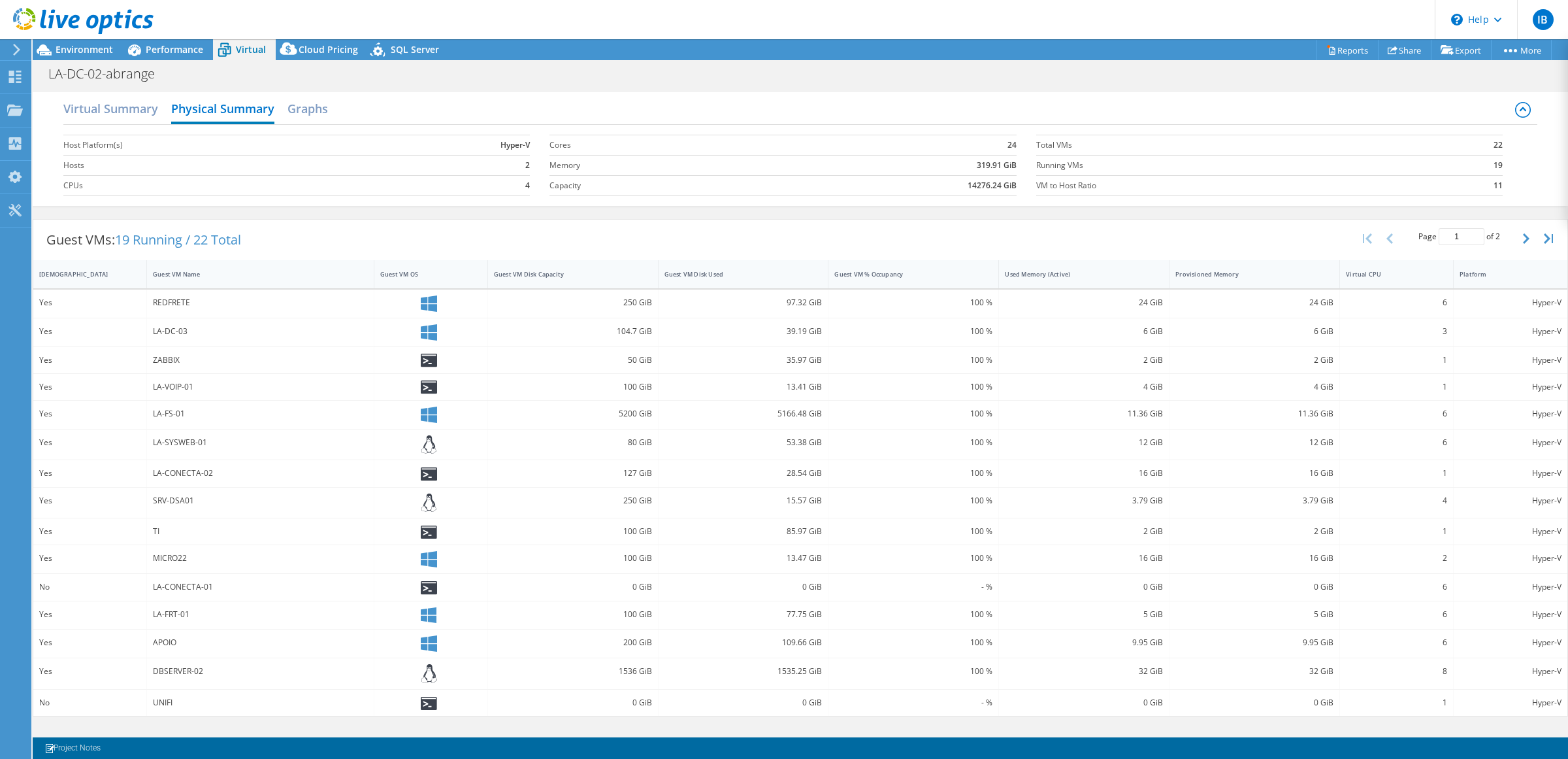
click at [47, 238] on div "Guest VMs: 19 Running / 22 Total" at bounding box center [143, 240] width 221 height 40
click at [86, 753] on link "Project Notes" at bounding box center [72, 748] width 75 height 16
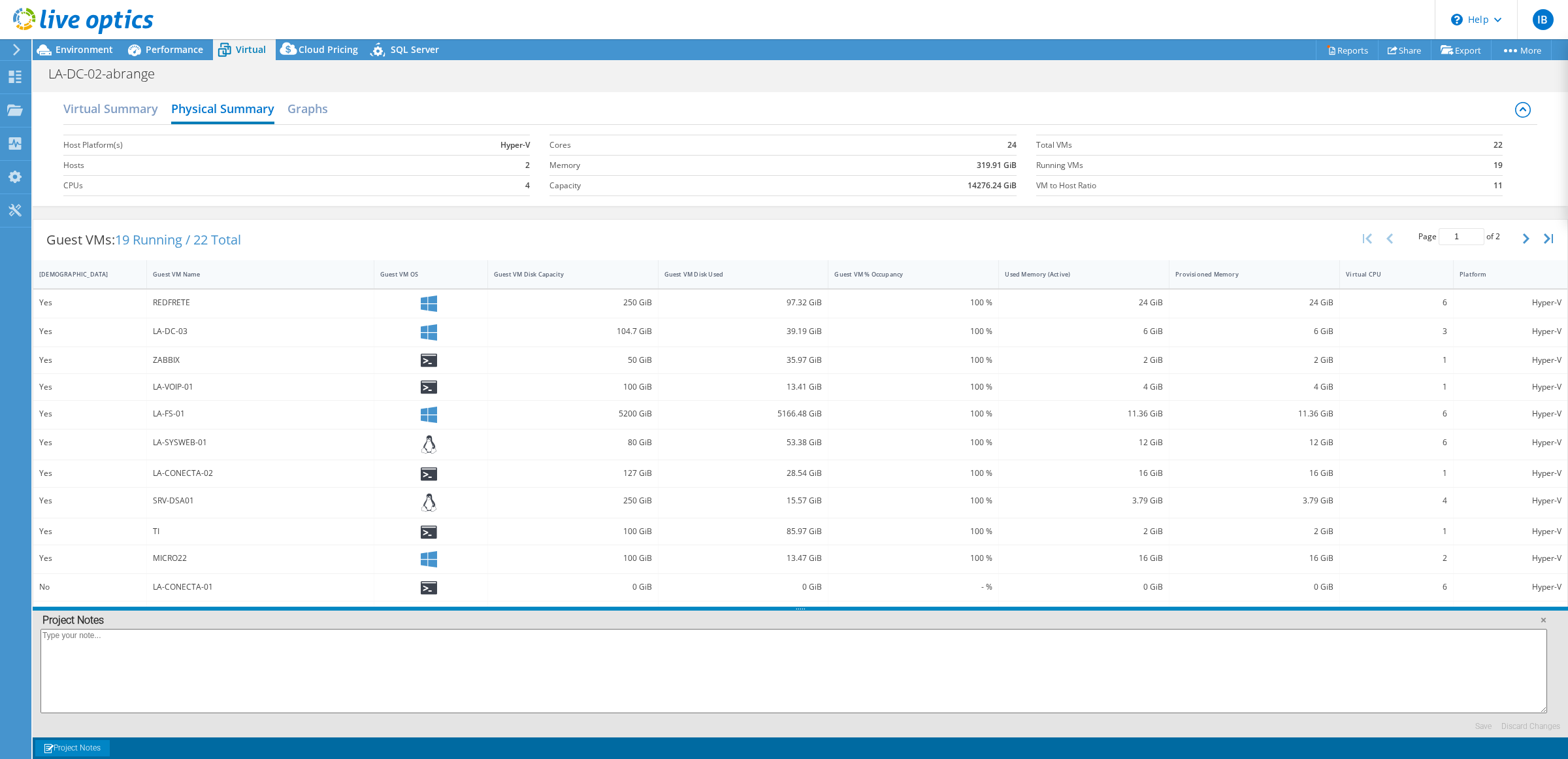
click at [86, 753] on link "Project Notes" at bounding box center [72, 748] width 75 height 16
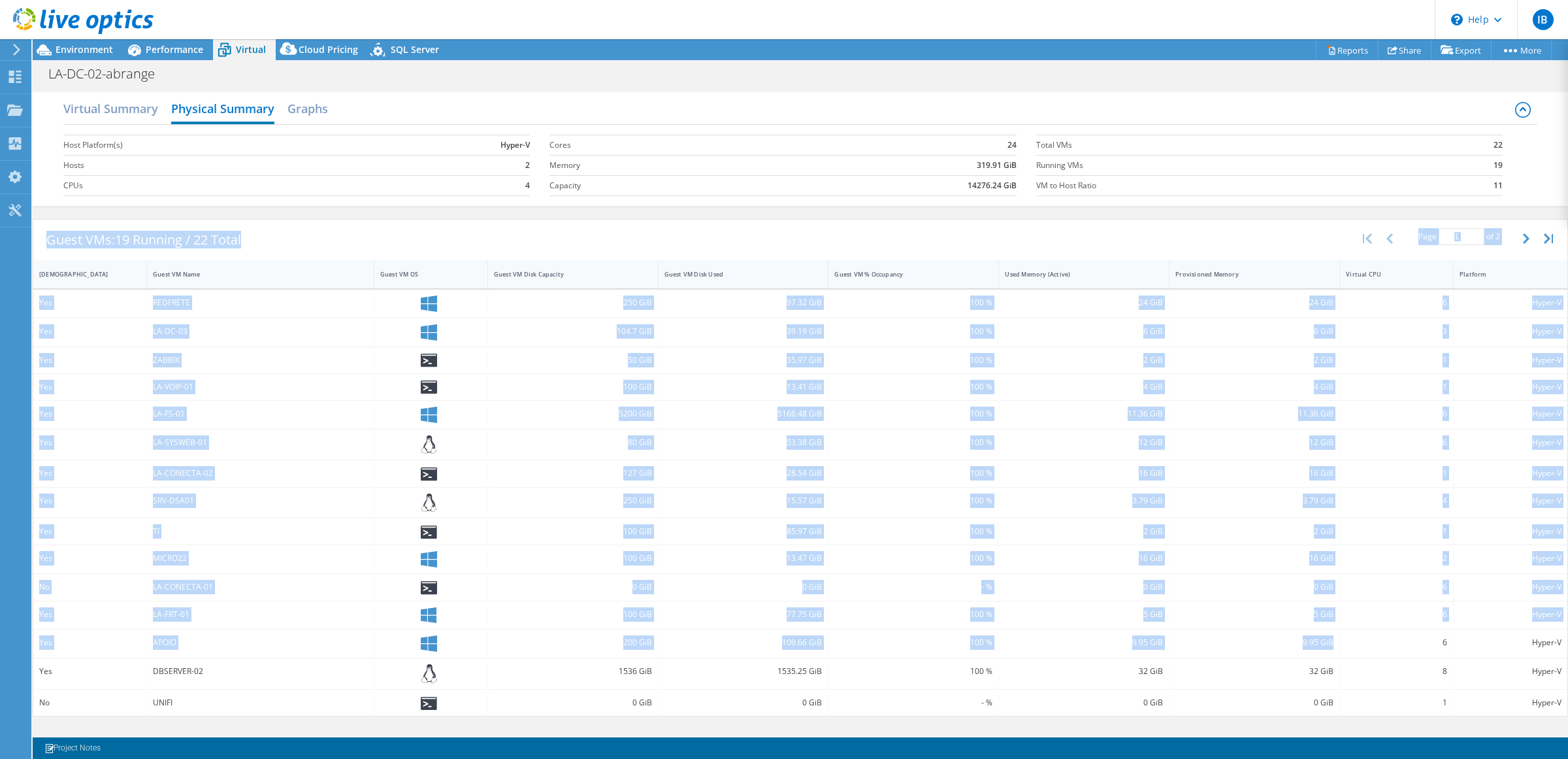
drag, startPoint x: 37, startPoint y: 236, endPoint x: 1338, endPoint y: 641, distance: 1362.6
click at [1338, 641] on div "Guest VMs: 19 Running / 22 Total Page 1 of 2 5 rows 10 rows 20 rows 25 rows 50 …" at bounding box center [800, 468] width 1536 height 498
click at [1233, 237] on div "Guest VMs: 19 Running / 22 Total Page 1 of 2 5 rows 10 rows 20 rows 25 rows 50 …" at bounding box center [800, 240] width 1534 height 40
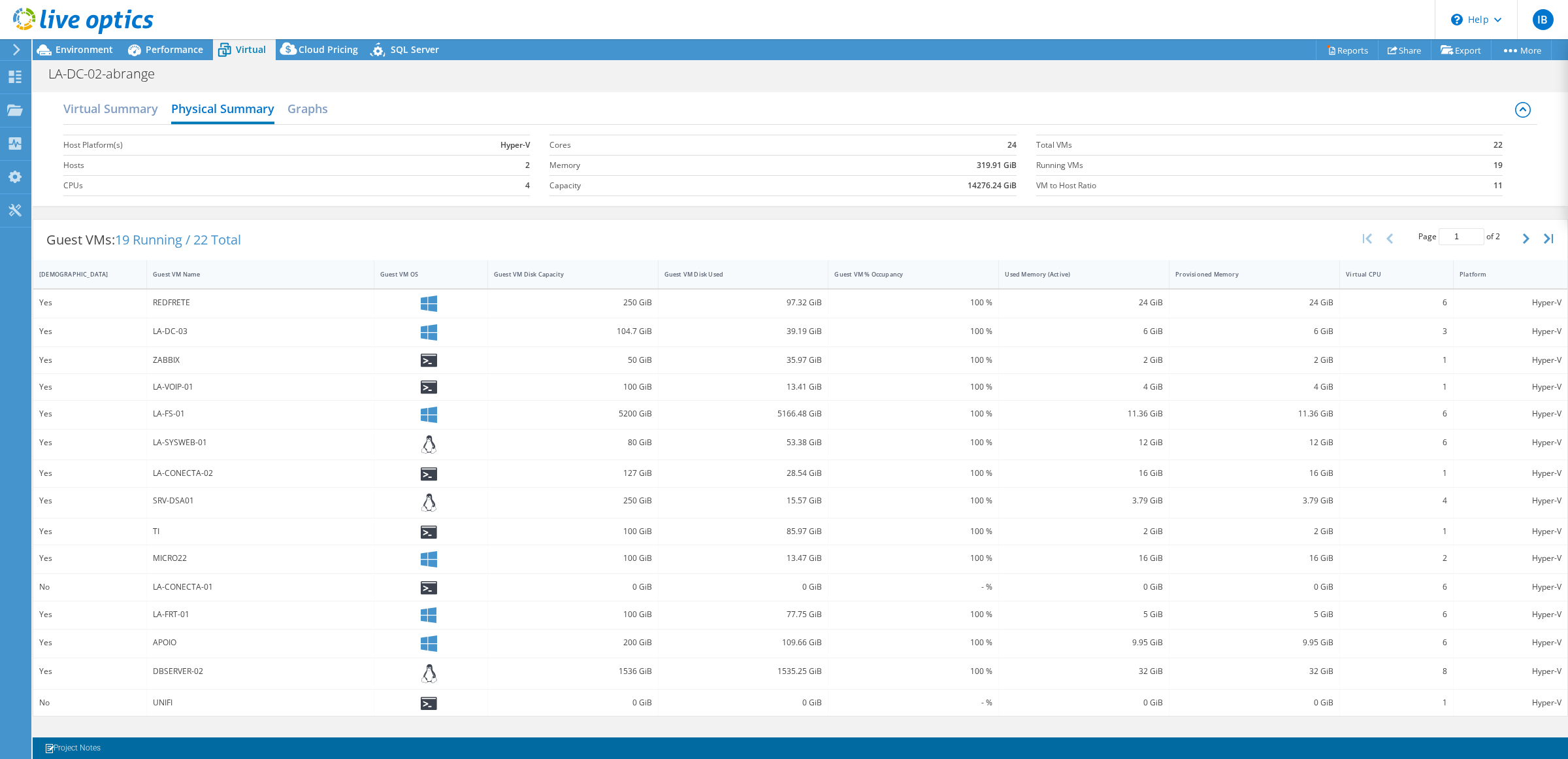
drag, startPoint x: 40, startPoint y: 275, endPoint x: 360, endPoint y: 306, distance: 321.5
click at [360, 306] on div "IsRunning Guest VM Name Guest VM OS Guest VM Disk Capacity Guest VM Disk Used G…" at bounding box center [800, 488] width 1534 height 456
drag, startPoint x: 40, startPoint y: 274, endPoint x: 311, endPoint y: 286, distance: 271.3
click at [311, 286] on div "IsRunning Guest VM Name Guest VM OS Guest VM Disk Capacity Guest VM Disk Used G…" at bounding box center [800, 274] width 1534 height 28
drag, startPoint x: 47, startPoint y: 233, endPoint x: 173, endPoint y: 255, distance: 127.9
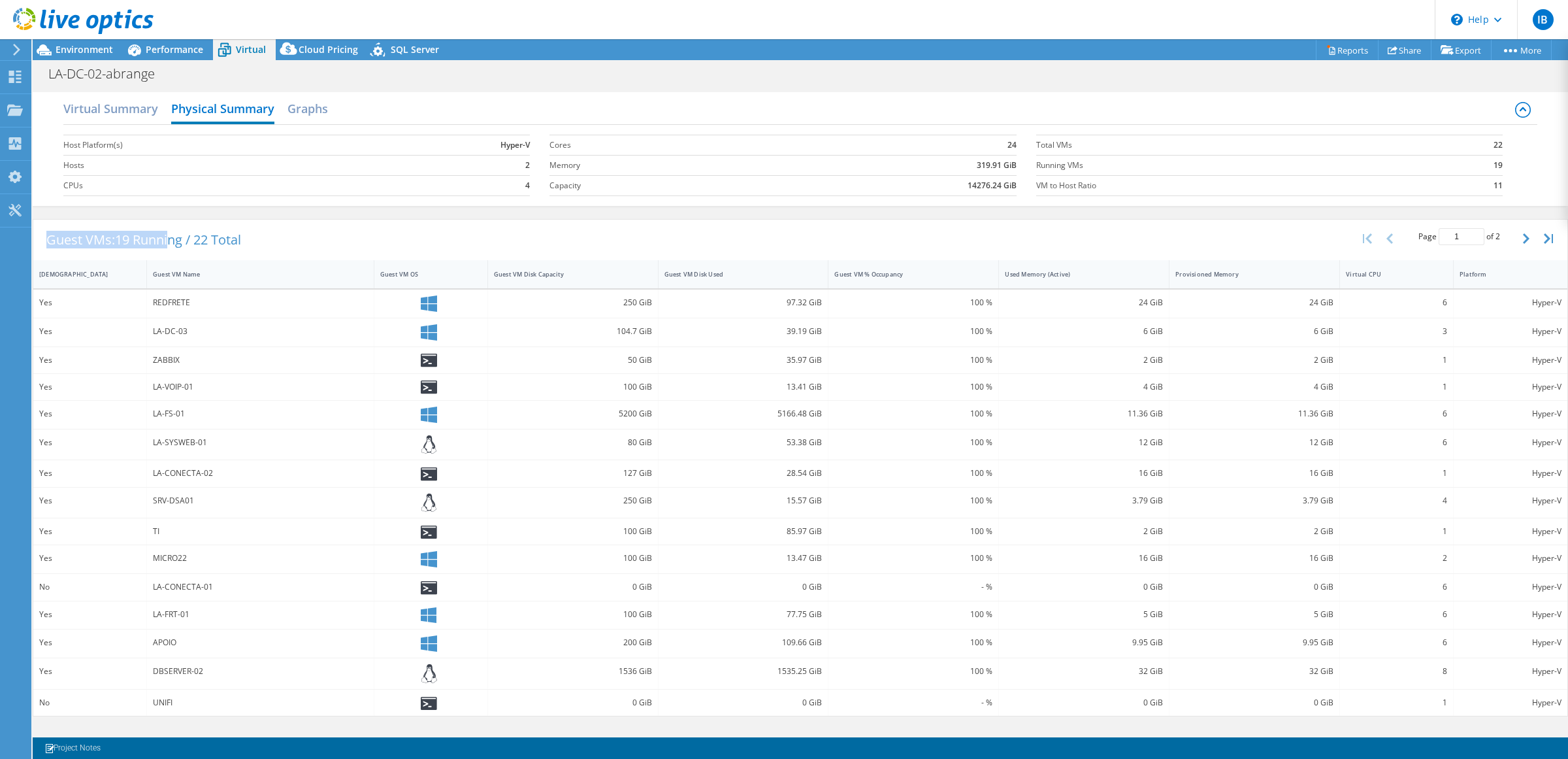
click at [173, 255] on div "Guest VMs: 19 Running / 22 Total" at bounding box center [143, 240] width 221 height 40
click at [37, 249] on div "Guest VMs: 19 Running / 22 Total" at bounding box center [143, 240] width 221 height 40
click at [1344, 47] on link "Reports" at bounding box center [1348, 50] width 63 height 20
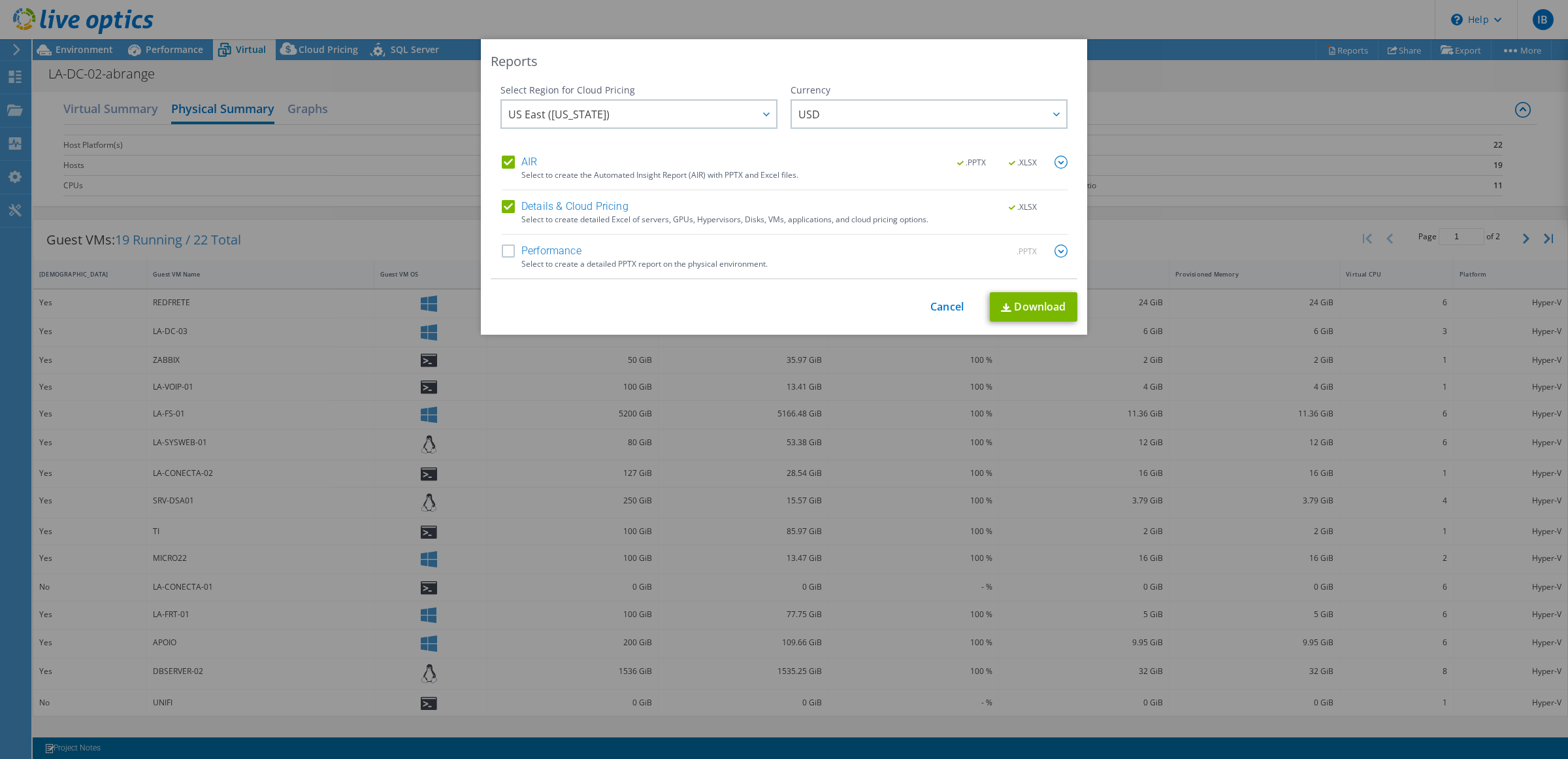
click at [517, 162] on label "AIR" at bounding box center [520, 162] width 35 height 13
click at [0, 0] on input "AIR" at bounding box center [0, 0] width 0 height 0
click at [549, 203] on label "Details & Cloud Pricing" at bounding box center [566, 207] width 127 height 13
click at [0, 0] on input "Details & Cloud Pricing" at bounding box center [0, 0] width 0 height 0
click at [533, 246] on label "Performance" at bounding box center [541, 251] width 80 height 13
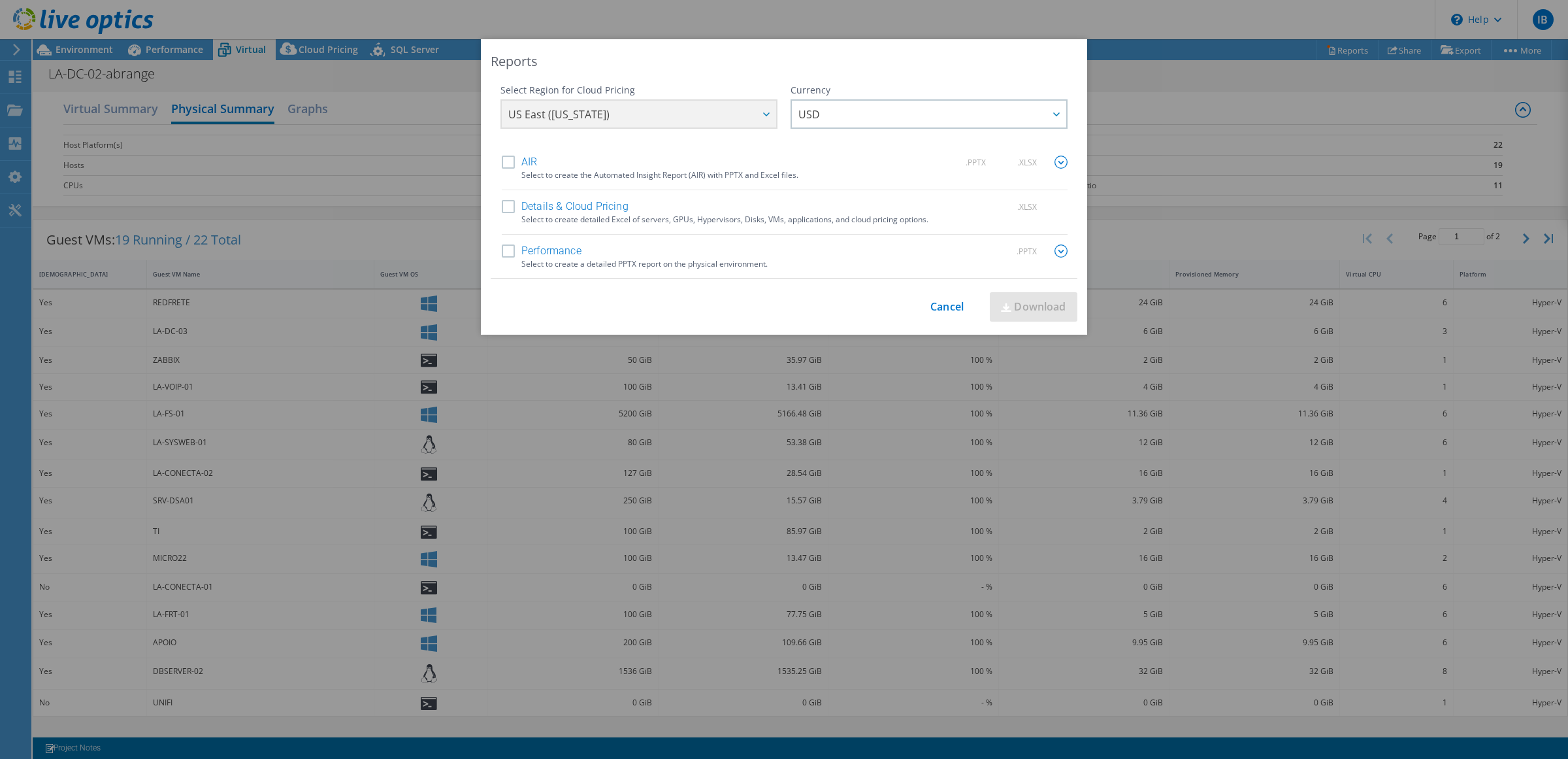
click at [0, 0] on input "Performance" at bounding box center [0, 0] width 0 height 0
click at [557, 208] on label "Details & Cloud Pricing" at bounding box center [566, 207] width 127 height 13
click at [0, 0] on input "Details & Cloud Pricing" at bounding box center [0, 0] width 0 height 0
click at [543, 258] on div "Performance .PPTX" at bounding box center [784, 252] width 566 height 15
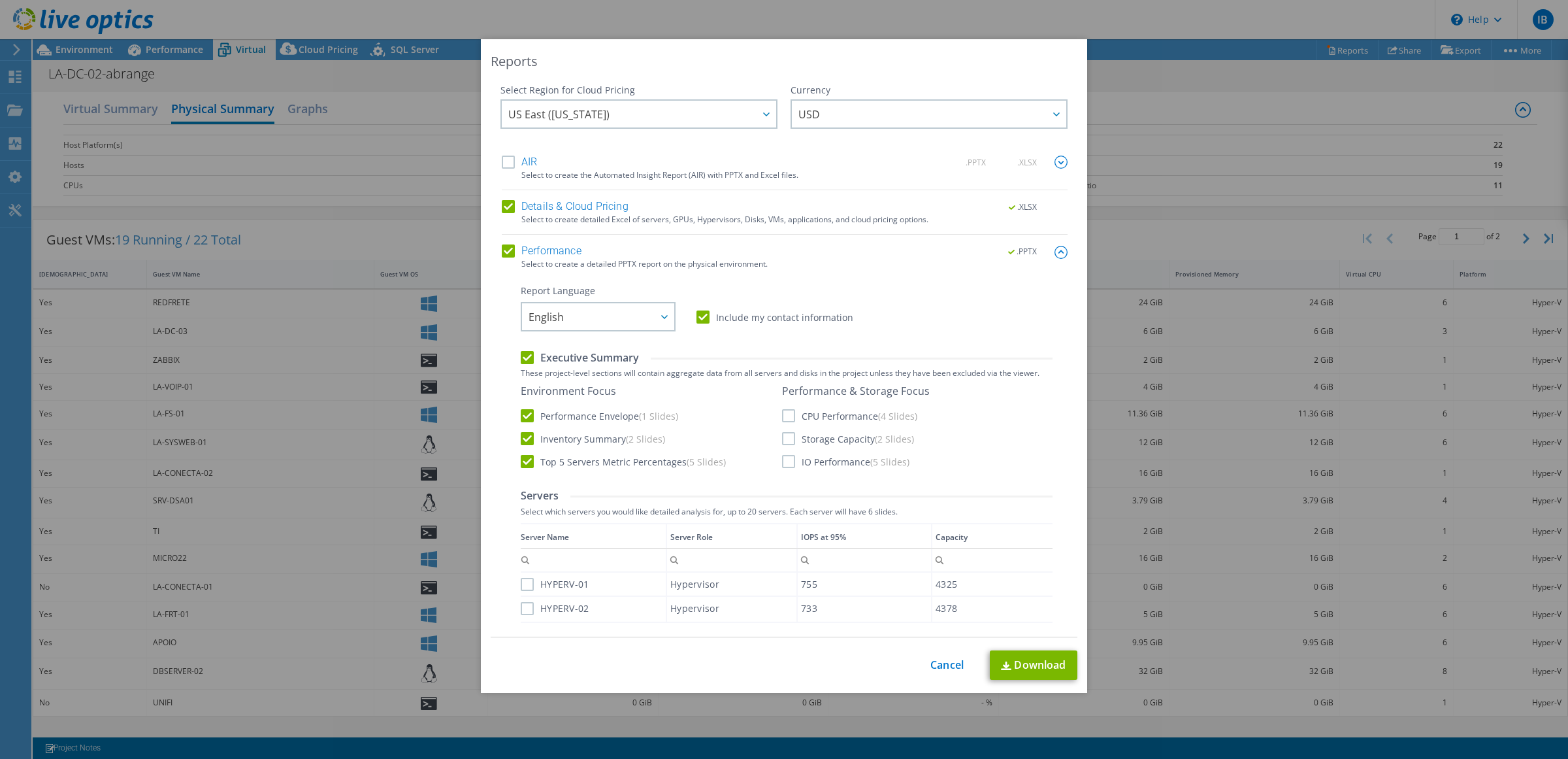
click at [1055, 250] on img at bounding box center [1061, 252] width 13 height 13
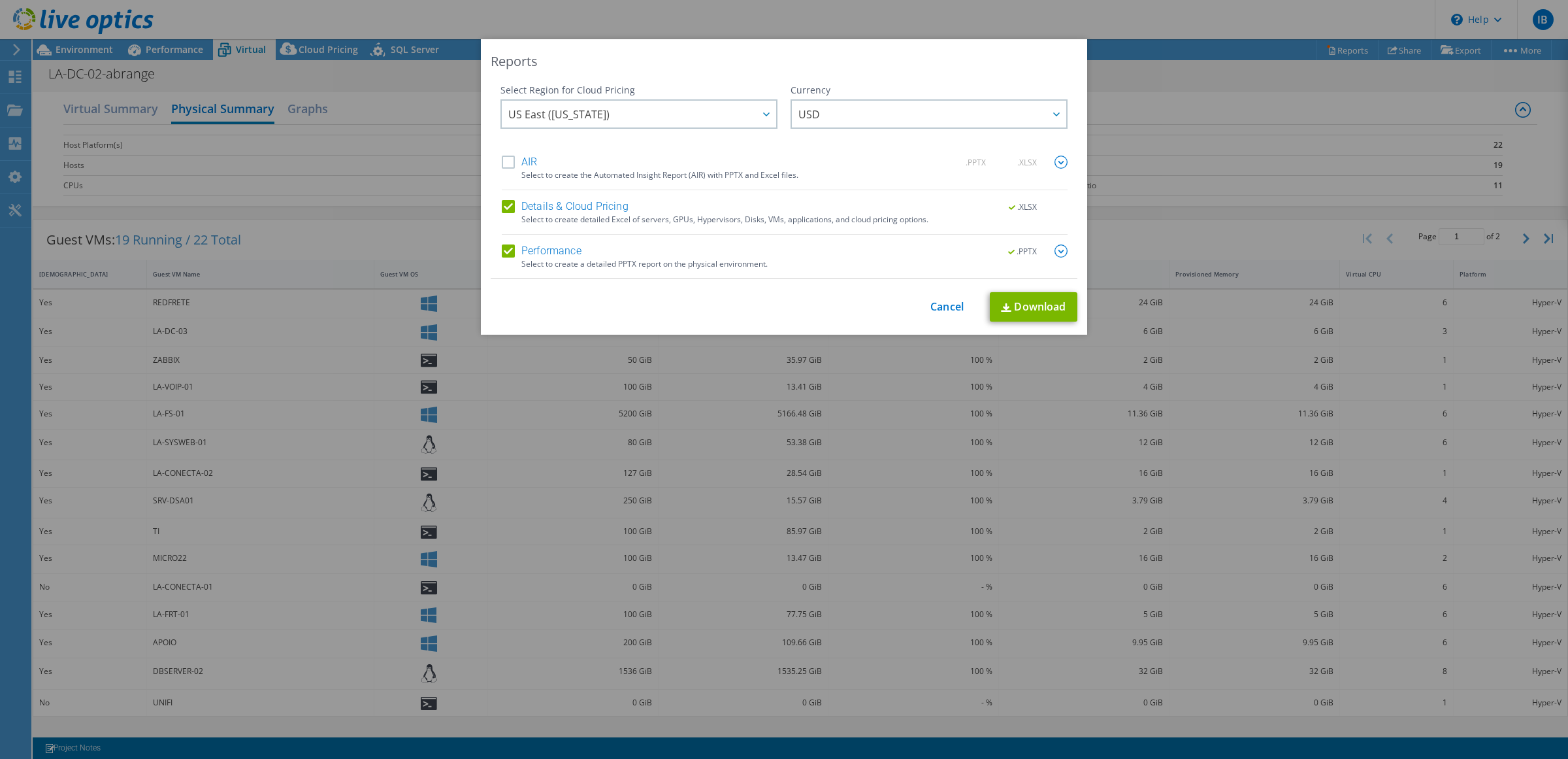
click at [530, 250] on label "Performance" at bounding box center [541, 251] width 80 height 13
click at [0, 0] on input "Performance" at bounding box center [0, 0] width 0 height 0
click at [1018, 307] on link "Download" at bounding box center [1033, 307] width 88 height 30
click at [934, 305] on link "Cancel" at bounding box center [947, 307] width 33 height 12
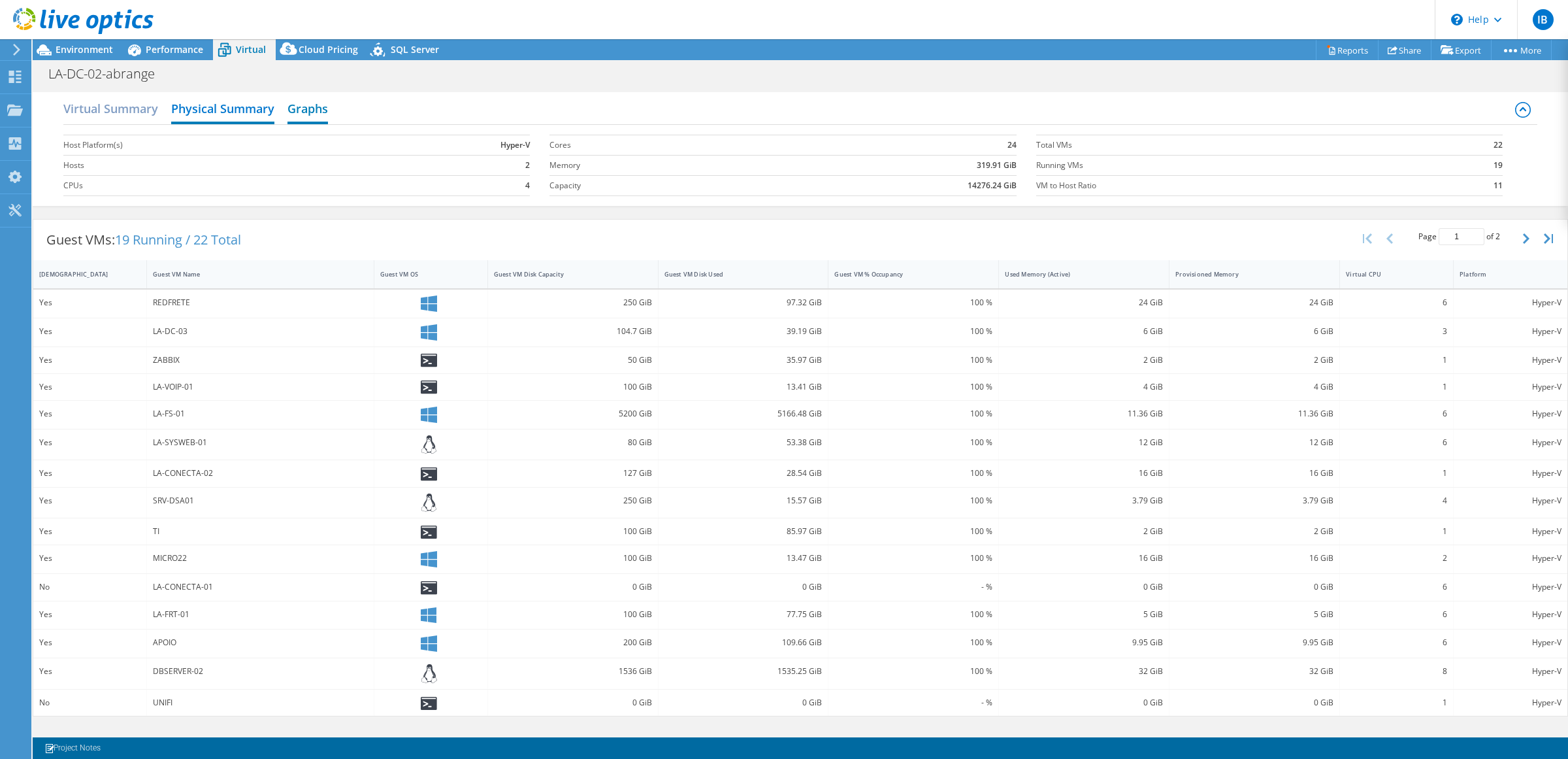
click at [304, 117] on h2 "Graphs" at bounding box center [307, 110] width 40 height 29
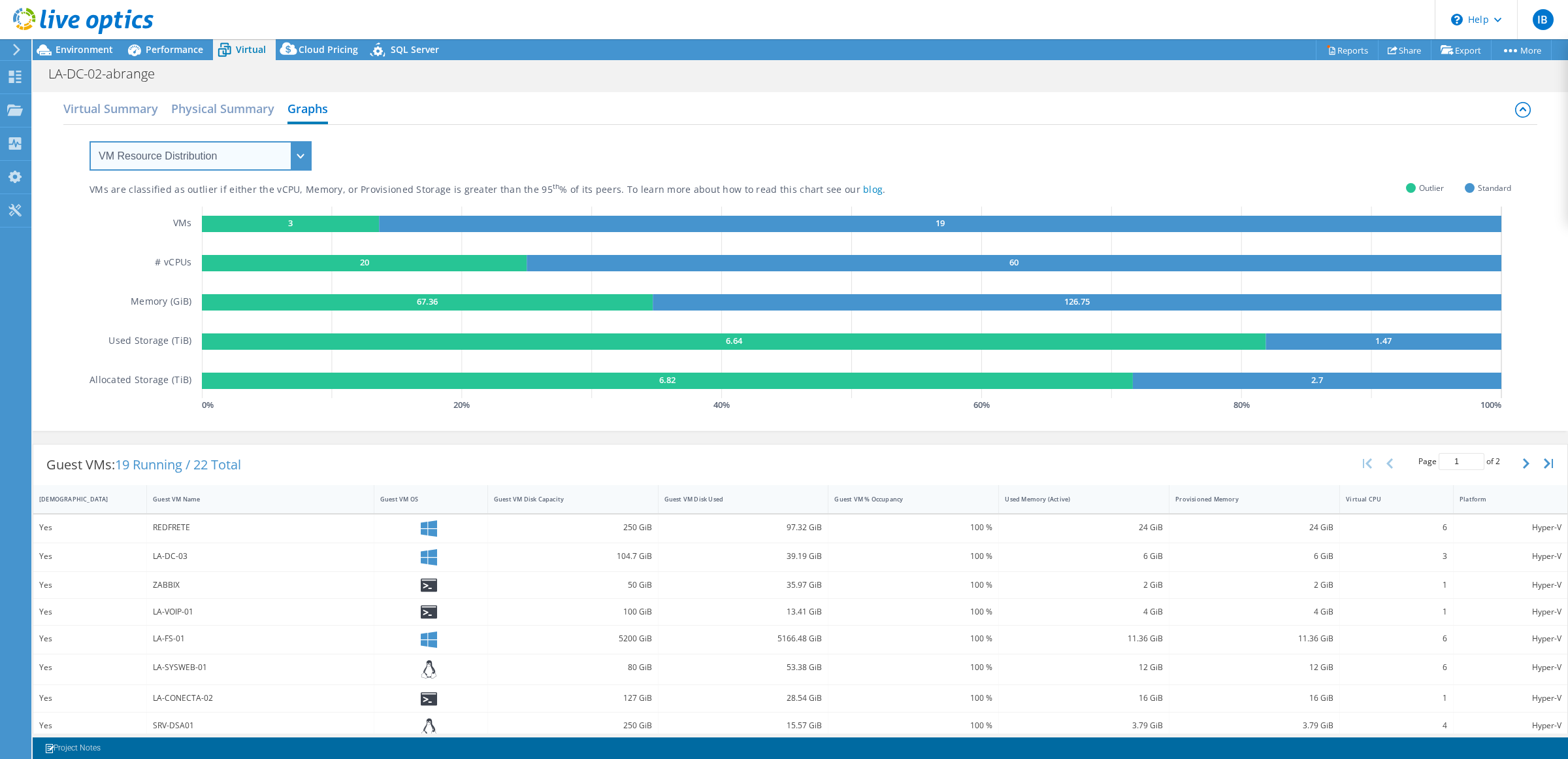
click at [294, 159] on select "VM Resource Distribution Provisioning Contrast Over Provisioning" at bounding box center [200, 155] width 222 height 30
click at [1419, 192] on span "Outlier" at bounding box center [1431, 188] width 25 height 15
click at [1449, 130] on div "VMs are classified as outlier if either the vCPU, Memory, or Provisioned Storag…" at bounding box center [800, 270] width 1422 height 290
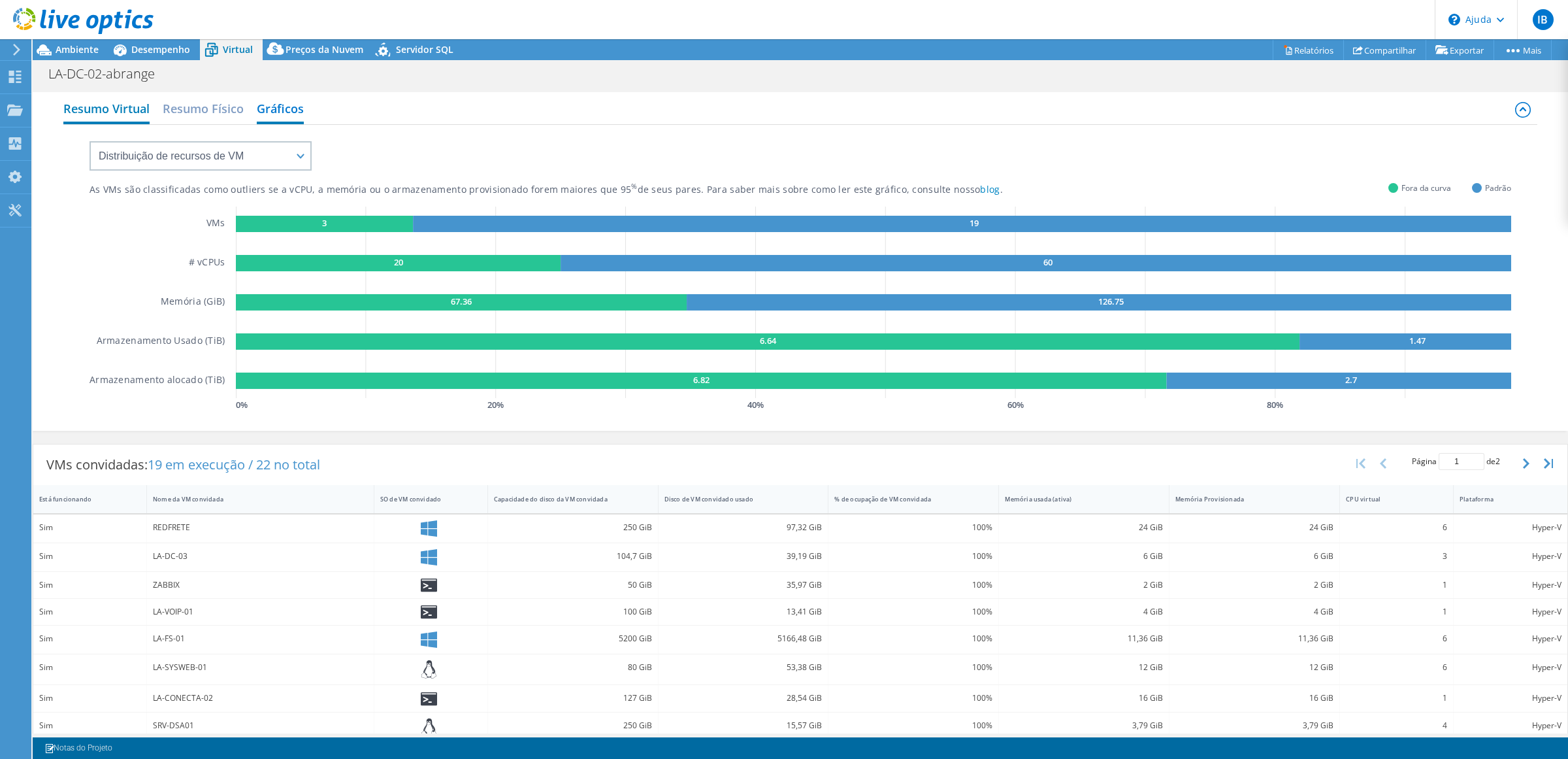
click at [141, 109] on font "Resumo Virtual" at bounding box center [106, 108] width 86 height 15
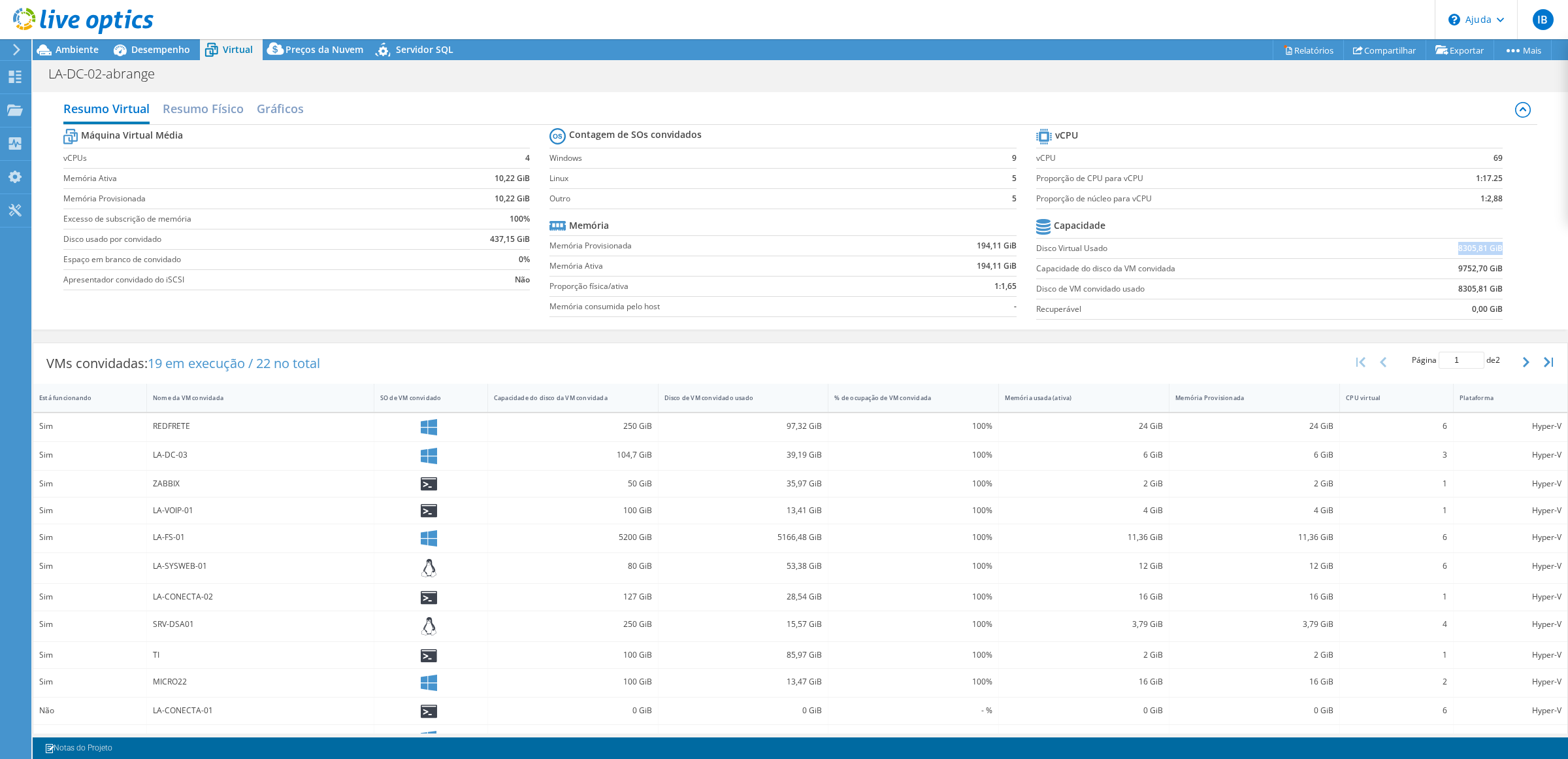
drag, startPoint x: 1438, startPoint y: 246, endPoint x: 1490, endPoint y: 247, distance: 52.0
click at [1490, 247] on td "8305,81 GiB" at bounding box center [1448, 248] width 109 height 20
